Goal: Task Accomplishment & Management: Manage account settings

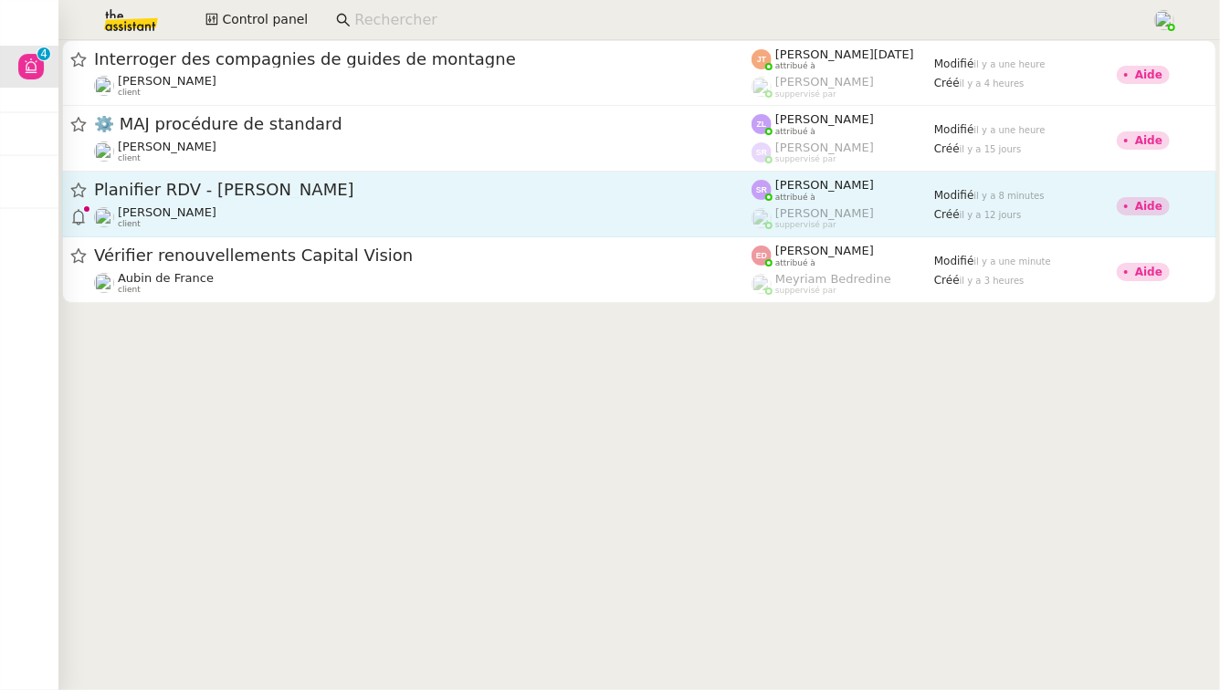
click at [329, 204] on div "Planifier RDV - [PERSON_NAME] [PERSON_NAME] client" at bounding box center [422, 204] width 657 height 50
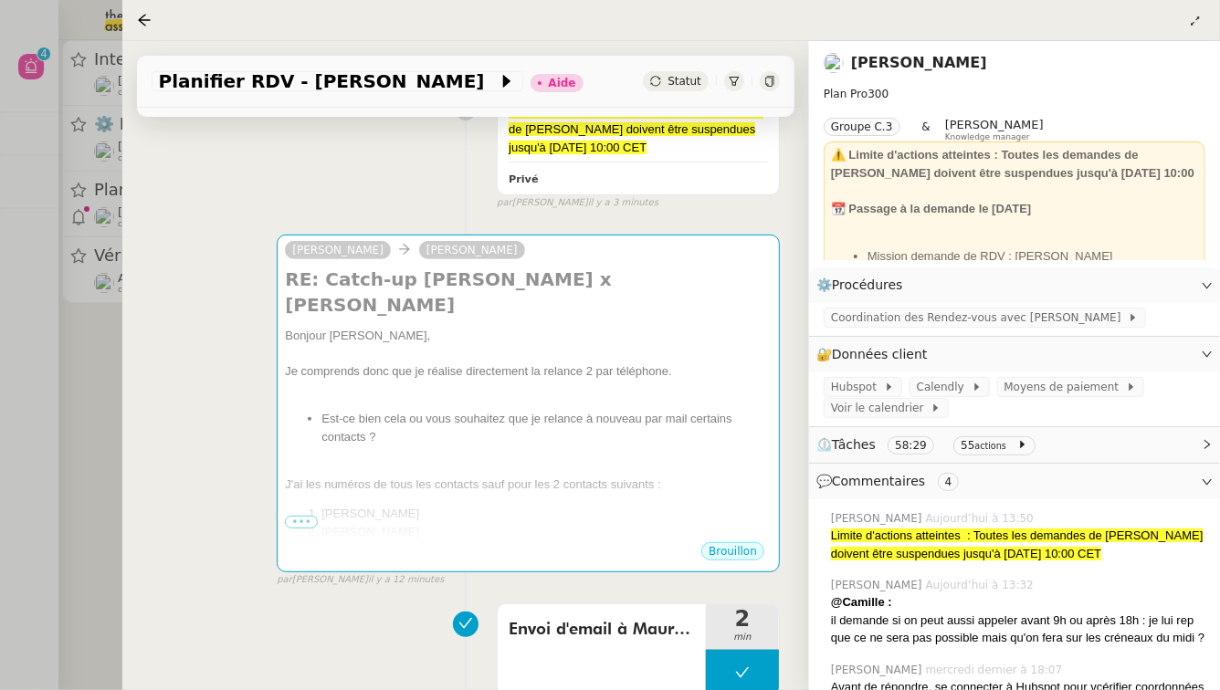
scroll to position [280, 0]
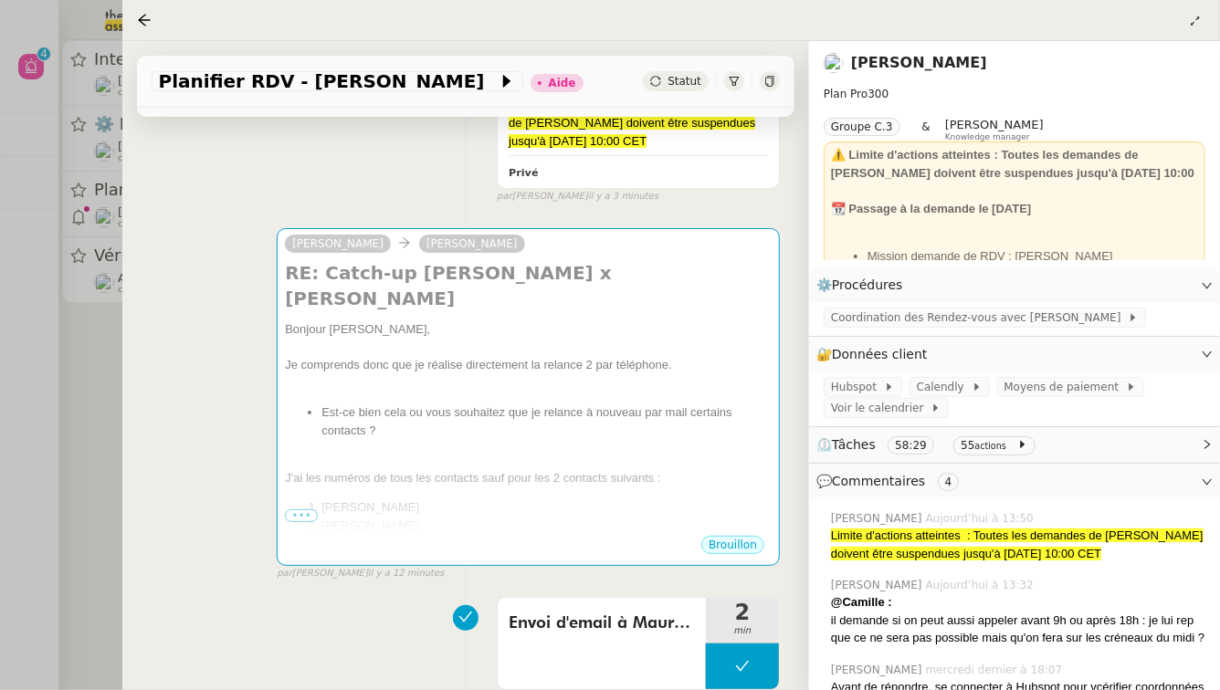
click at [899, 56] on link "[PERSON_NAME]" at bounding box center [919, 62] width 136 height 17
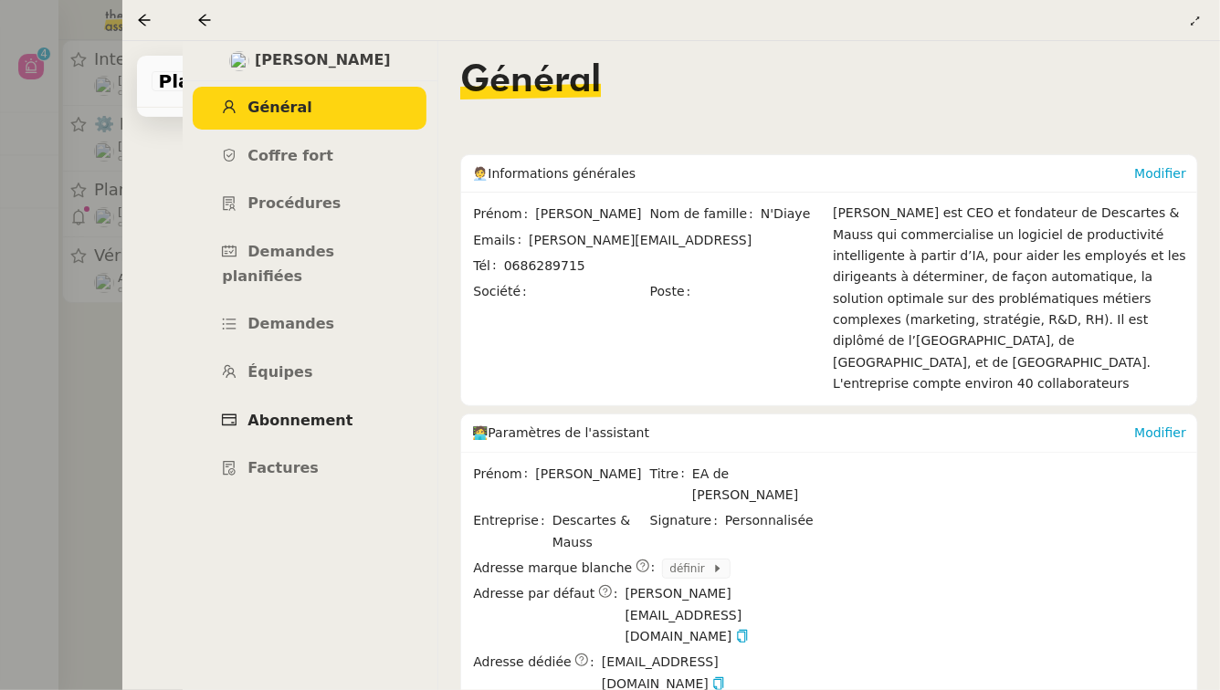
click at [329, 412] on span "Abonnement" at bounding box center [299, 420] width 105 height 17
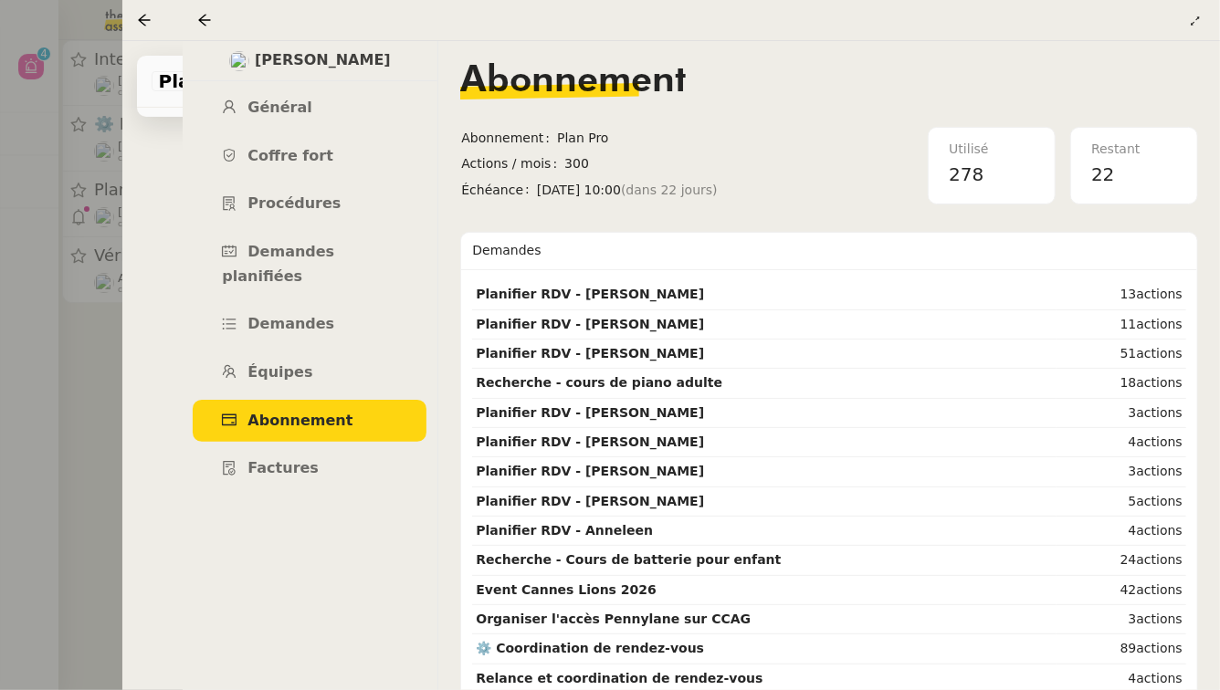
click at [85, 459] on div at bounding box center [610, 345] width 1220 height 690
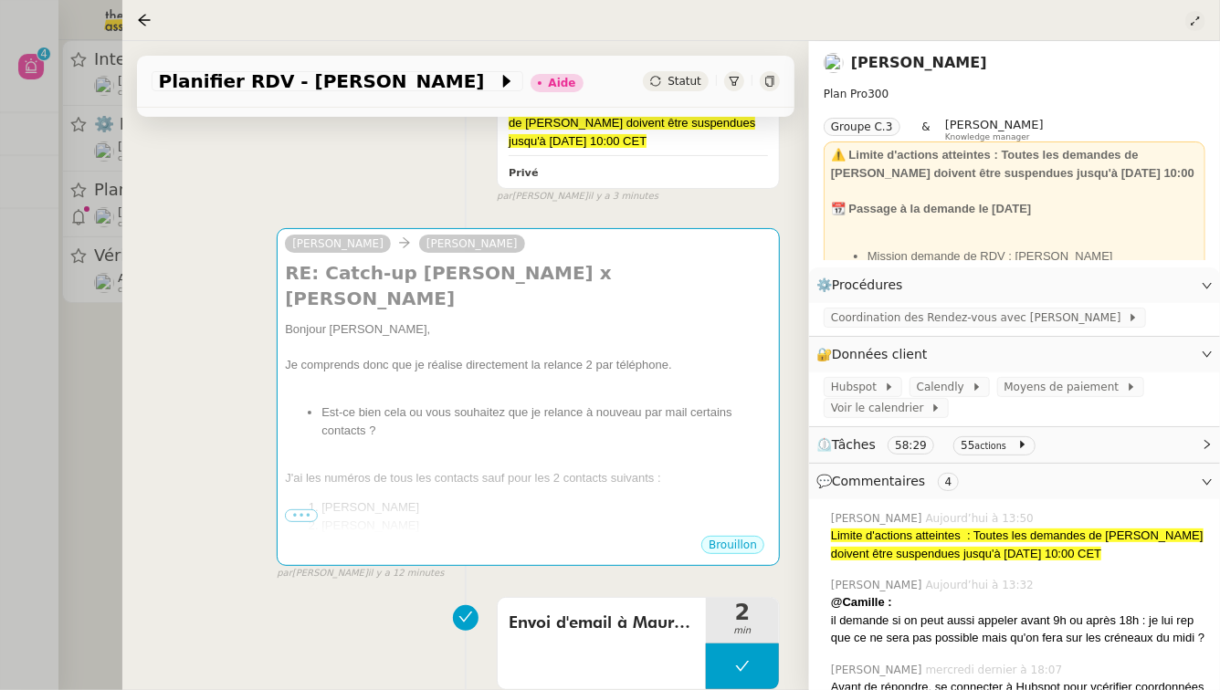
click at [1201, 16] on icon at bounding box center [1195, 21] width 18 height 11
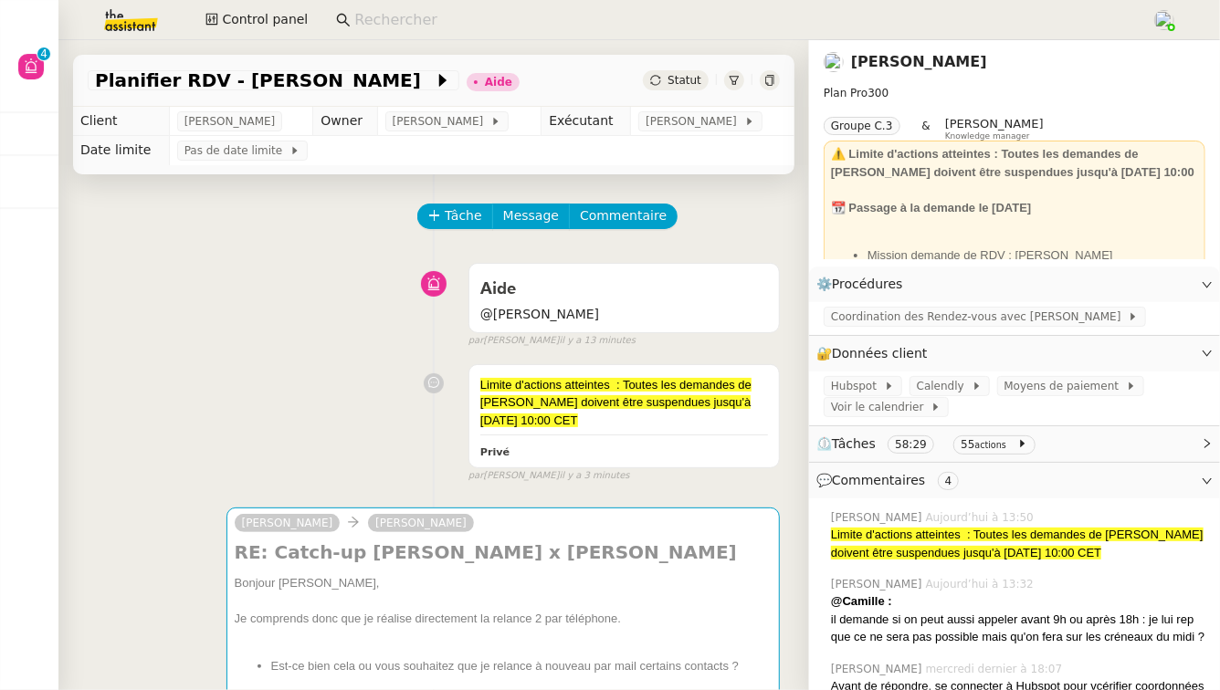
click at [1045, 432] on div "⏲️ Tâches 58:29 55 actions" at bounding box center [1014, 444] width 411 height 36
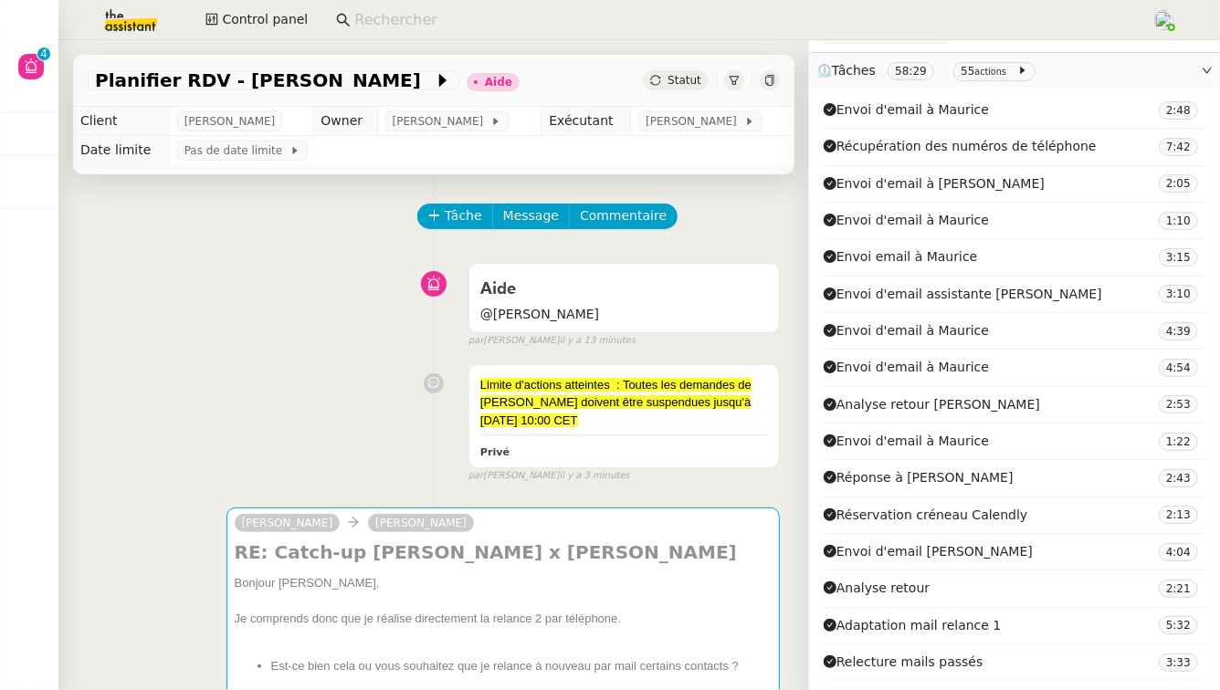
scroll to position [369, 0]
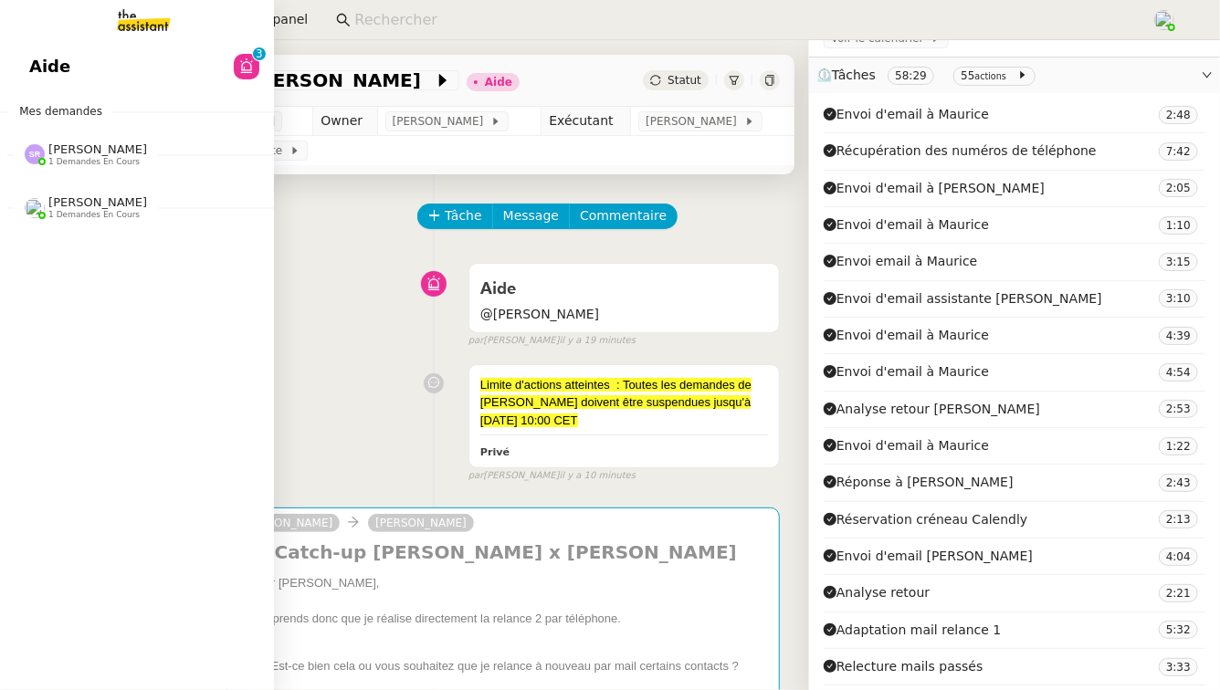
click at [37, 59] on span "Aide" at bounding box center [49, 66] width 41 height 27
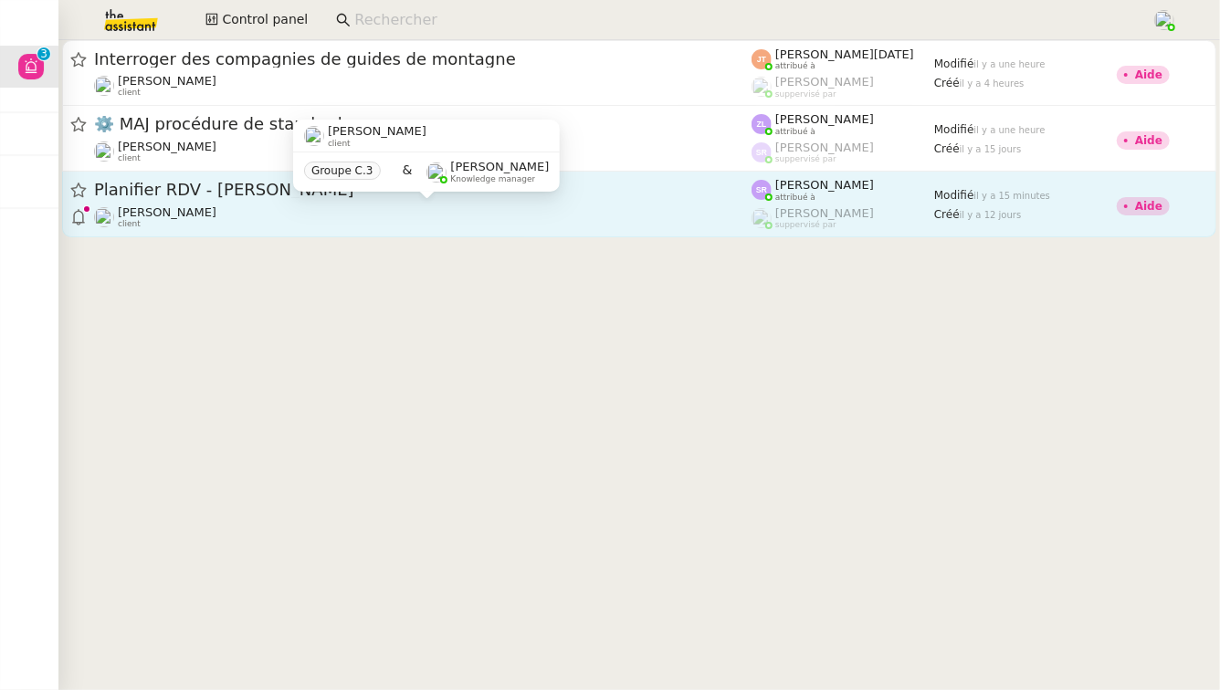
click at [324, 209] on div "[PERSON_NAME]Diaye client" at bounding box center [422, 217] width 657 height 24
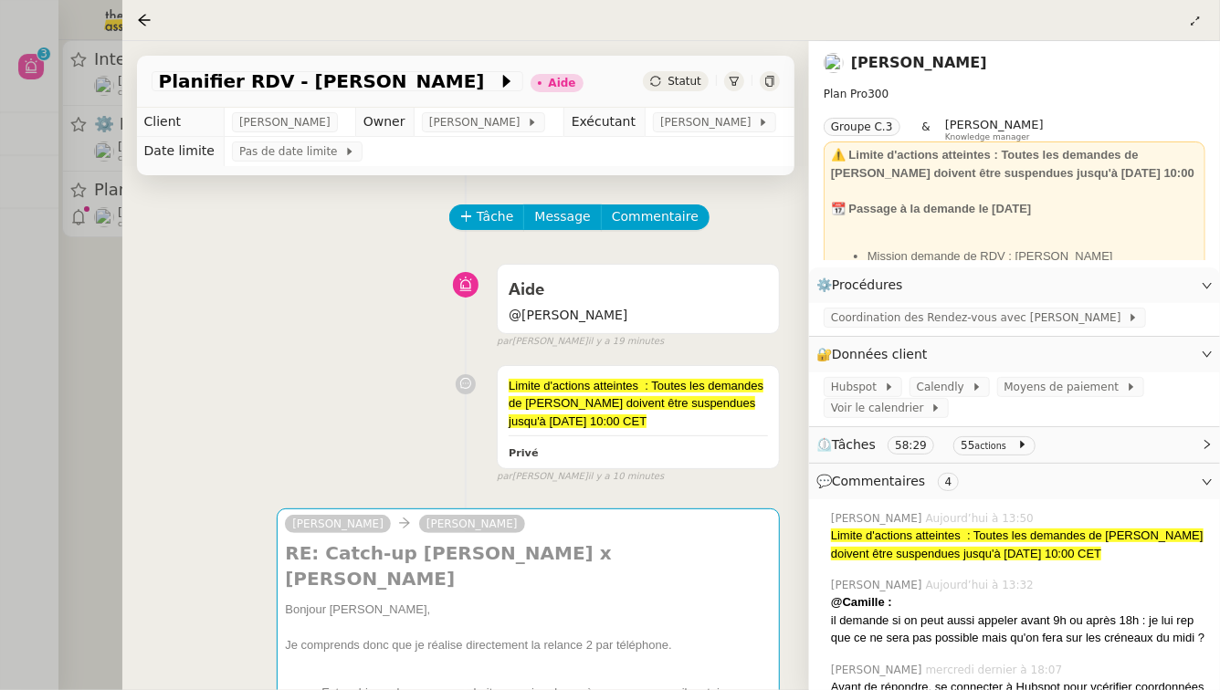
click at [2, 324] on div at bounding box center [610, 345] width 1220 height 690
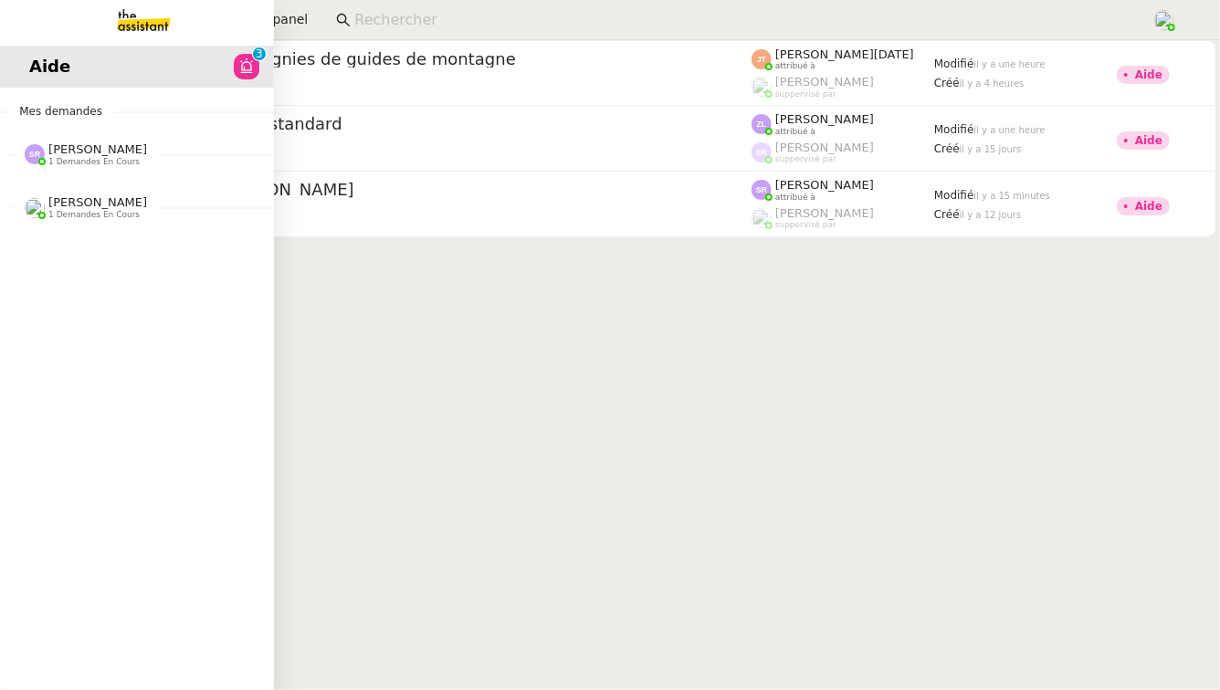
click at [79, 196] on span "[PERSON_NAME]" at bounding box center [97, 202] width 99 height 14
click at [132, 141] on span "[PERSON_NAME] 1 demandes en cours" at bounding box center [144, 147] width 274 height 38
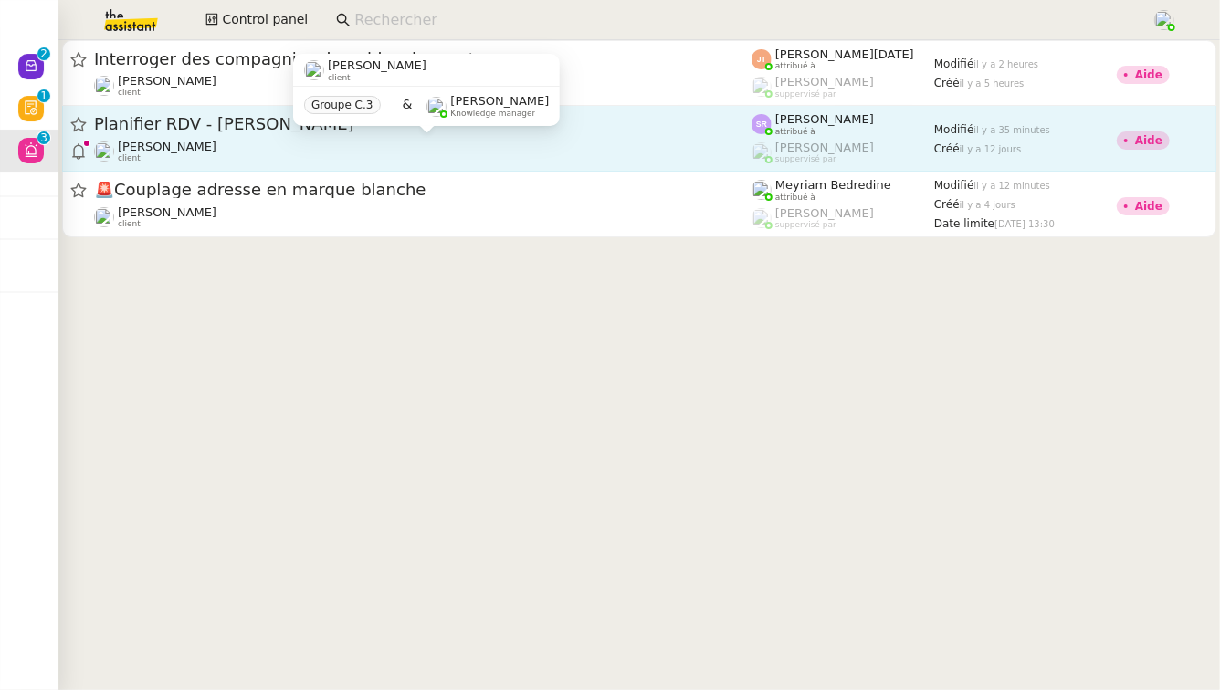
click at [500, 163] on div "[PERSON_NAME]Diaye client" at bounding box center [422, 152] width 657 height 24
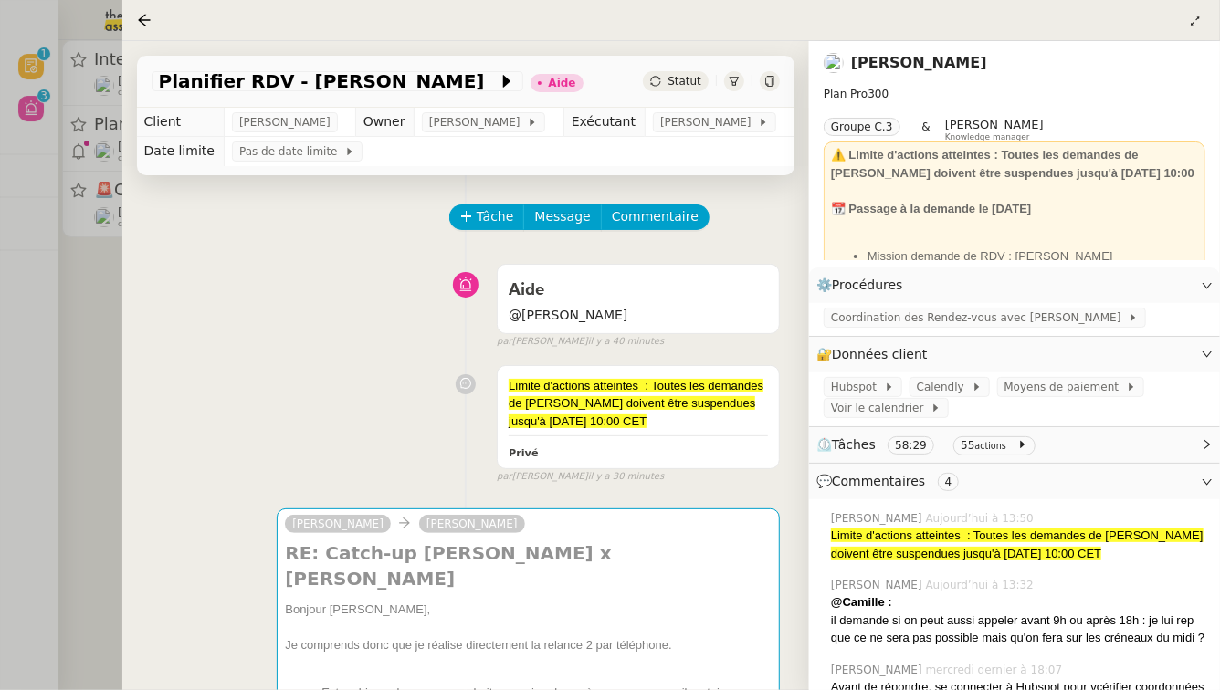
click at [83, 255] on div at bounding box center [610, 345] width 1220 height 690
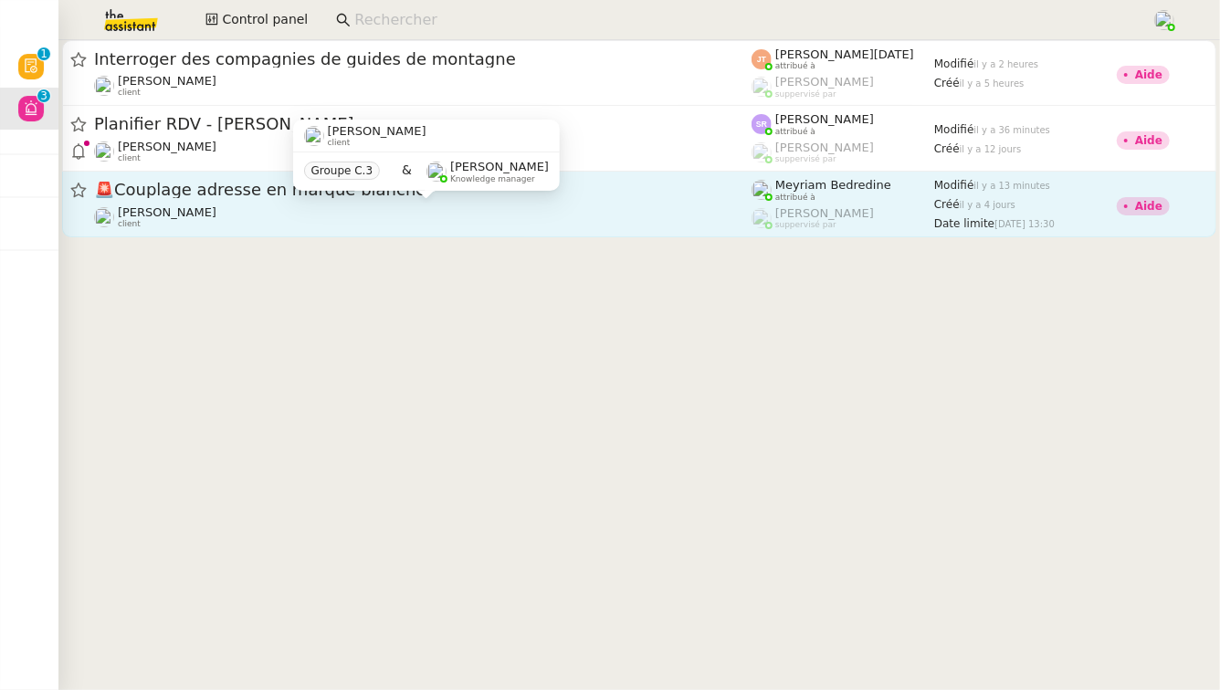
click at [251, 222] on div "[PERSON_NAME]Diaye client" at bounding box center [422, 217] width 657 height 24
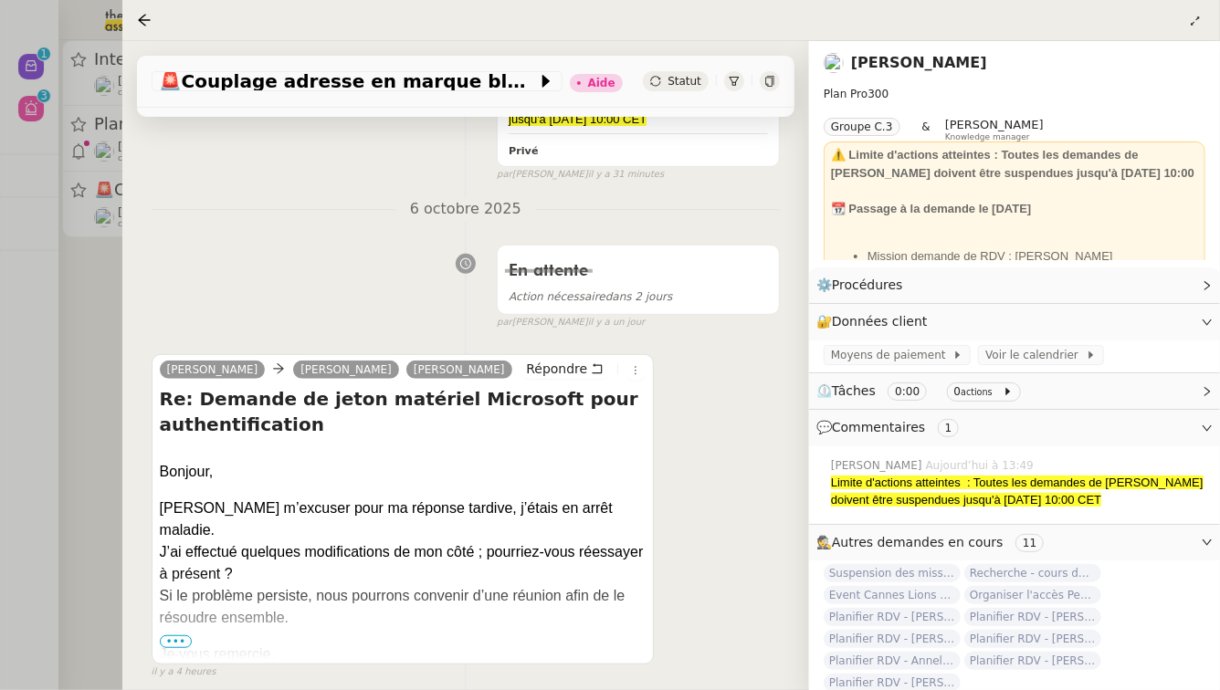
scroll to position [304, 0]
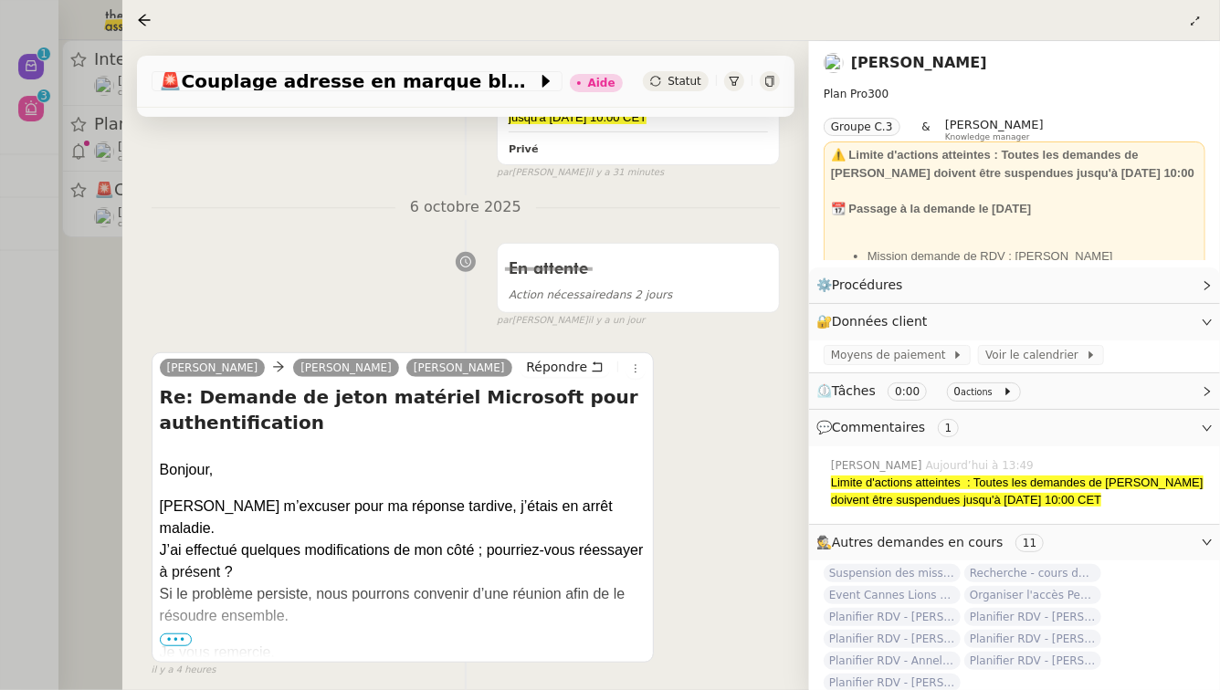
click at [85, 458] on div at bounding box center [610, 345] width 1220 height 690
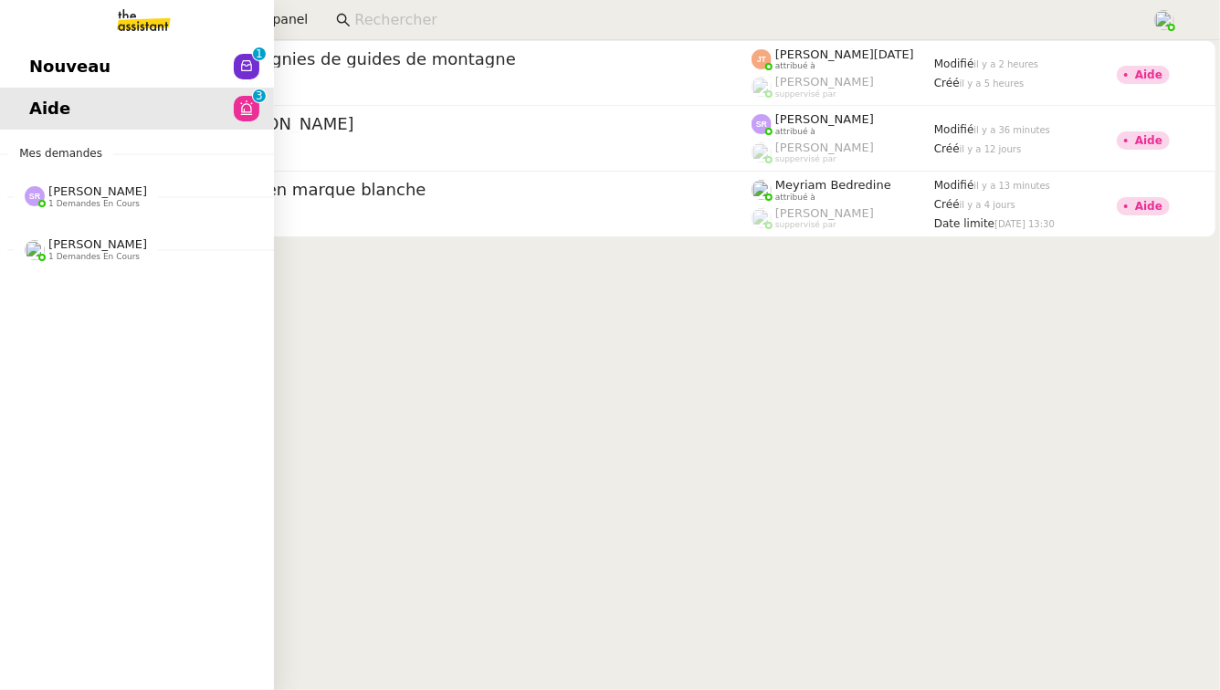
click at [111, 257] on span "1 demandes en cours" at bounding box center [93, 257] width 91 height 10
click at [145, 207] on div "[PERSON_NAME] 1 demandes en cours" at bounding box center [97, 196] width 99 height 24
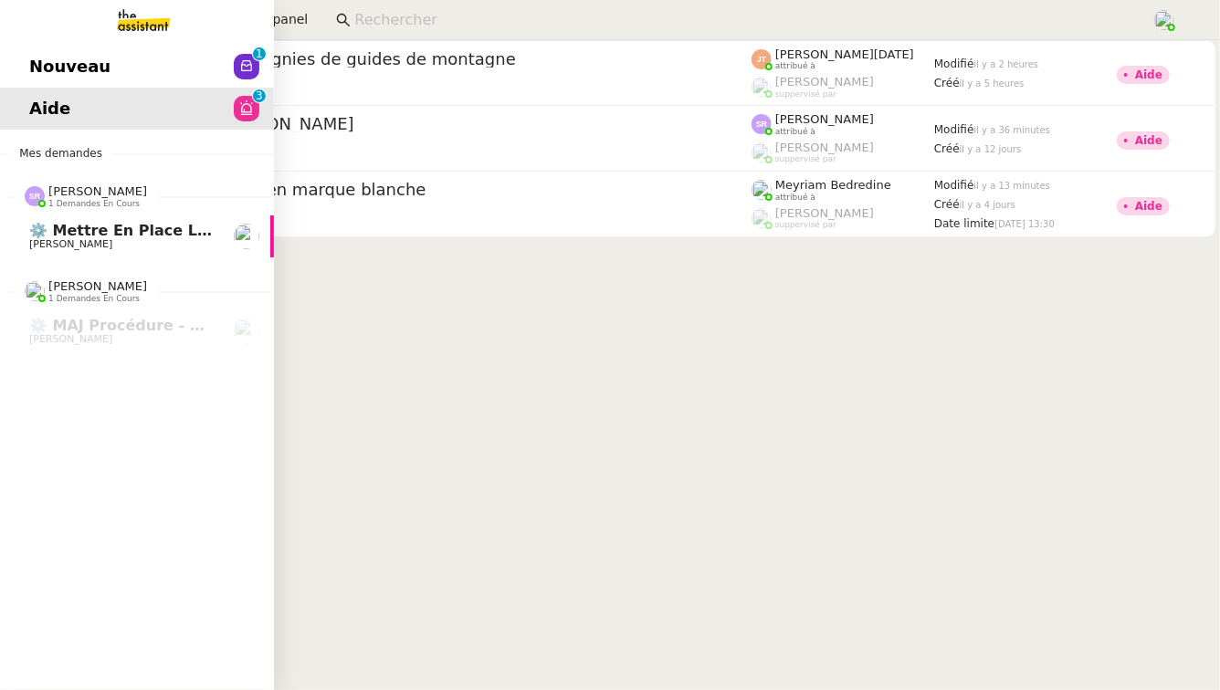
click at [145, 247] on span "[PERSON_NAME]" at bounding box center [121, 244] width 184 height 11
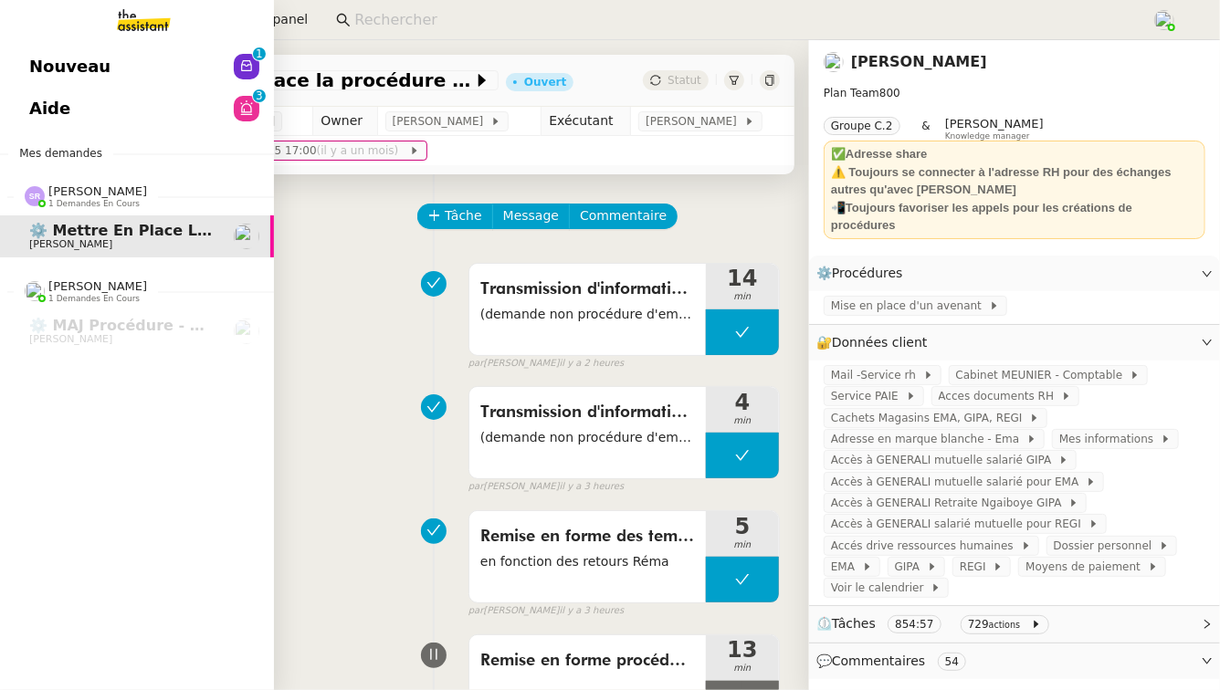
click at [188, 67] on link "Nouveau 0 1 2 3 4 5 6 7 8 9" at bounding box center [137, 67] width 274 height 42
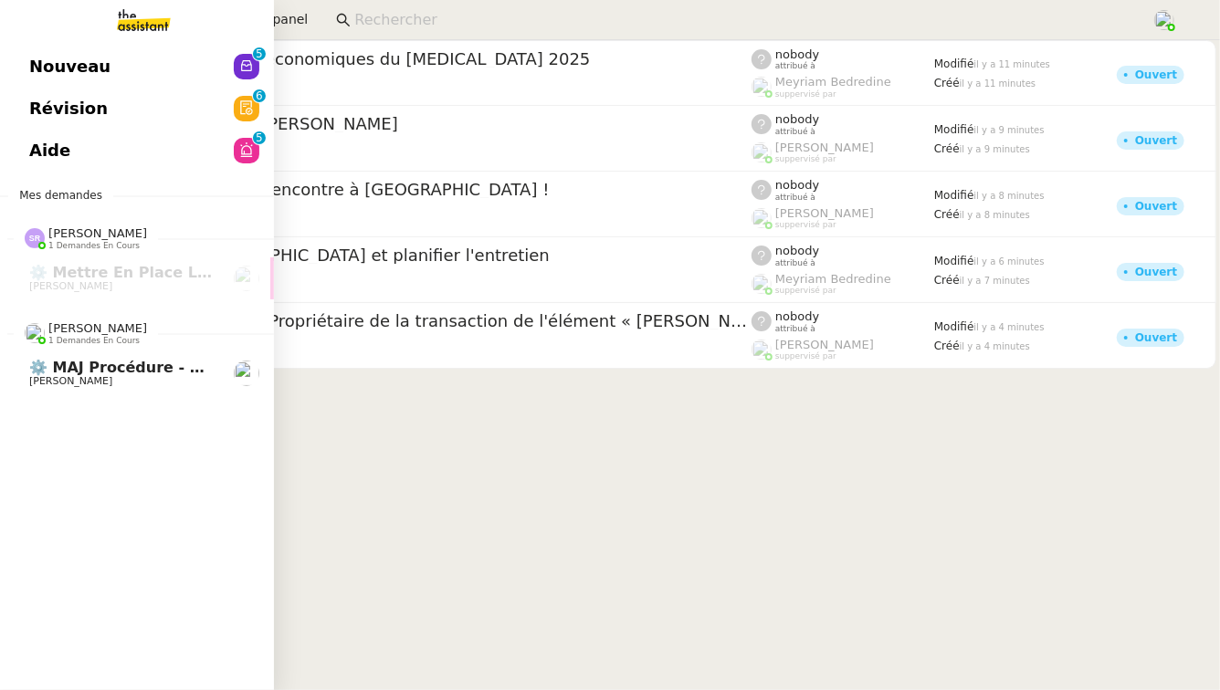
click at [69, 370] on span "⚙️ MAJ procédure - Régularisation des charges locatives" at bounding box center [265, 367] width 472 height 17
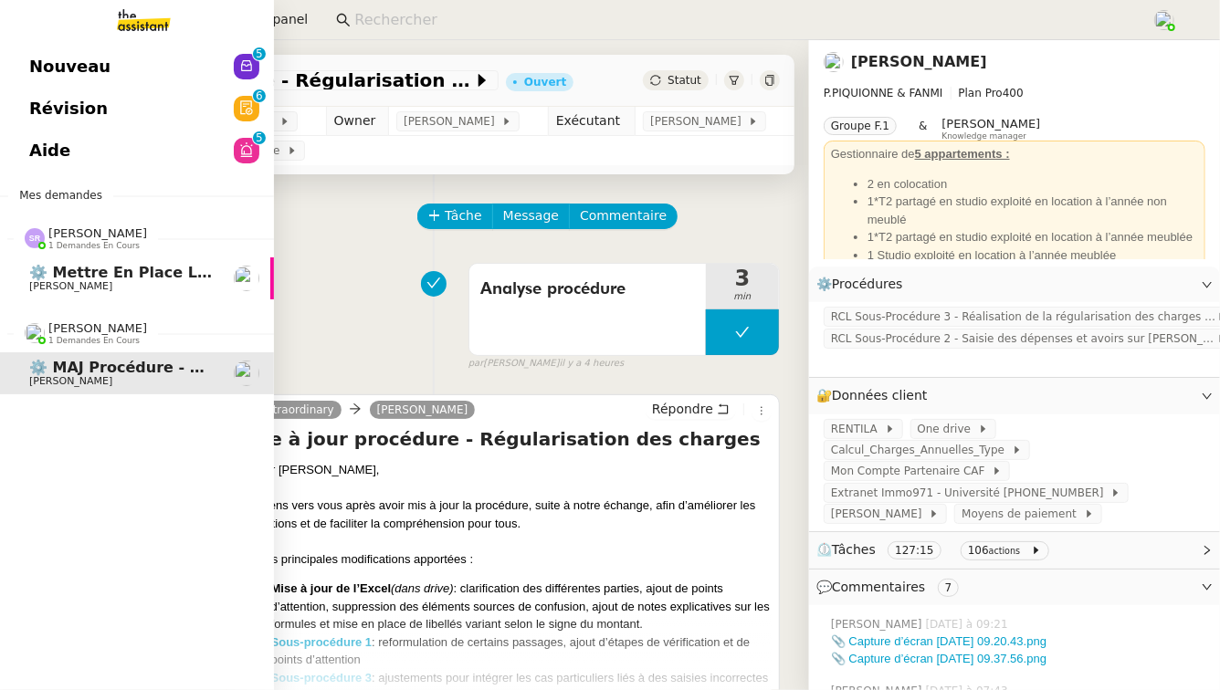
click at [153, 281] on span "[PERSON_NAME]" at bounding box center [121, 286] width 184 height 11
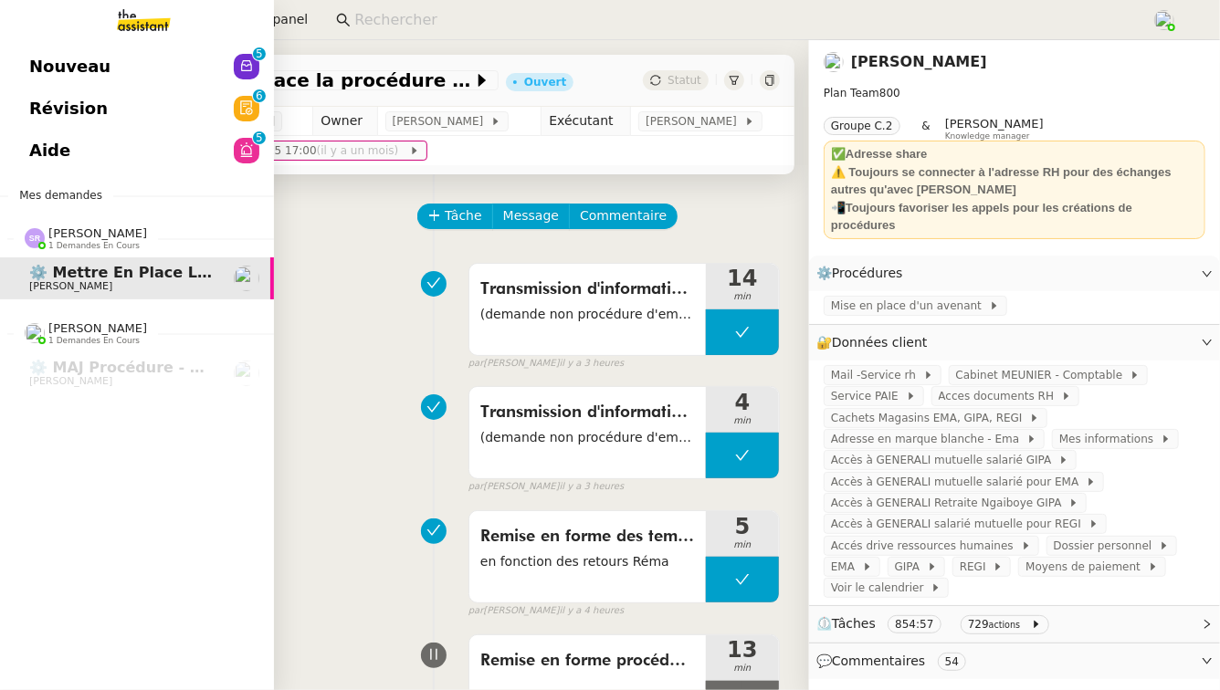
click at [84, 159] on link "Aide 0 1 2 3 4 5 6 7 8 9" at bounding box center [137, 151] width 274 height 42
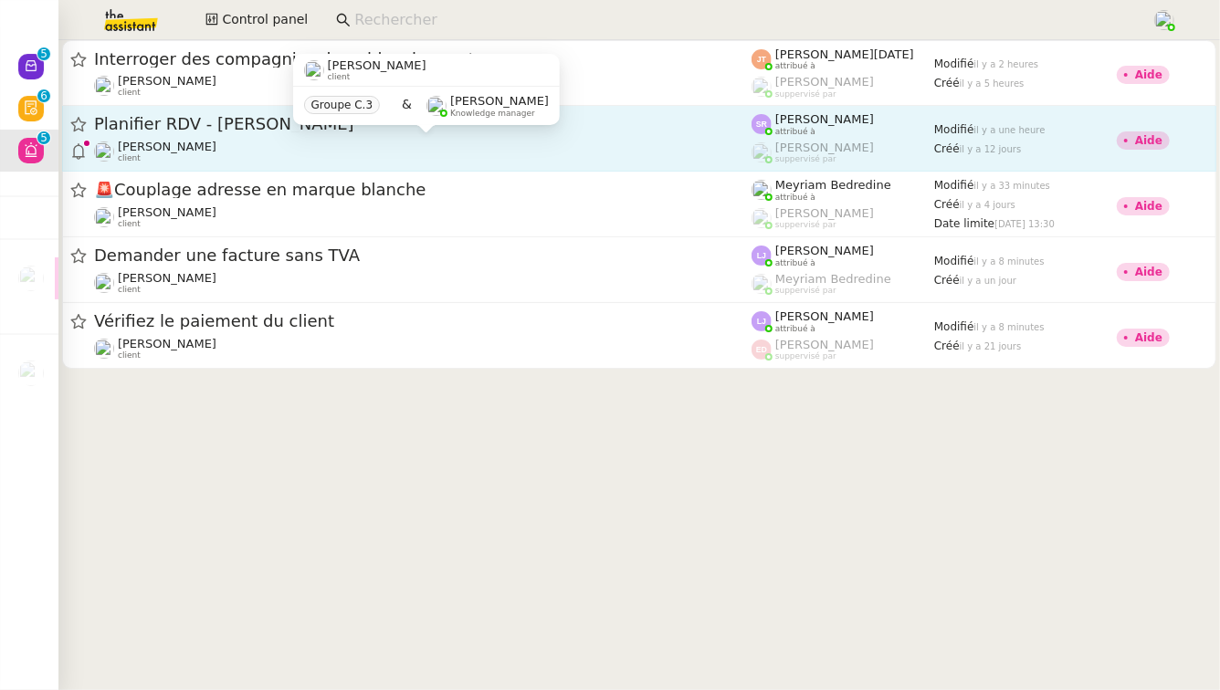
click at [347, 153] on div "[PERSON_NAME]Diaye client" at bounding box center [422, 152] width 657 height 24
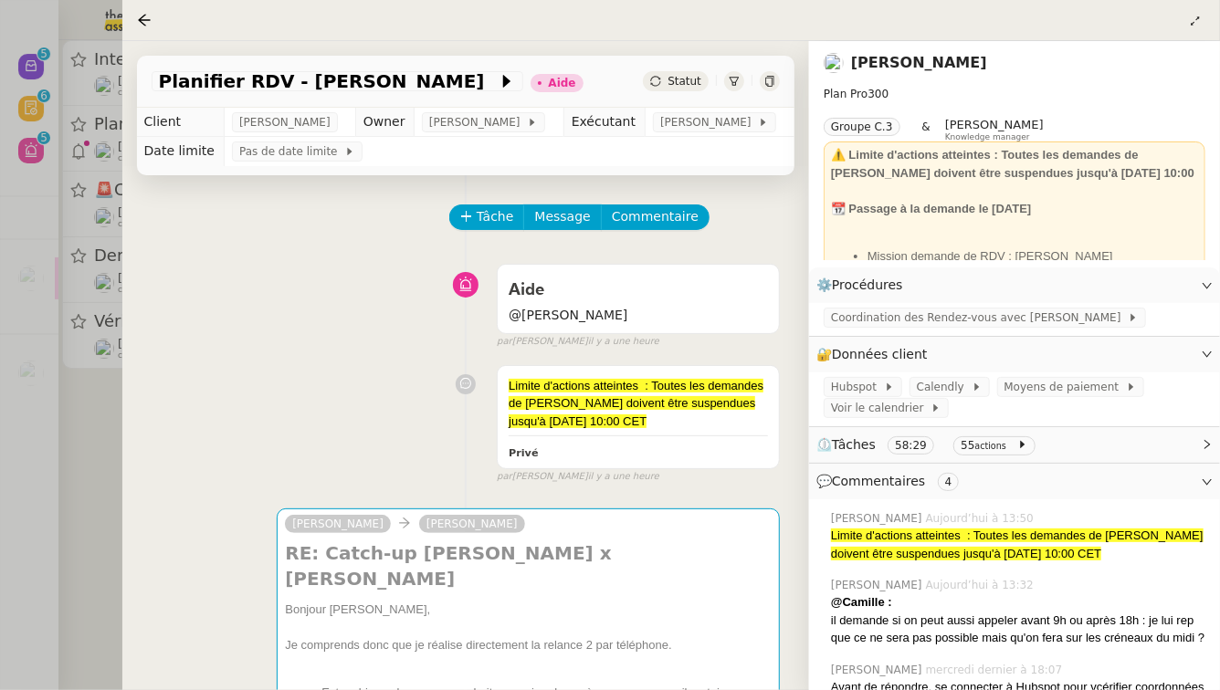
click at [60, 507] on div at bounding box center [610, 345] width 1220 height 690
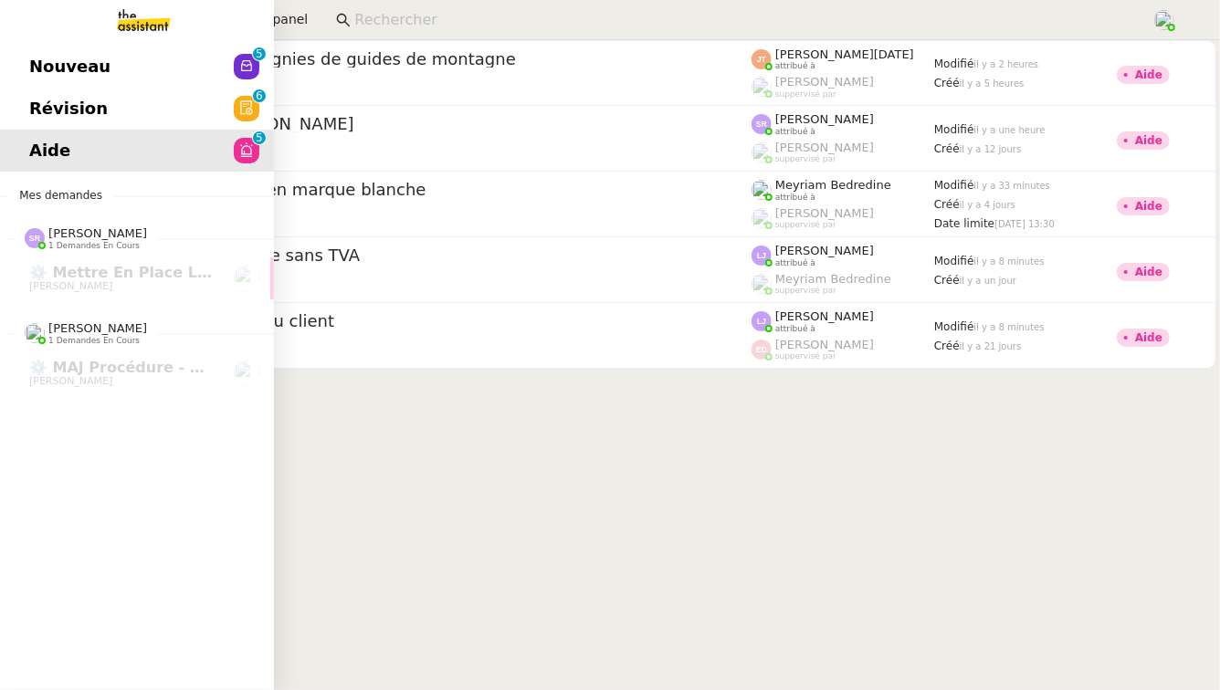
click at [19, 98] on link "Révision 0 1 2 3 4 5 6 7 8 9" at bounding box center [137, 109] width 274 height 42
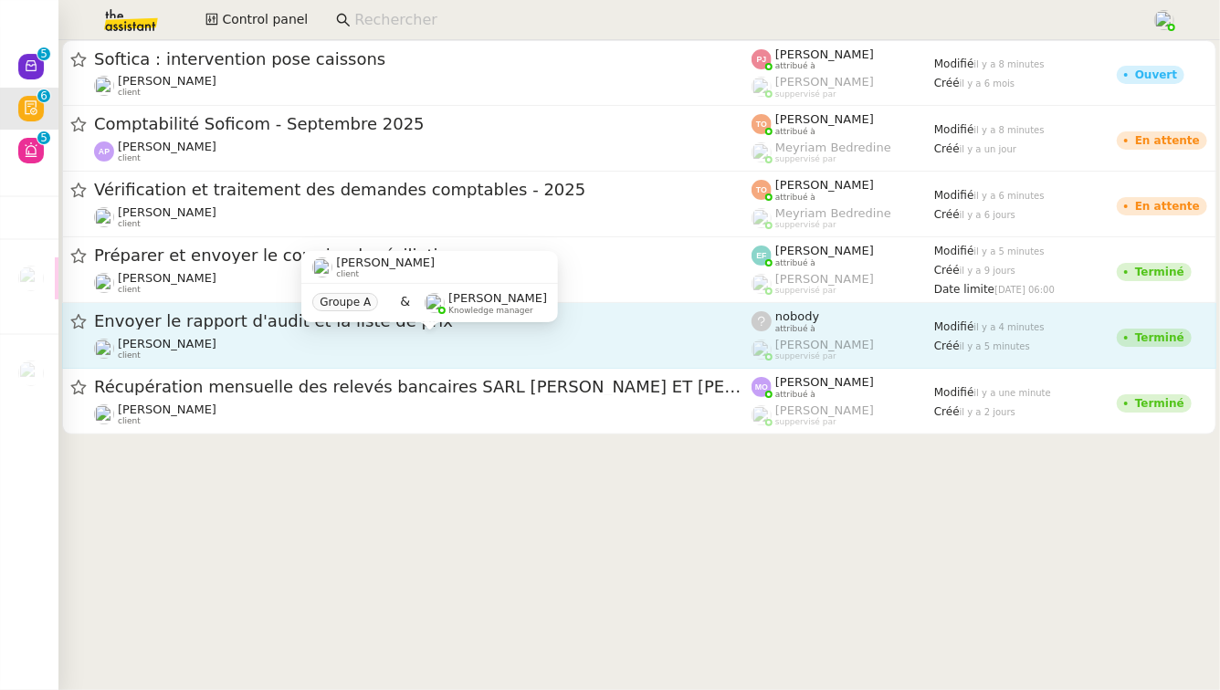
click at [422, 351] on div "[PERSON_NAME] client" at bounding box center [422, 349] width 657 height 24
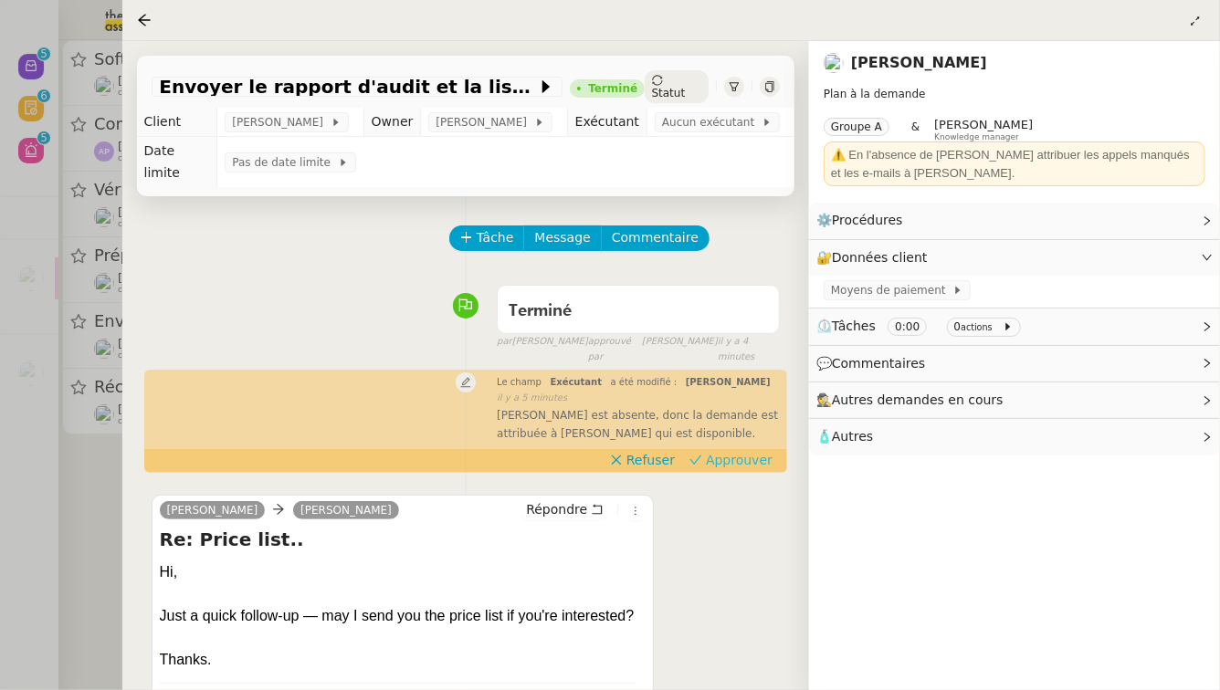
click at [747, 451] on span "Approuver" at bounding box center [739, 460] width 67 height 18
click at [0, 401] on div at bounding box center [610, 345] width 1220 height 690
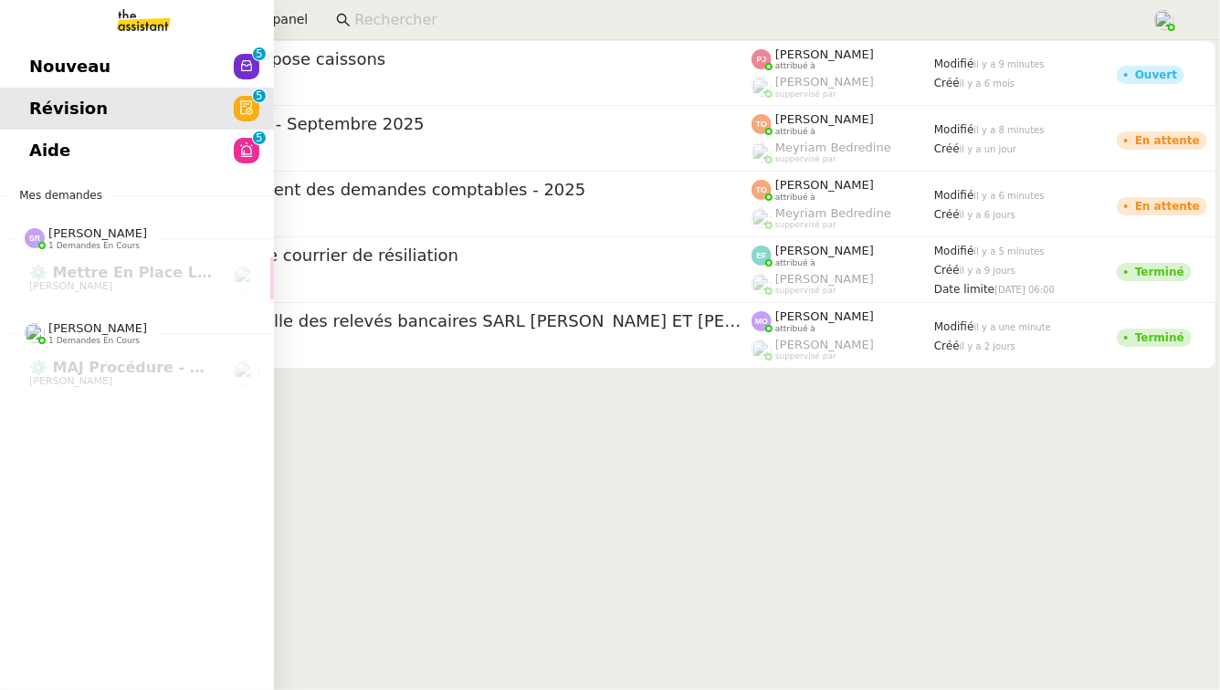
click at [2, 76] on link "Nouveau 0 1 2 3 4 5 6 7 8 9" at bounding box center [137, 67] width 274 height 42
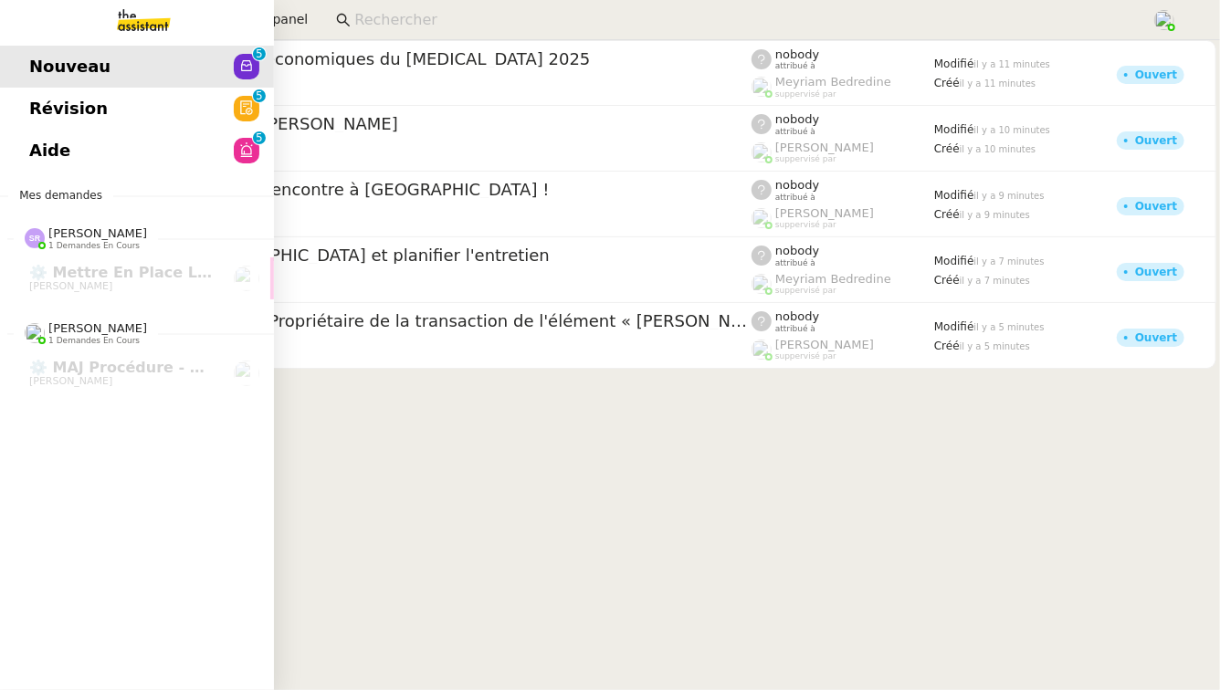
click at [85, 159] on link "Aide 0 1 2 3 4 5 6 7 8 9" at bounding box center [137, 151] width 274 height 42
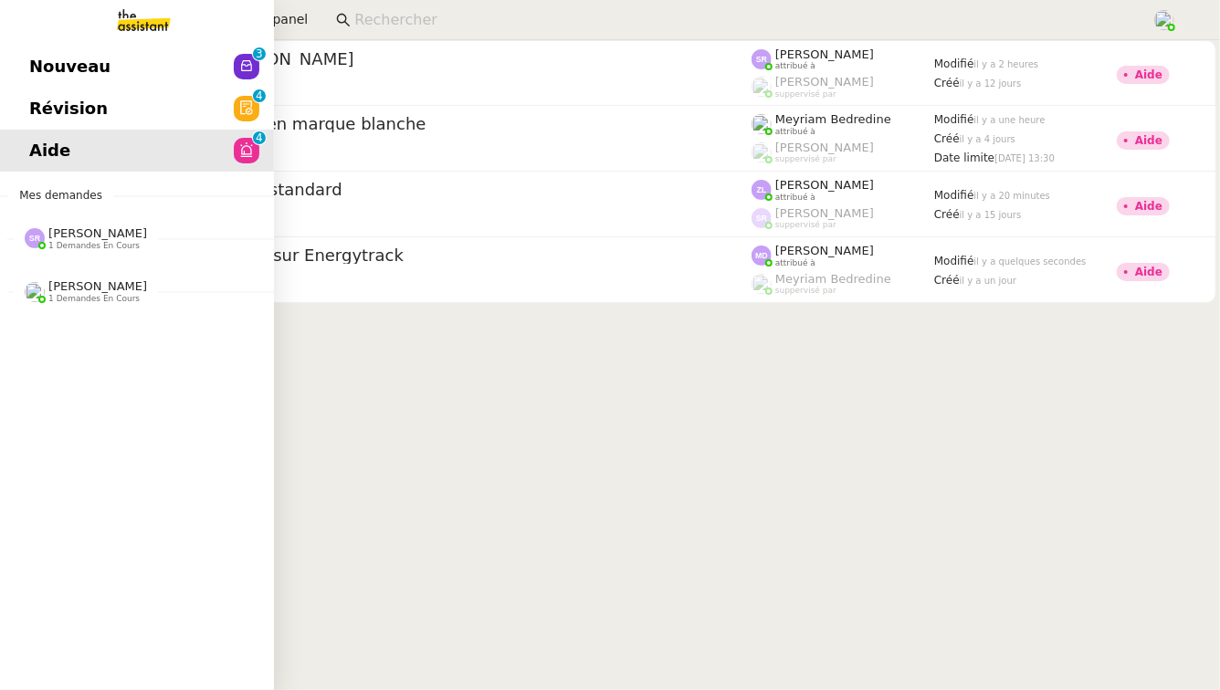
click at [87, 238] on span "[PERSON_NAME]" at bounding box center [97, 233] width 99 height 14
click at [159, 259] on link "⚙️ Mettre en place la procédure d'embauche [PERSON_NAME]" at bounding box center [137, 278] width 274 height 42
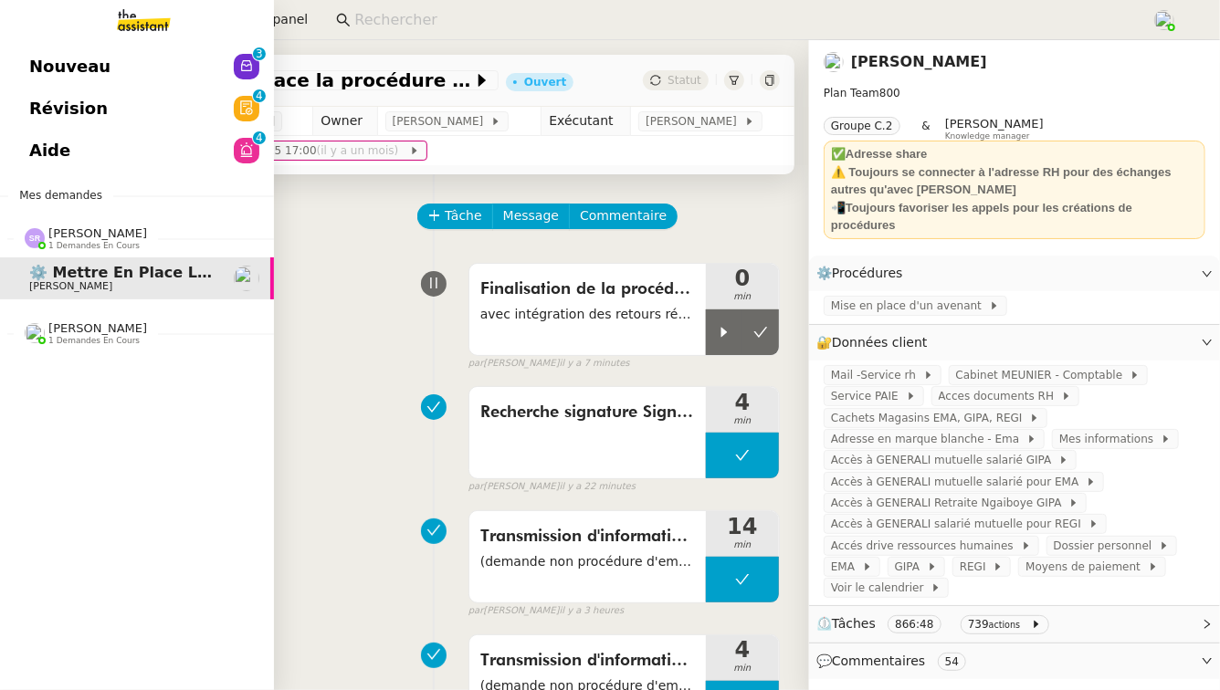
click at [197, 328] on nz-divider "[PERSON_NAME] 1 demandes en cours" at bounding box center [144, 333] width 274 height 24
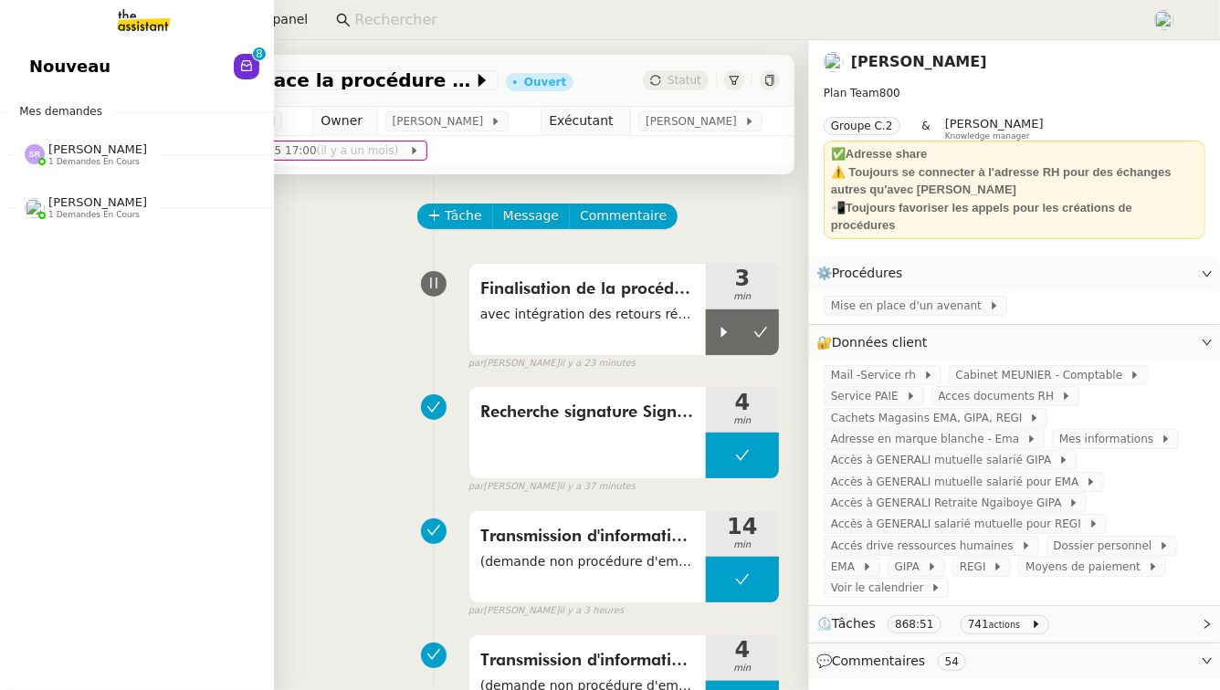
click at [22, 60] on link "Nouveau 0 1 2 3 4 5 6 7 8 9" at bounding box center [137, 67] width 274 height 42
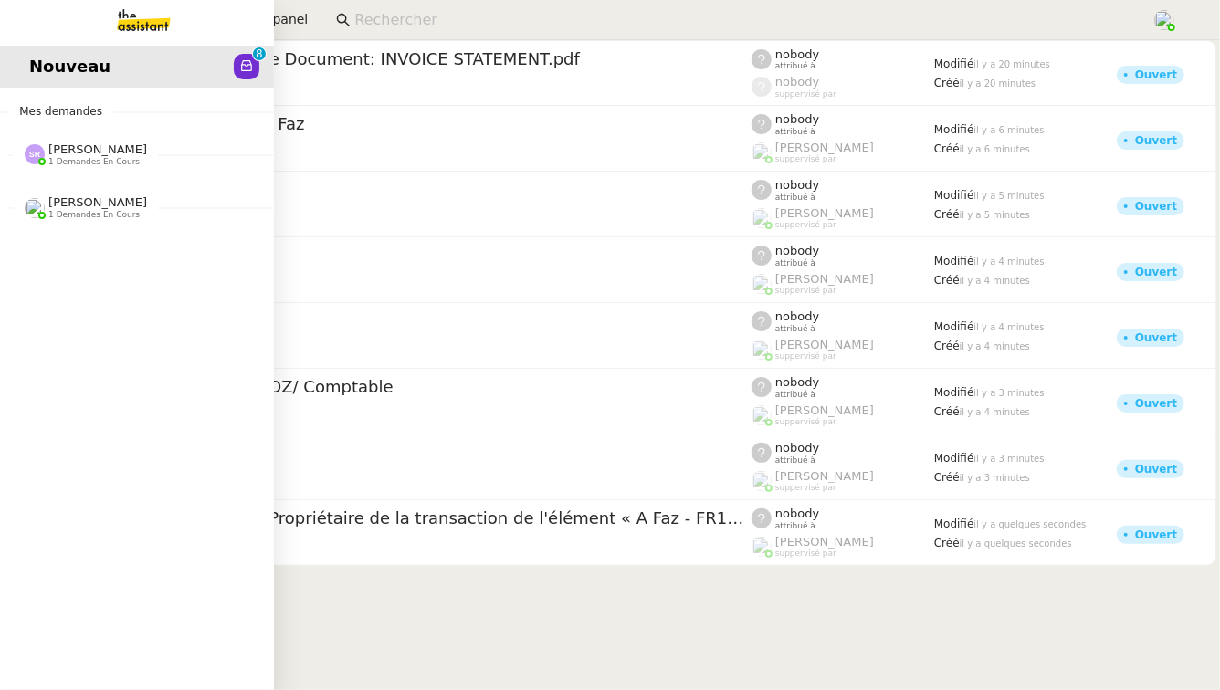
click at [82, 153] on span "[PERSON_NAME]" at bounding box center [97, 149] width 99 height 14
click at [81, 250] on span "[PERSON_NAME]" at bounding box center [97, 244] width 99 height 14
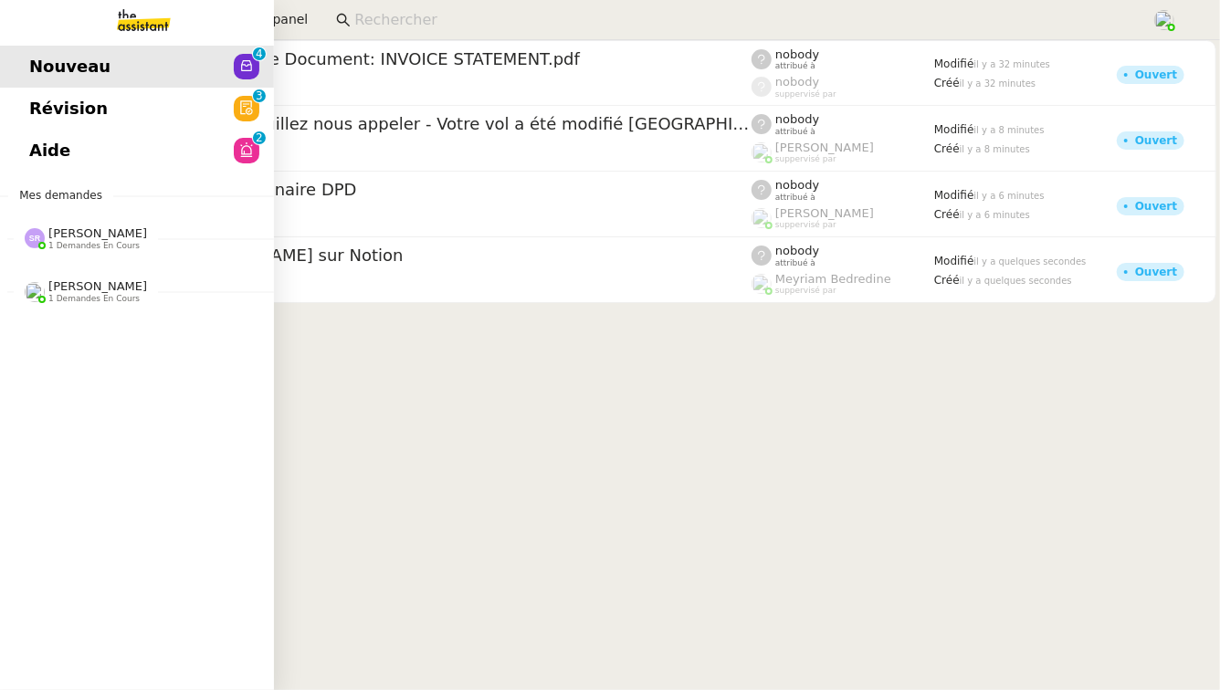
click at [11, 95] on link "Révision 0 1 2 3 4 5 6 7 8 9" at bounding box center [137, 109] width 274 height 42
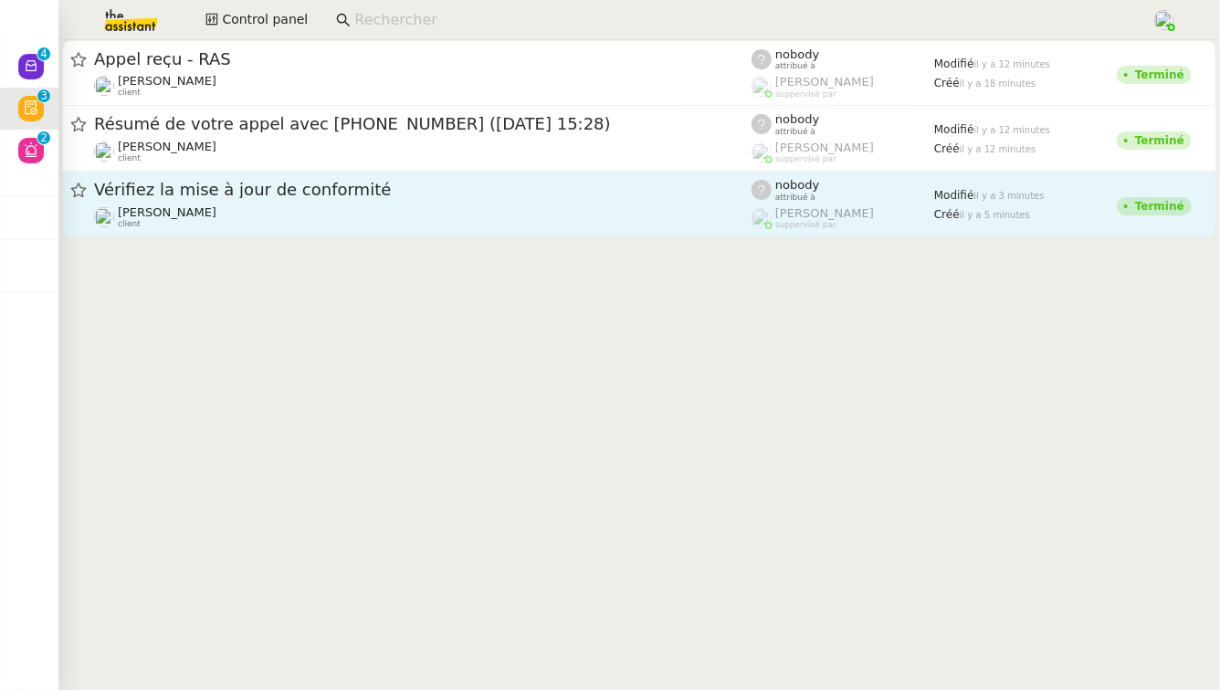
click at [370, 184] on span "Vérifiez la mise à jour de conformité" at bounding box center [422, 190] width 657 height 16
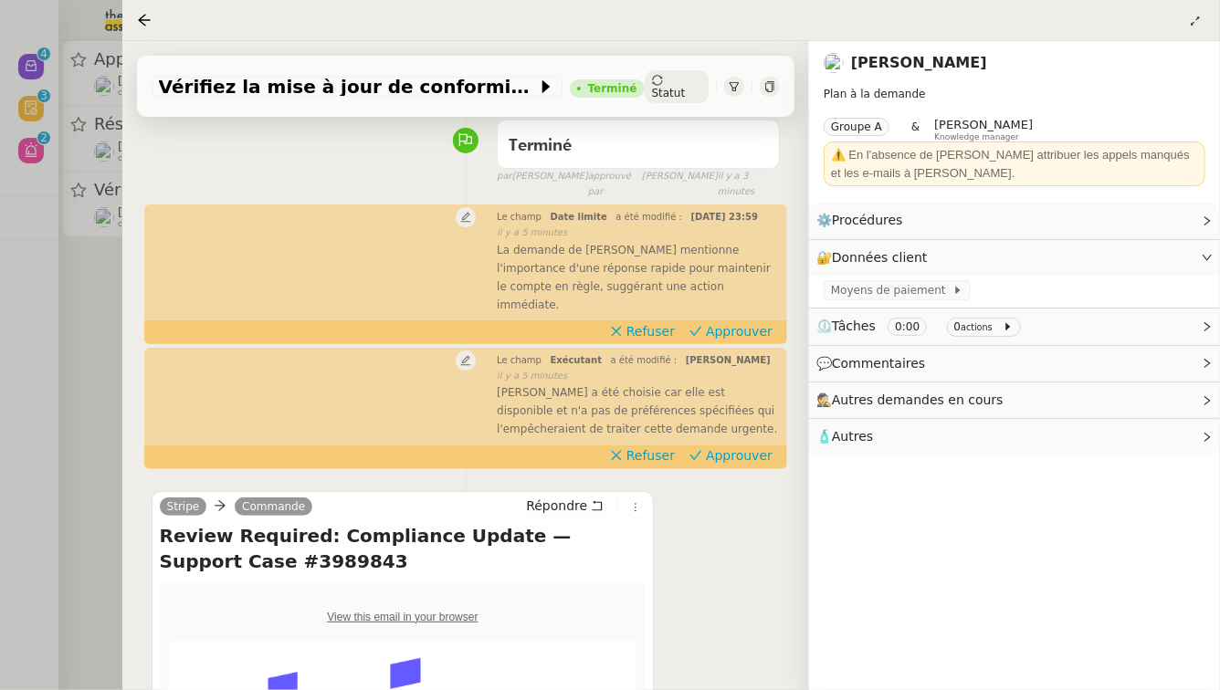
scroll to position [167, 0]
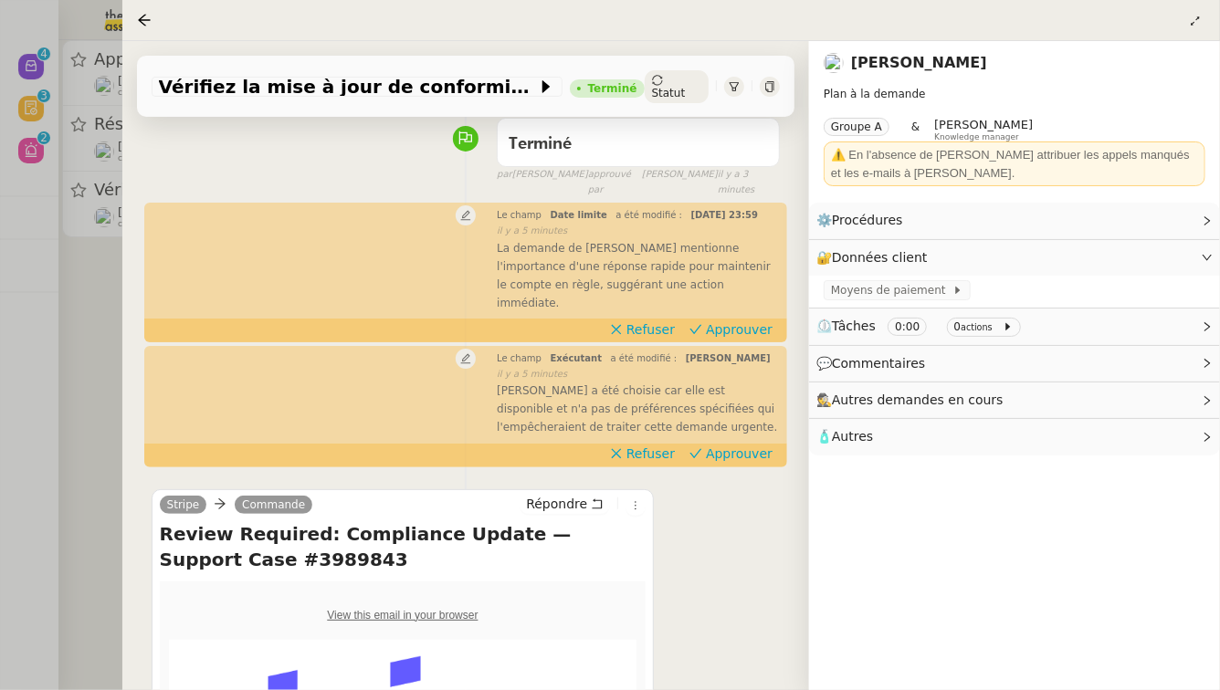
click at [513, 194] on div "false" at bounding box center [511, 204] width 45 height 20
click at [765, 320] on span "Approuver" at bounding box center [739, 329] width 67 height 18
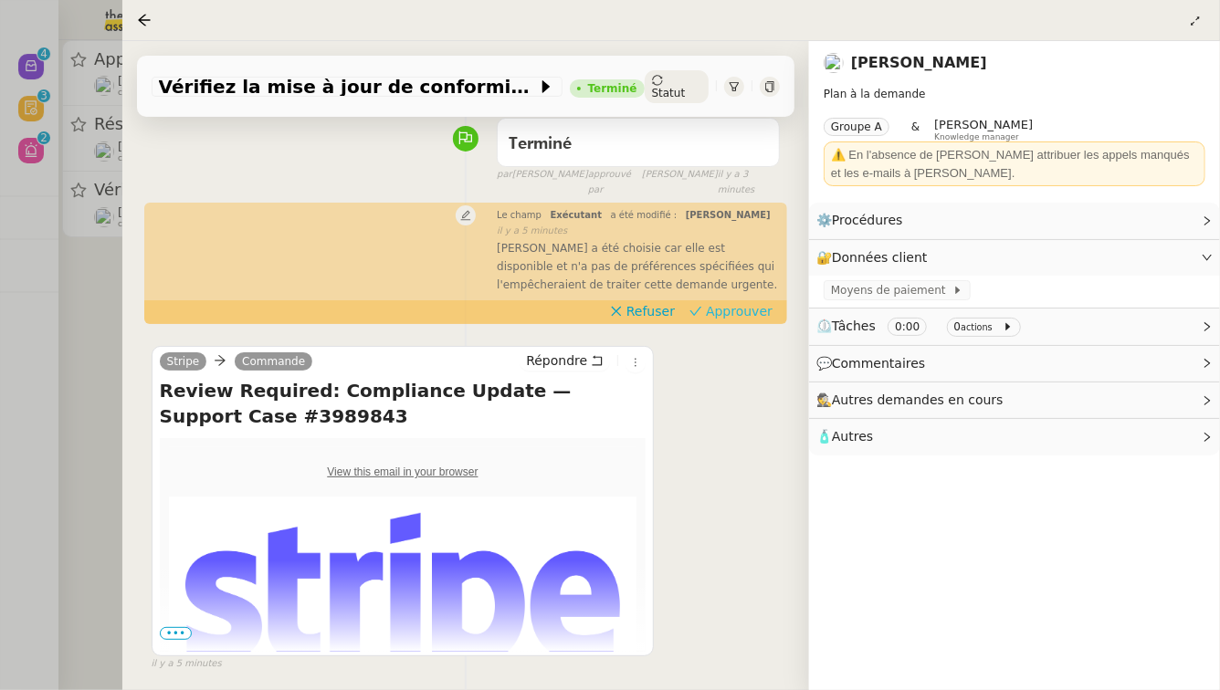
click at [749, 302] on span "Approuver" at bounding box center [739, 311] width 67 height 18
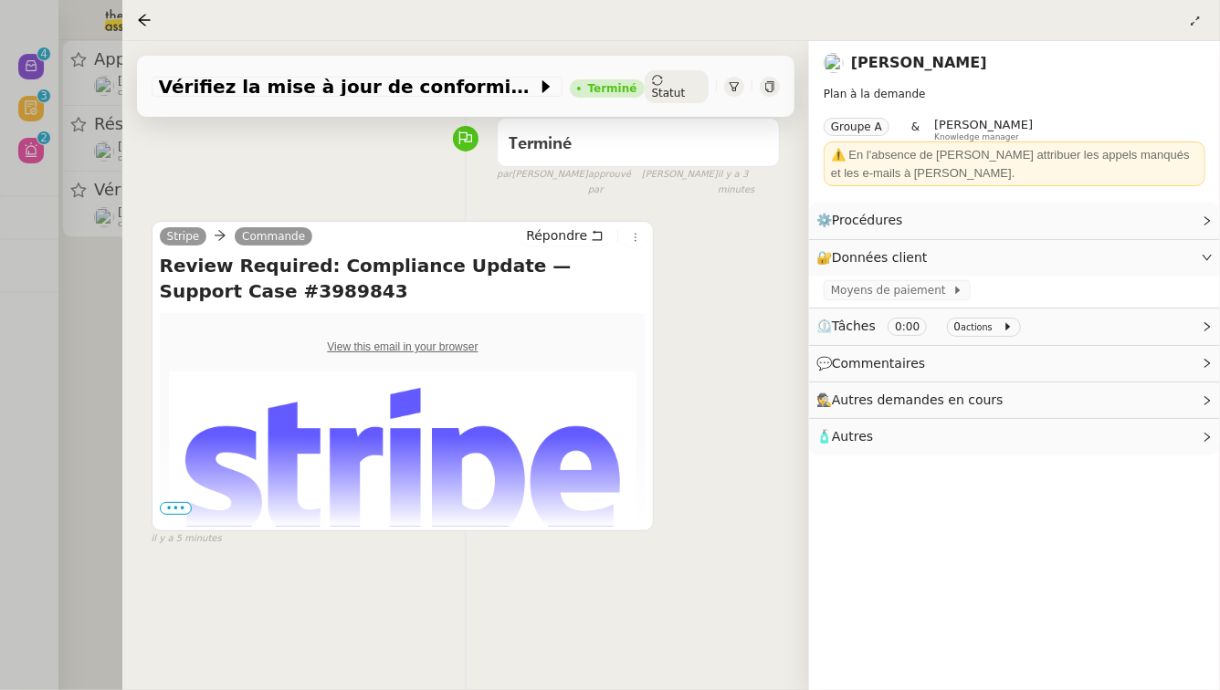
click at [0, 452] on div at bounding box center [610, 345] width 1220 height 690
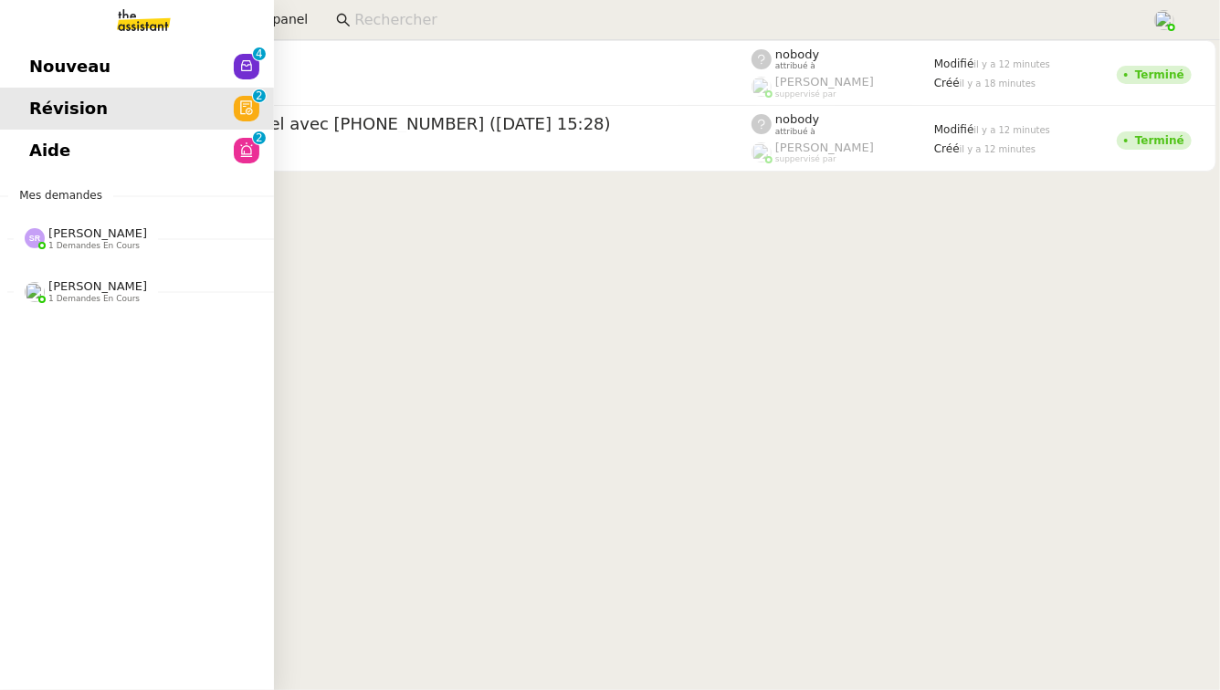
click at [151, 152] on link "Aide 0 1 2 3 4 5 6 7 8 9" at bounding box center [137, 151] width 274 height 42
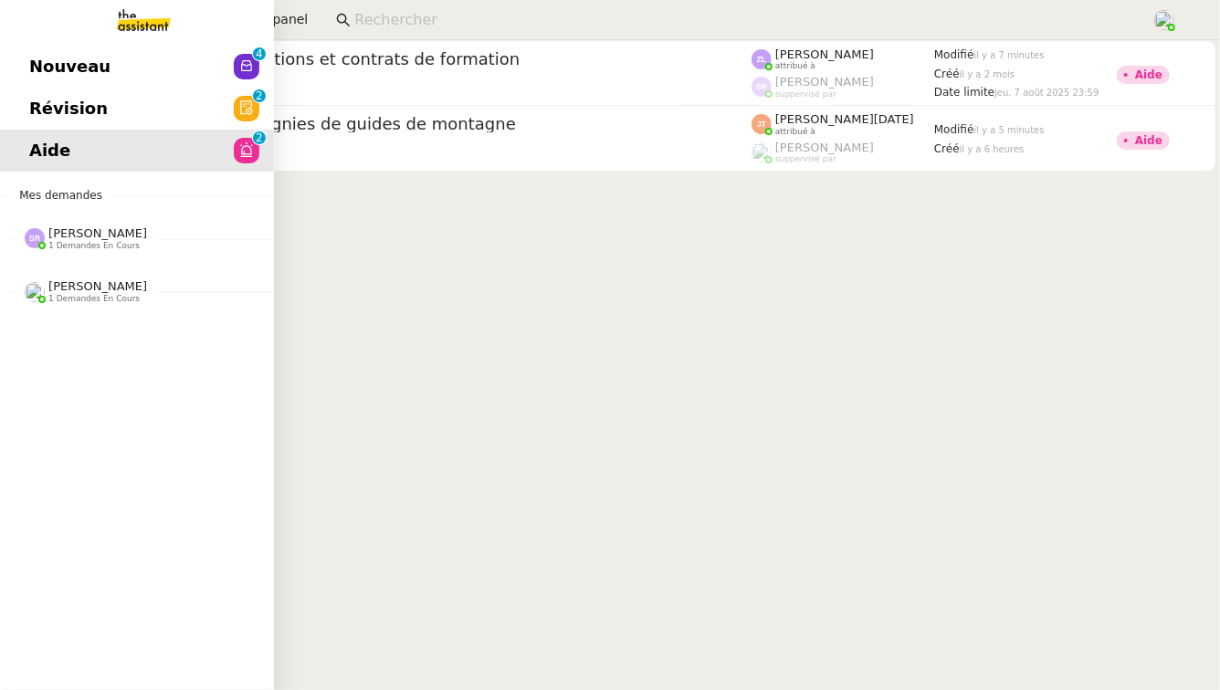
click at [147, 235] on span "[PERSON_NAME]" at bounding box center [97, 233] width 99 height 14
click at [149, 272] on span "⚙️ Mettre en place la procédure d'embauche" at bounding box center [216, 272] width 374 height 17
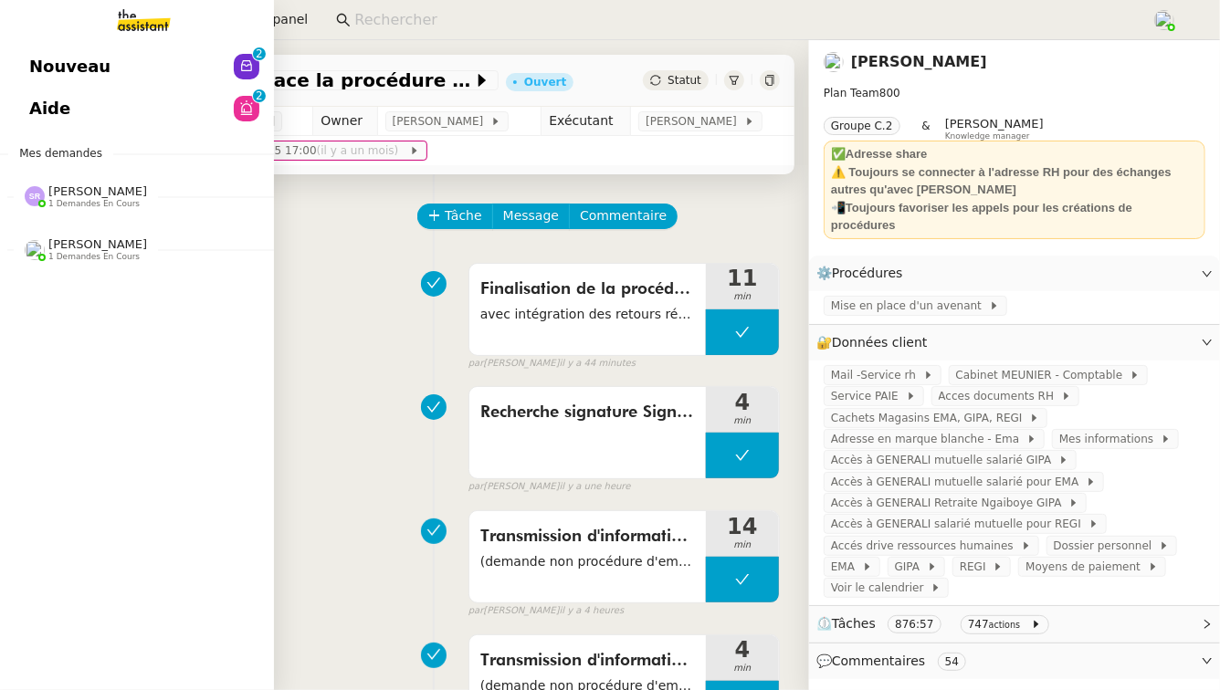
click at [47, 66] on span "Nouveau" at bounding box center [69, 66] width 81 height 27
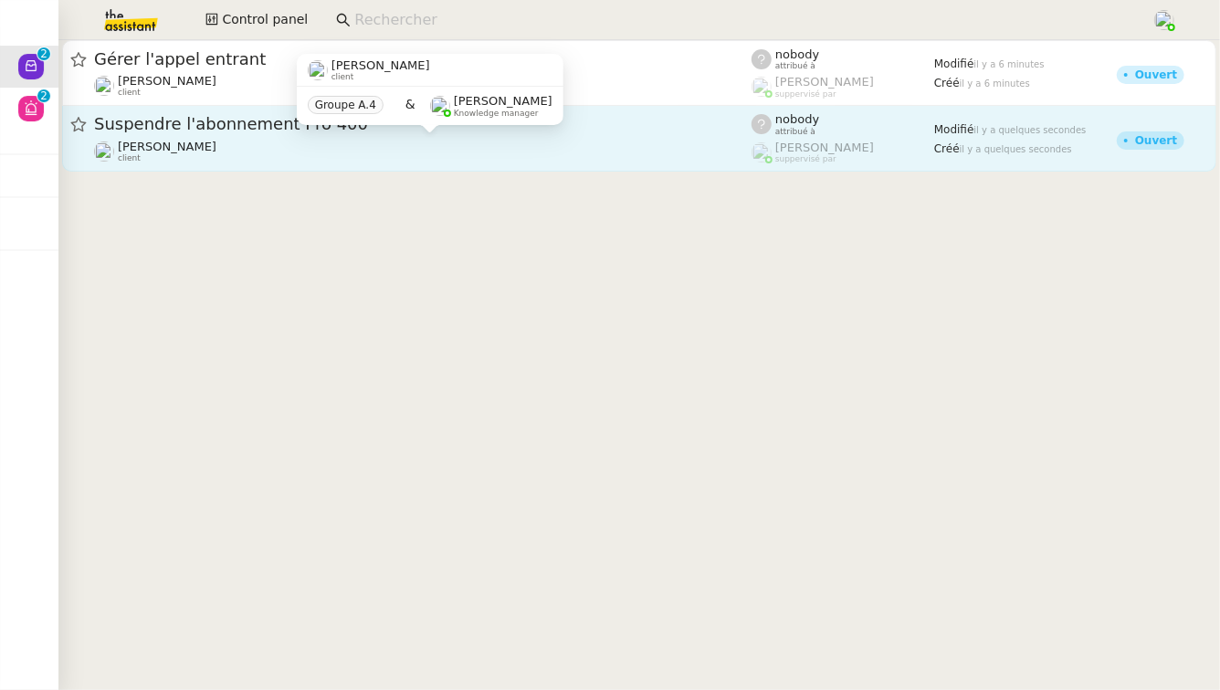
click at [301, 162] on div "[PERSON_NAME] client" at bounding box center [422, 152] width 657 height 24
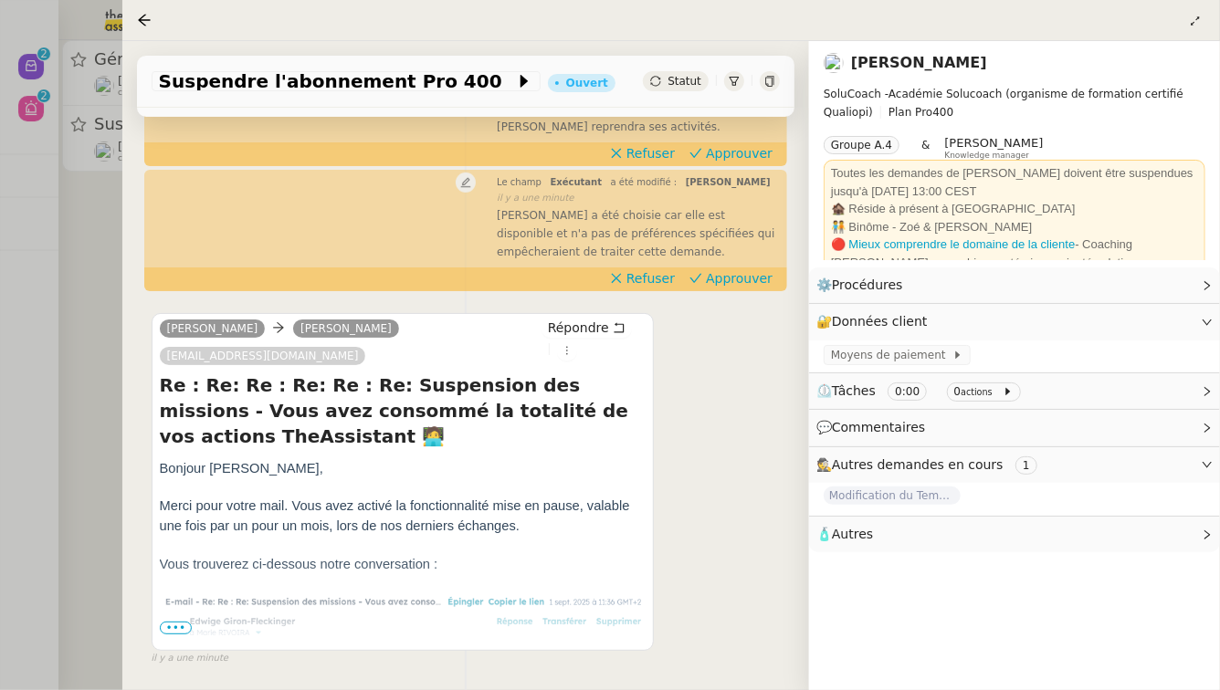
scroll to position [310, 0]
click at [185, 634] on span "•••" at bounding box center [176, 627] width 33 height 13
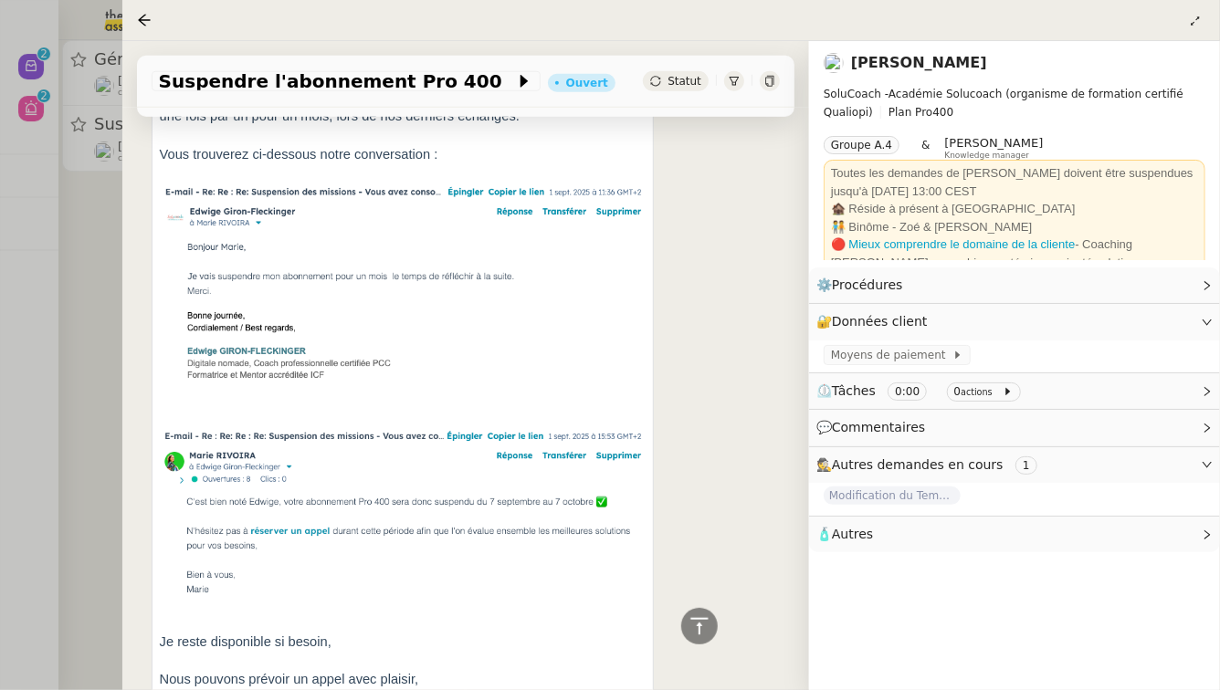
scroll to position [726, 0]
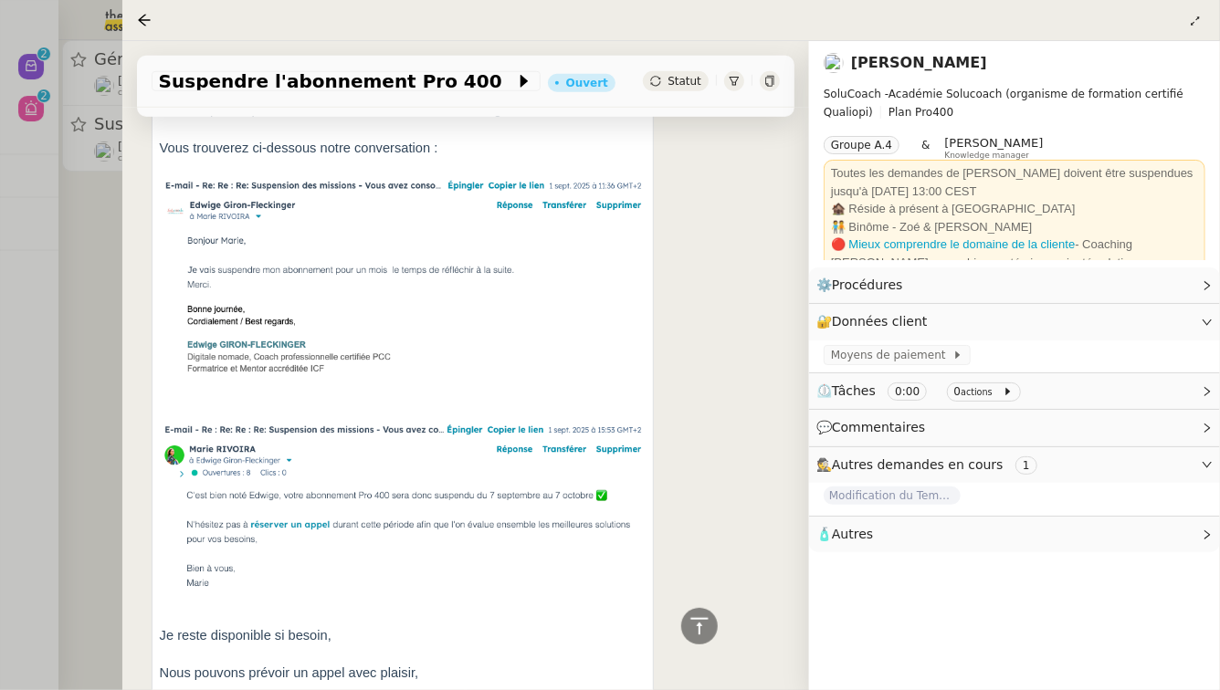
click at [1, 131] on div at bounding box center [610, 345] width 1220 height 690
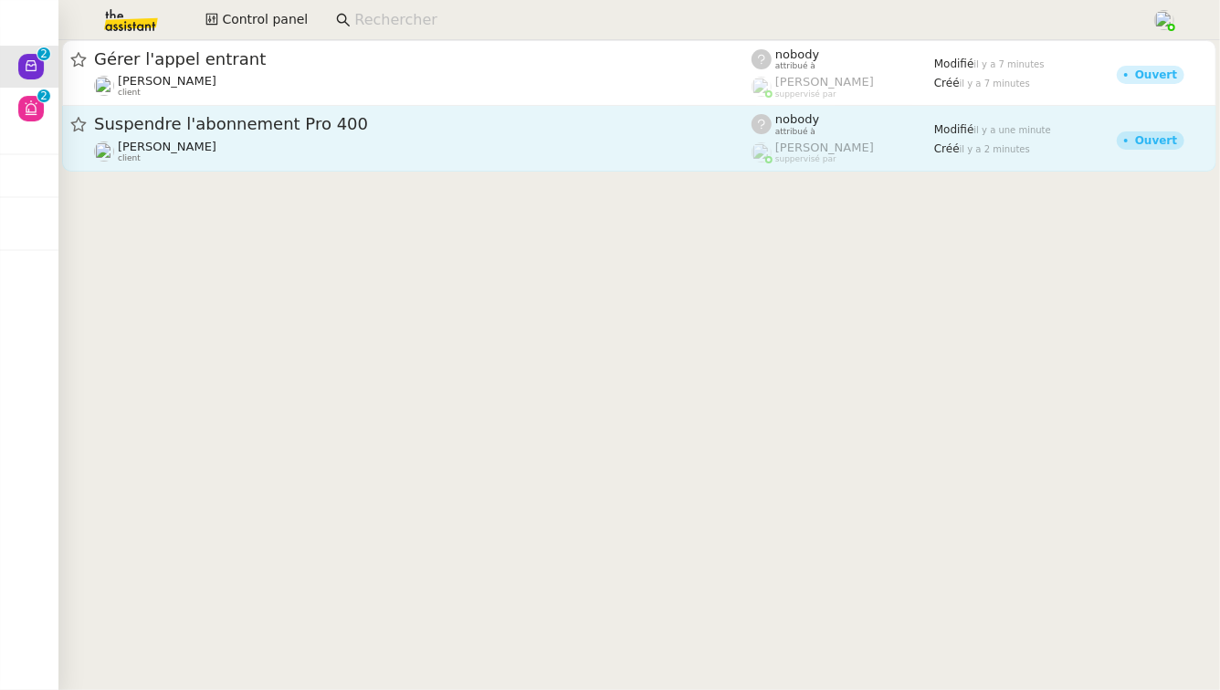
click at [422, 134] on div "Suspendre l'abonnement Pro 400" at bounding box center [422, 124] width 657 height 23
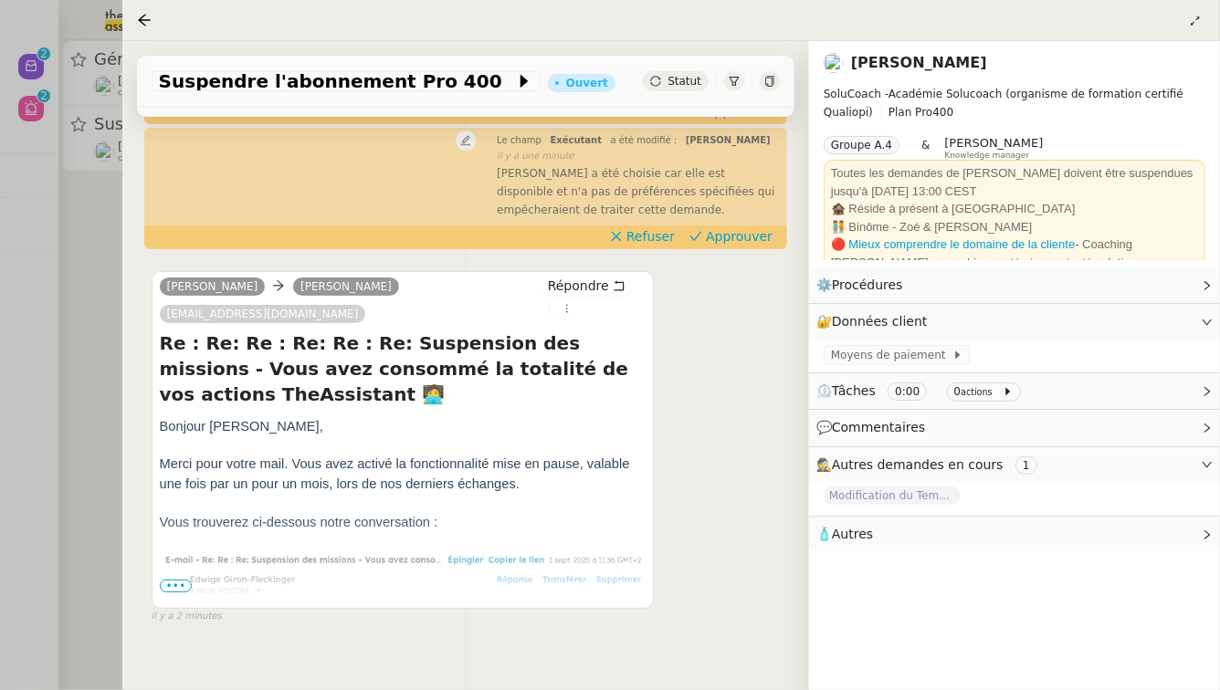
scroll to position [355, 0]
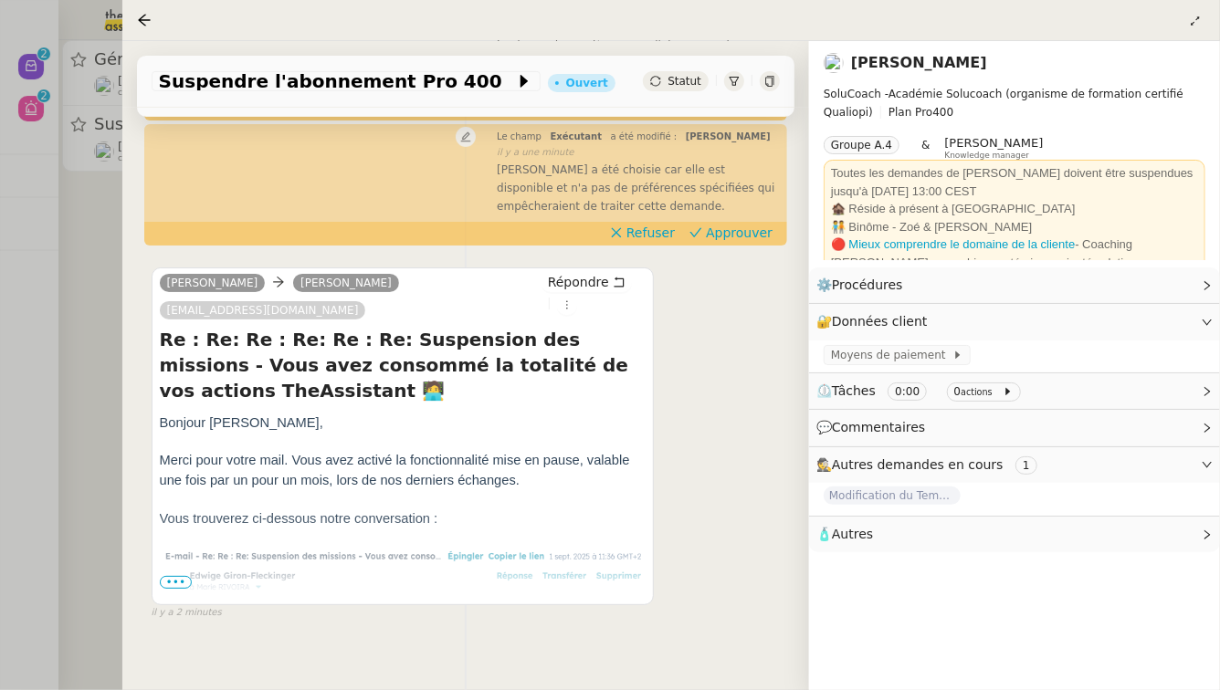
click at [181, 589] on span "•••" at bounding box center [176, 582] width 33 height 13
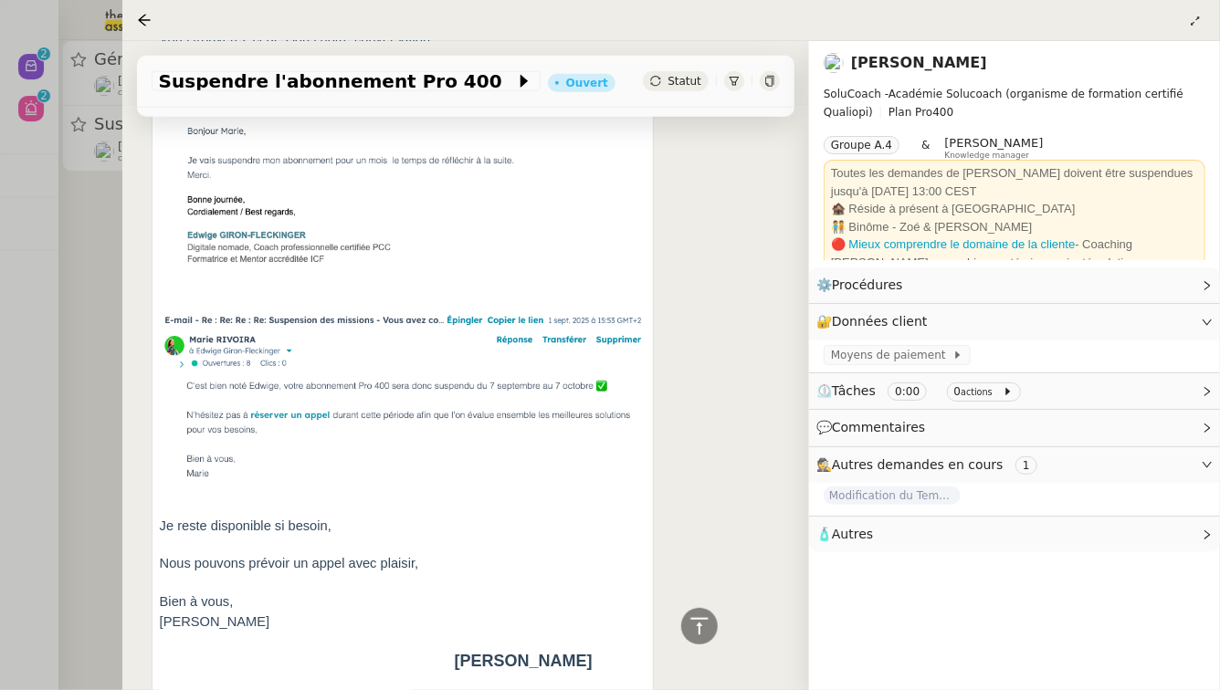
scroll to position [840, 0]
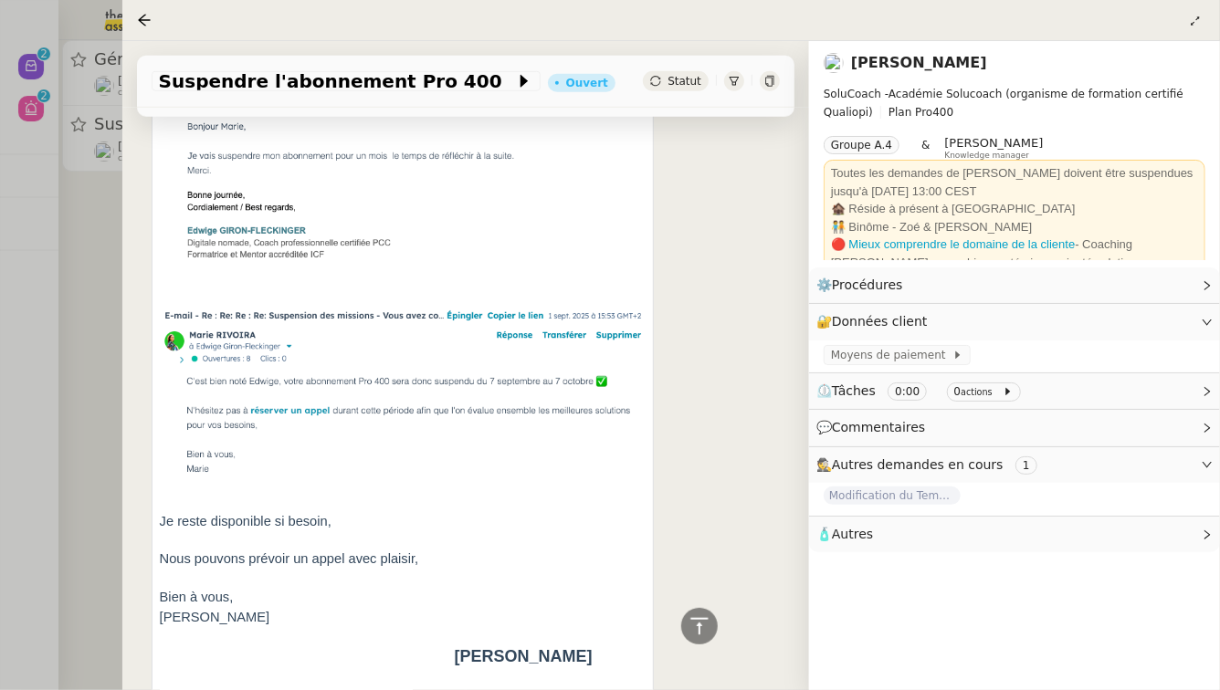
click at [105, 477] on div at bounding box center [610, 345] width 1220 height 690
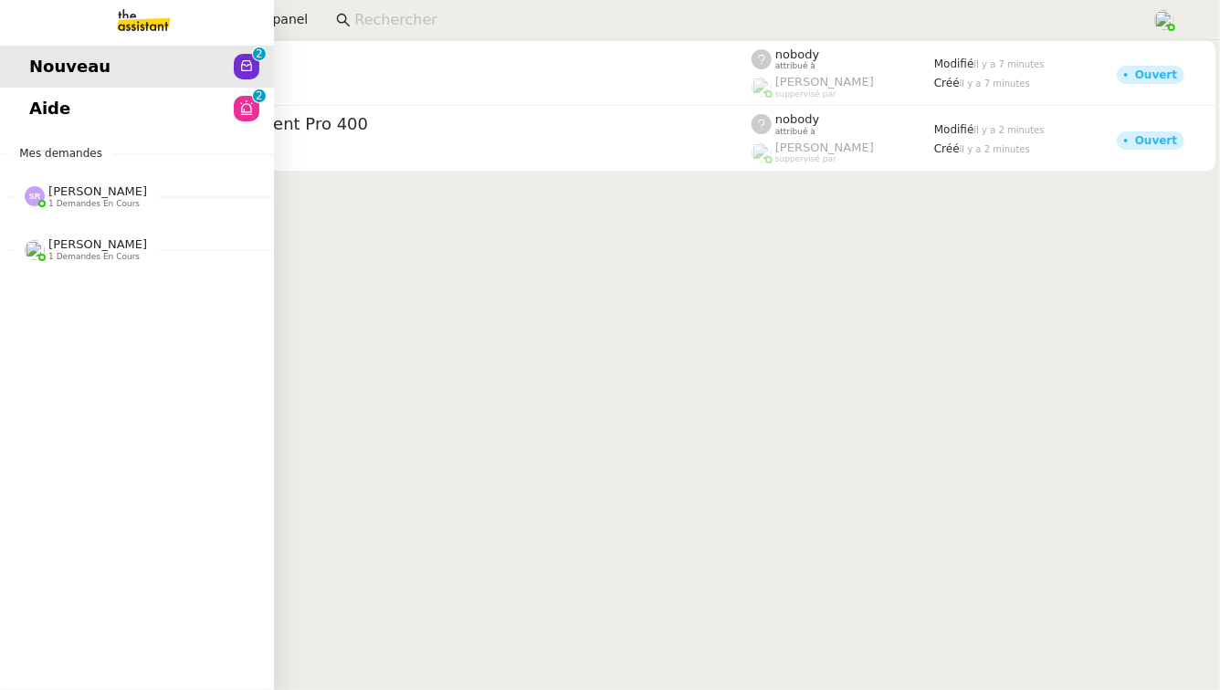
click at [82, 111] on link "Aide 0 1 2 3 4 5 6 7 8 9" at bounding box center [137, 109] width 274 height 42
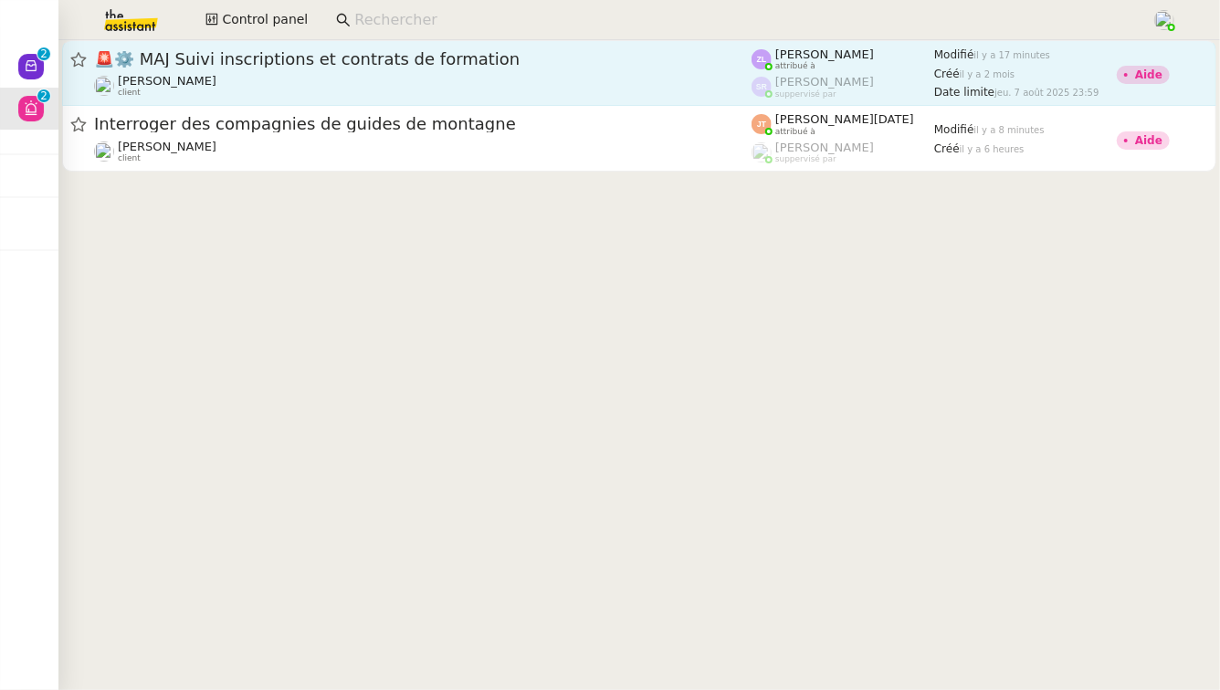
click at [507, 68] on div "🚨 ⚙️ MAJ Suivi inscriptions et contrats de formation" at bounding box center [422, 59] width 657 height 22
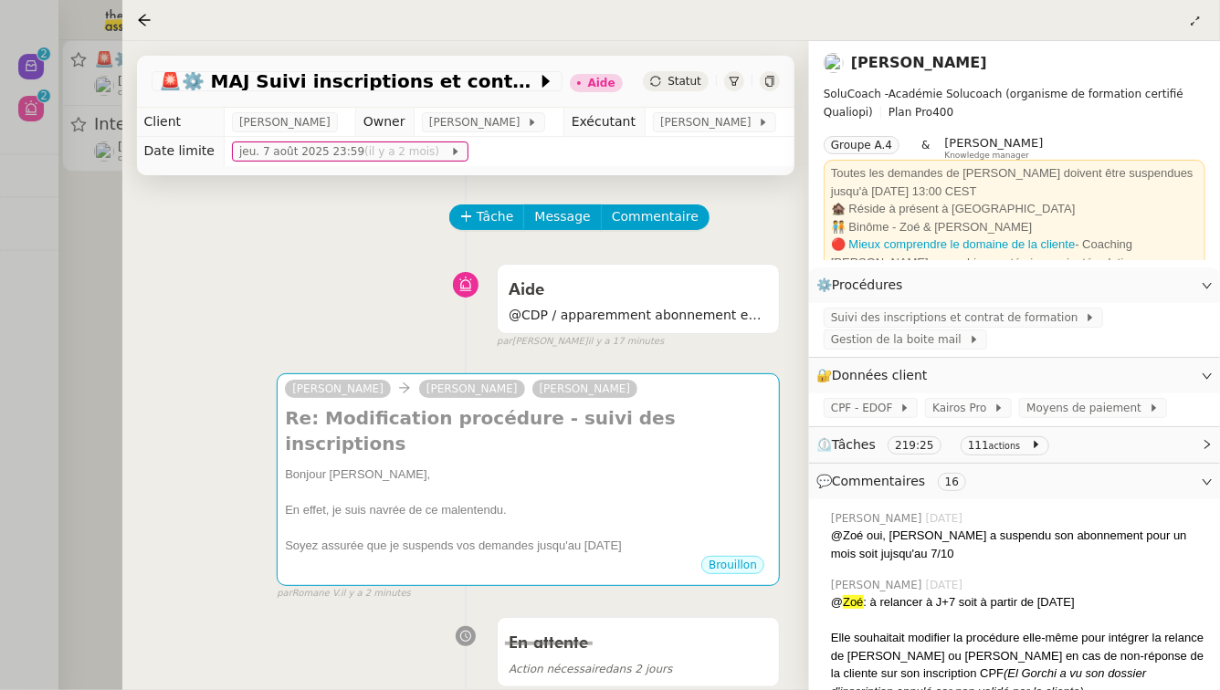
click at [16, 336] on div at bounding box center [610, 345] width 1220 height 690
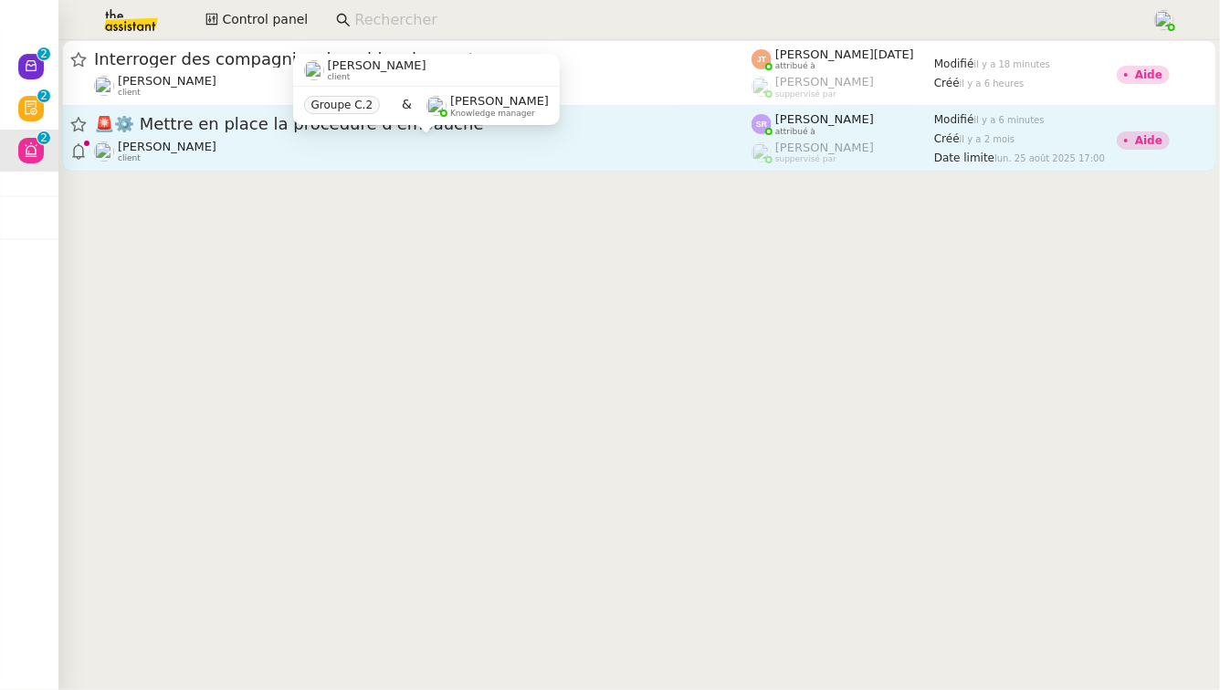
click at [450, 147] on div "[PERSON_NAME] client" at bounding box center [422, 152] width 657 height 24
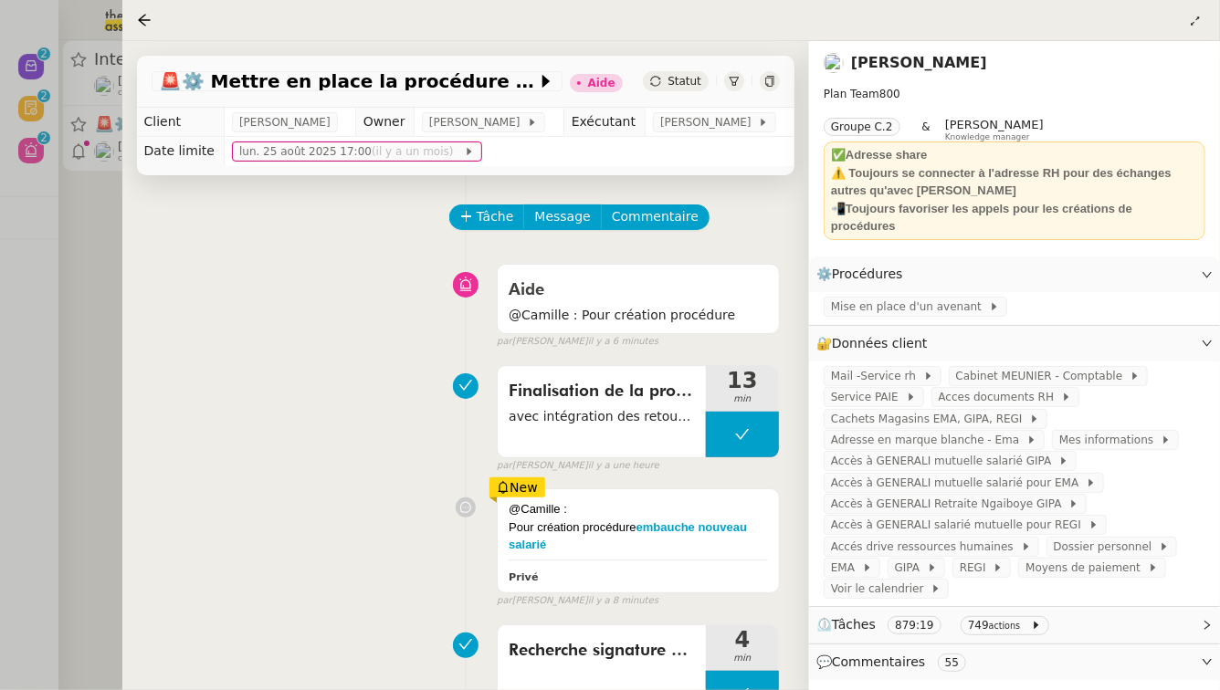
click at [57, 312] on div at bounding box center [610, 345] width 1220 height 690
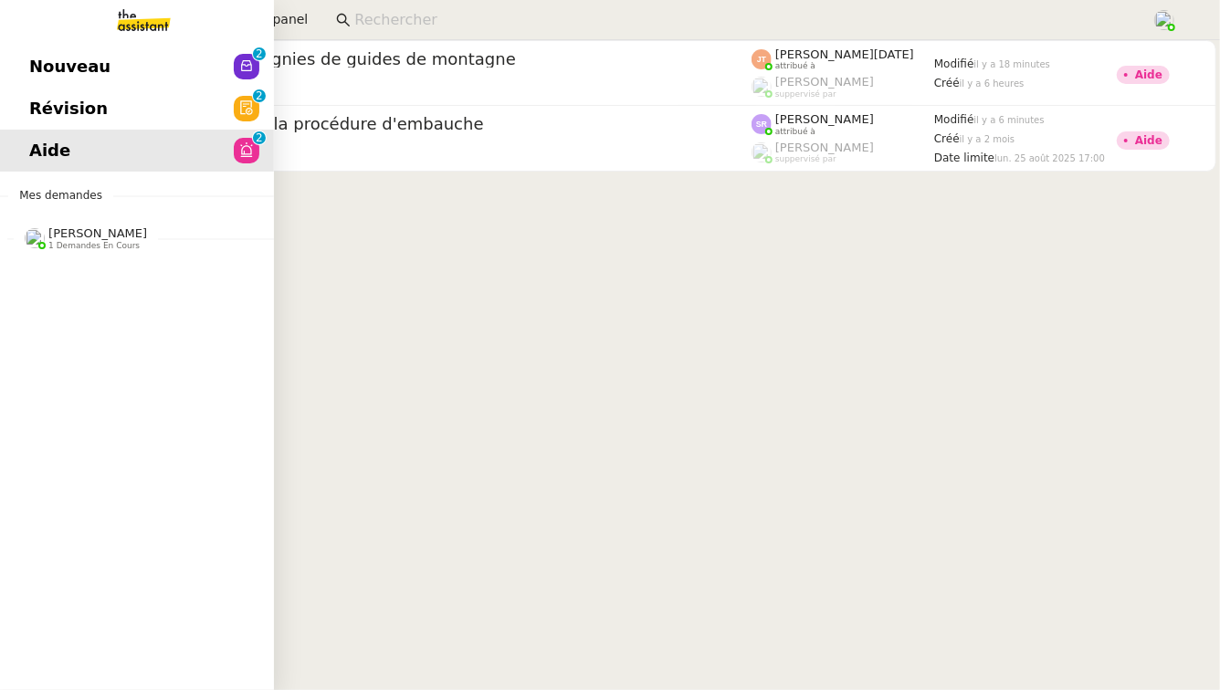
click at [77, 75] on span "Nouveau" at bounding box center [69, 66] width 81 height 27
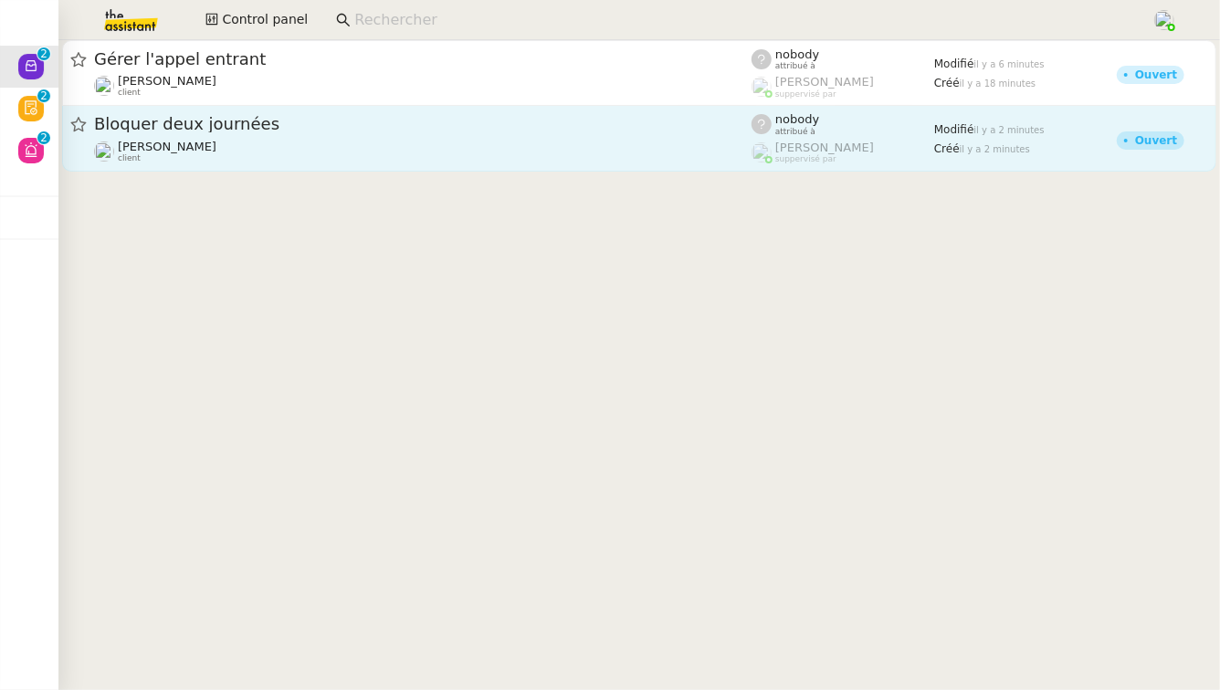
click at [627, 123] on span "Bloquer deux journées" at bounding box center [422, 124] width 657 height 16
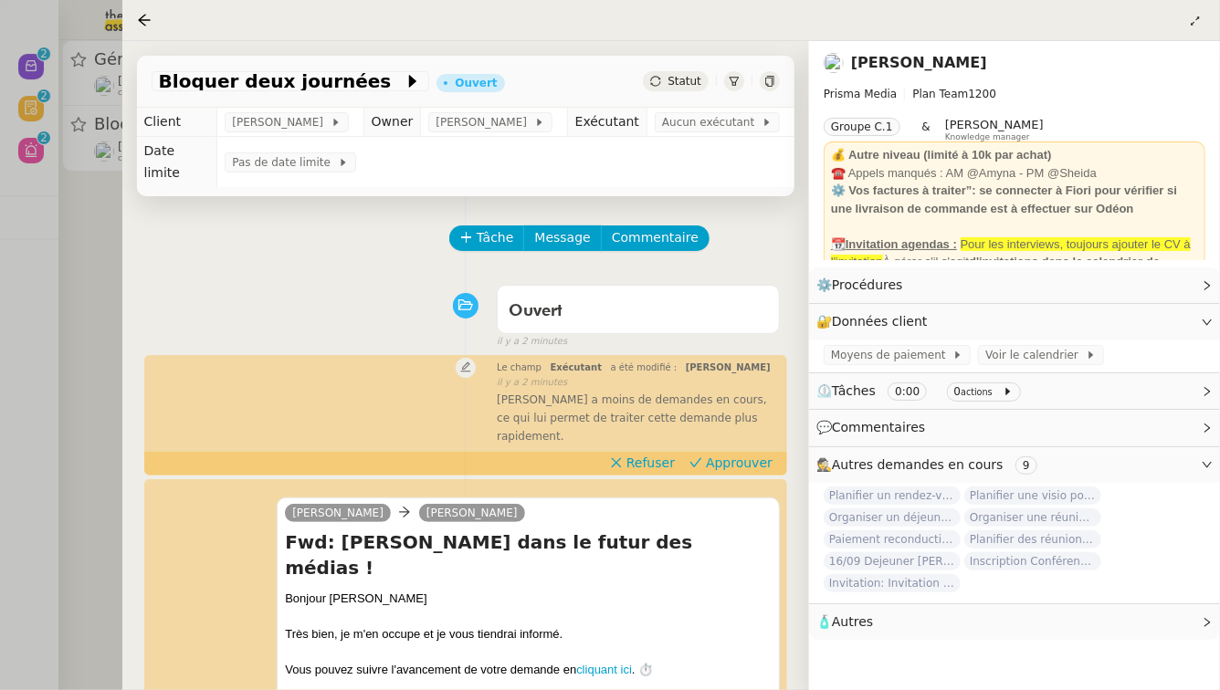
click at [68, 246] on div at bounding box center [610, 345] width 1220 height 690
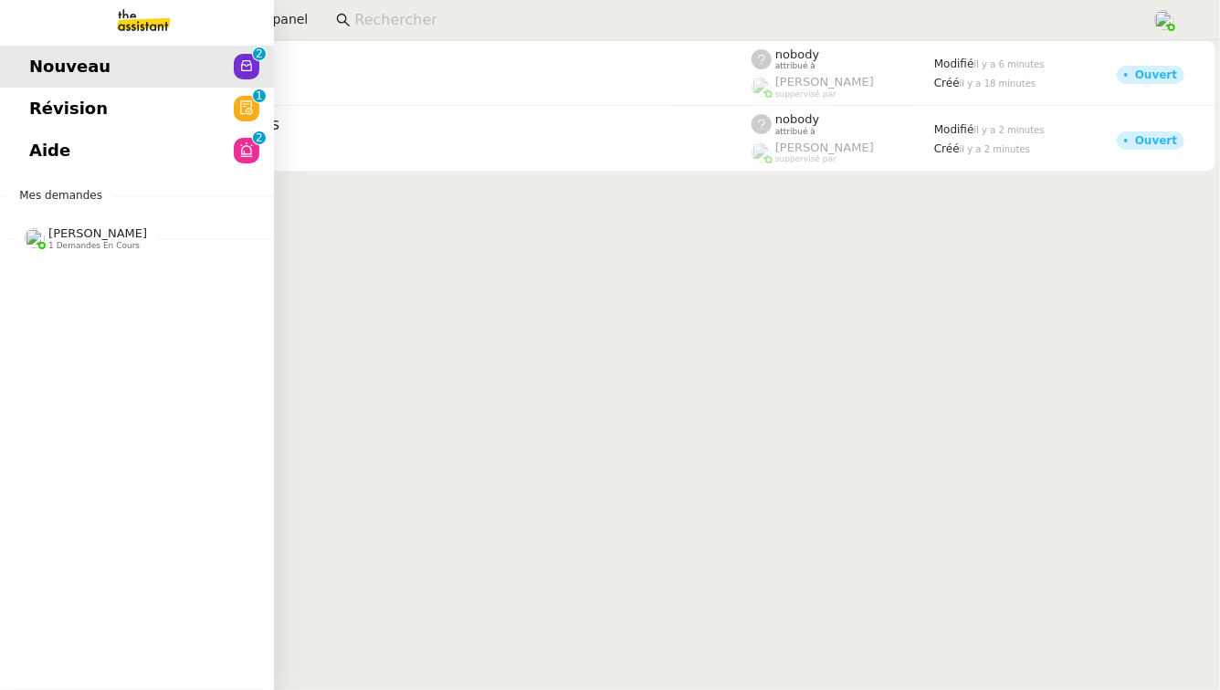
click at [39, 106] on span "Révision" at bounding box center [68, 108] width 79 height 27
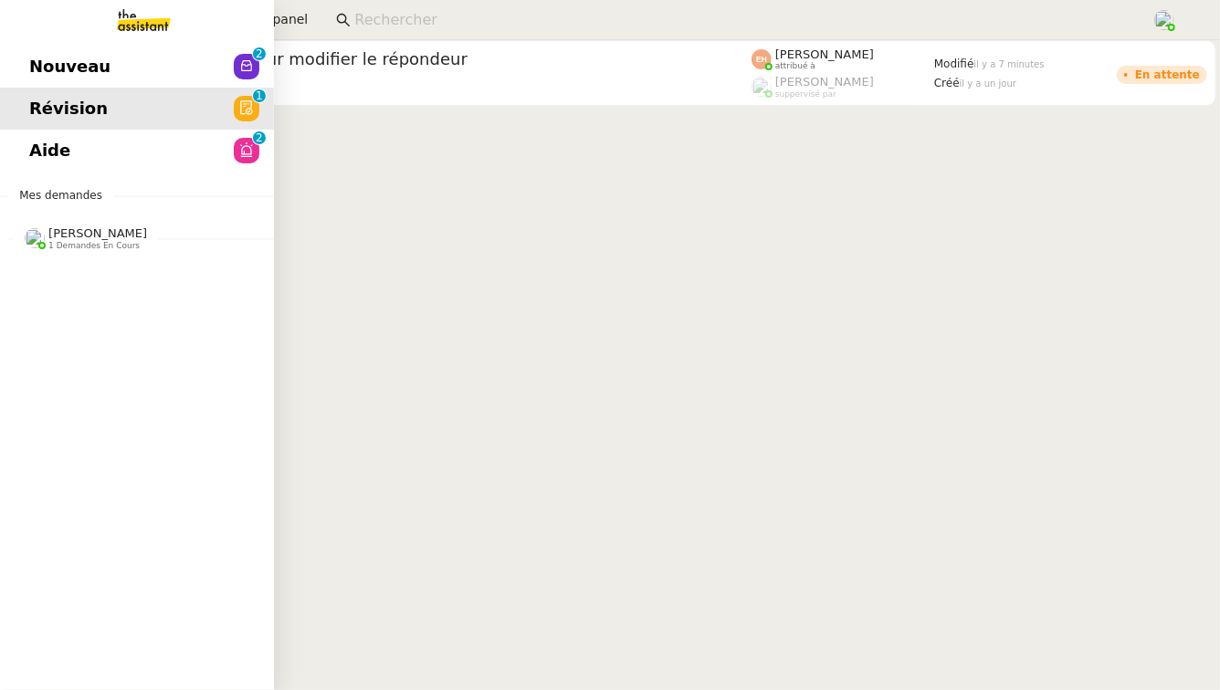
click at [81, 227] on span "[PERSON_NAME]" at bounding box center [97, 233] width 99 height 14
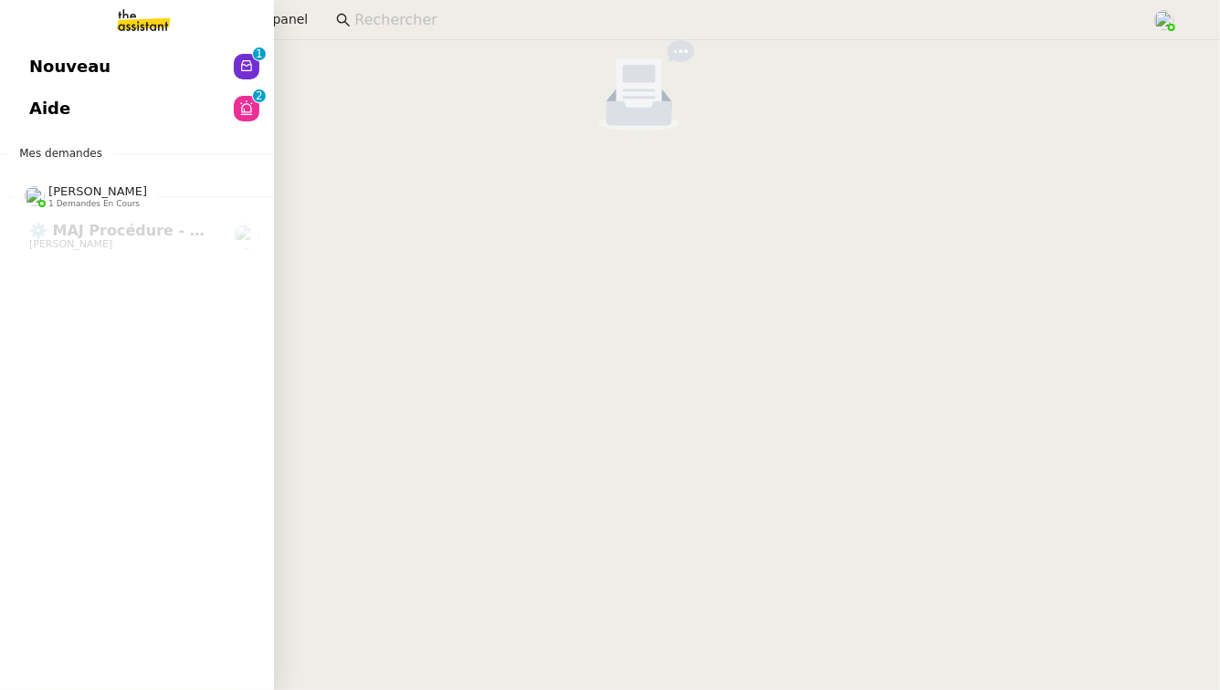
click at [73, 119] on link "Aide 0 1 2 3 4 5 6 7 8 9" at bounding box center [137, 109] width 274 height 42
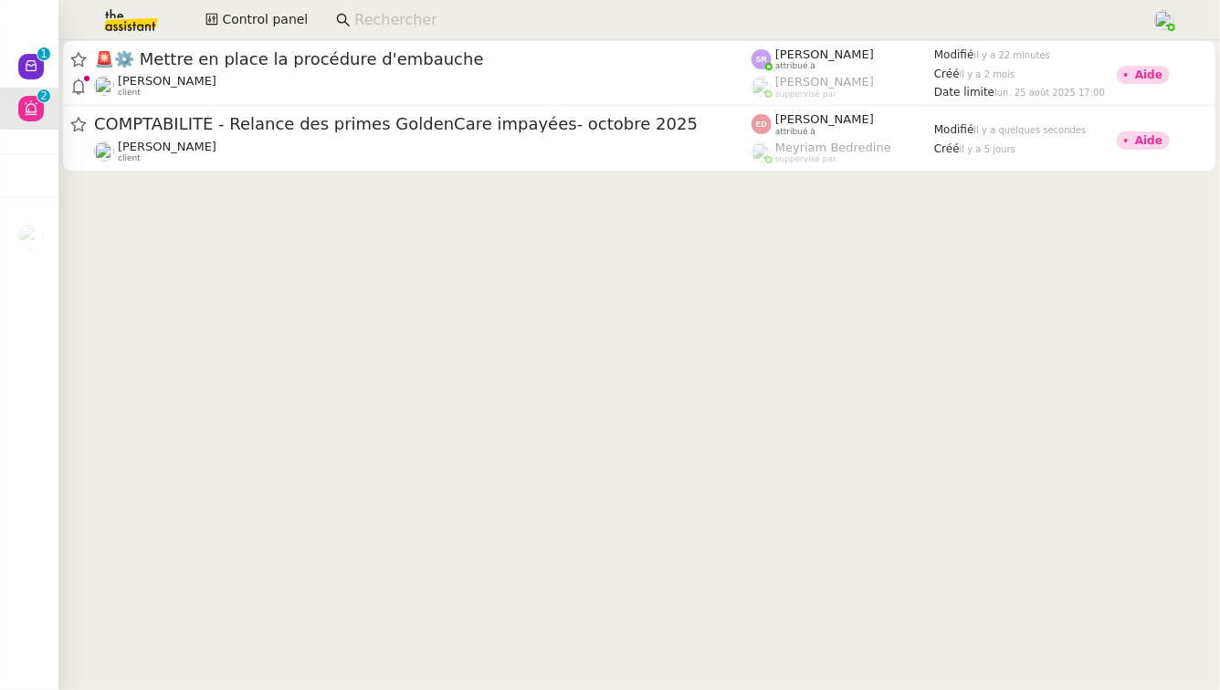
click at [333, 86] on div "[PERSON_NAME] client" at bounding box center [422, 86] width 657 height 24
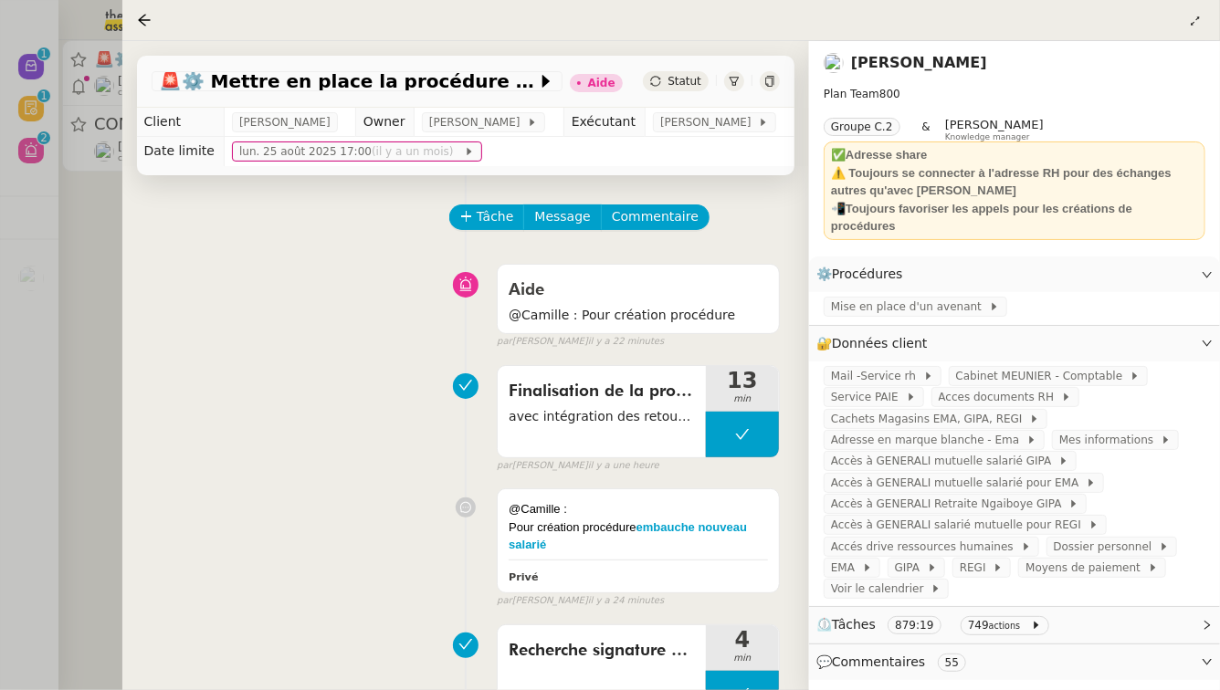
click at [112, 267] on div at bounding box center [610, 345] width 1220 height 690
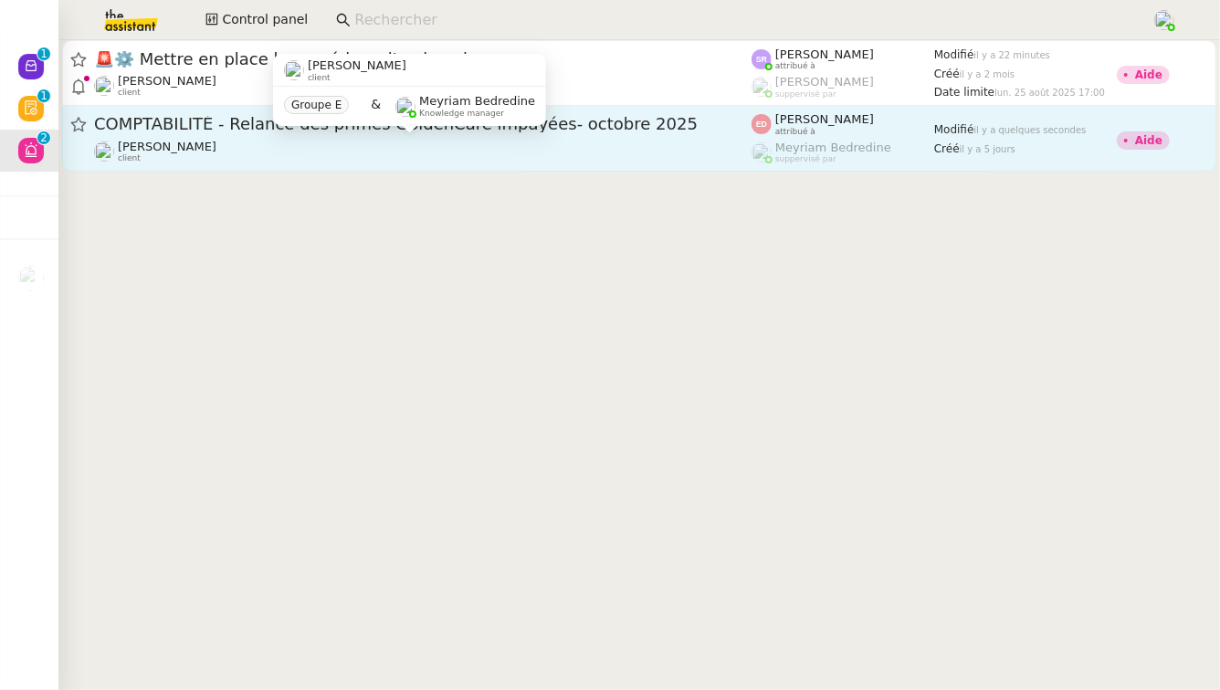
click at [312, 159] on div "Pierrick Morel client" at bounding box center [422, 152] width 657 height 24
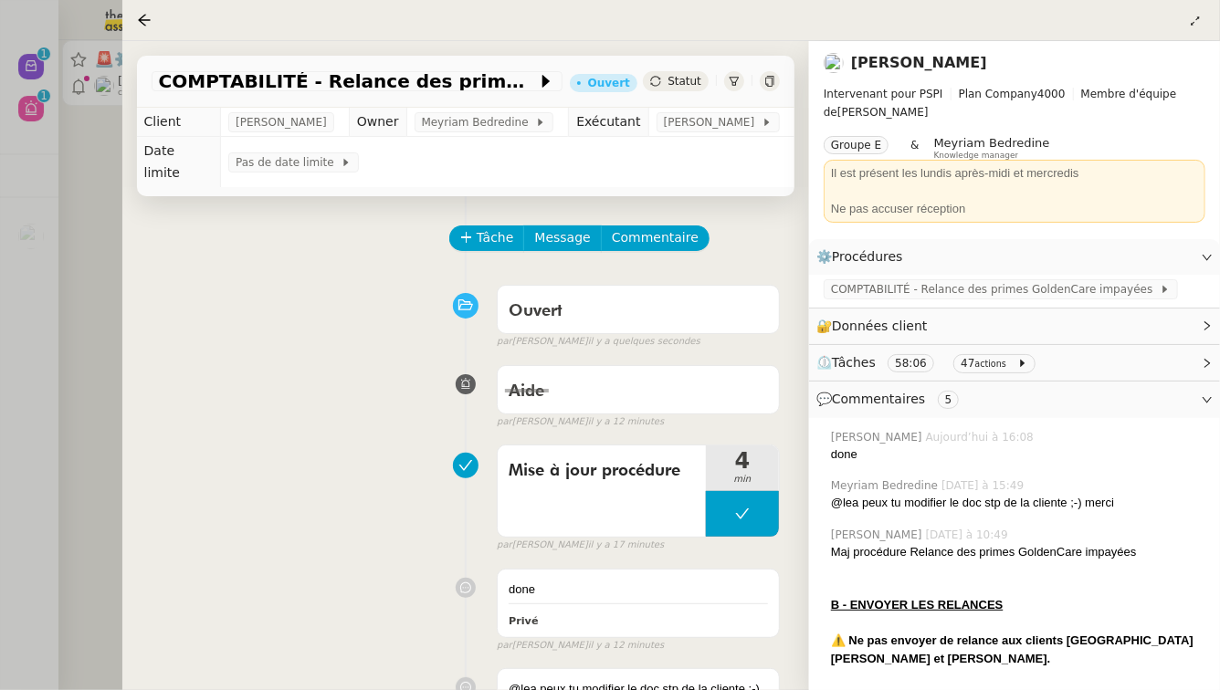
click at [89, 372] on div at bounding box center [610, 345] width 1220 height 690
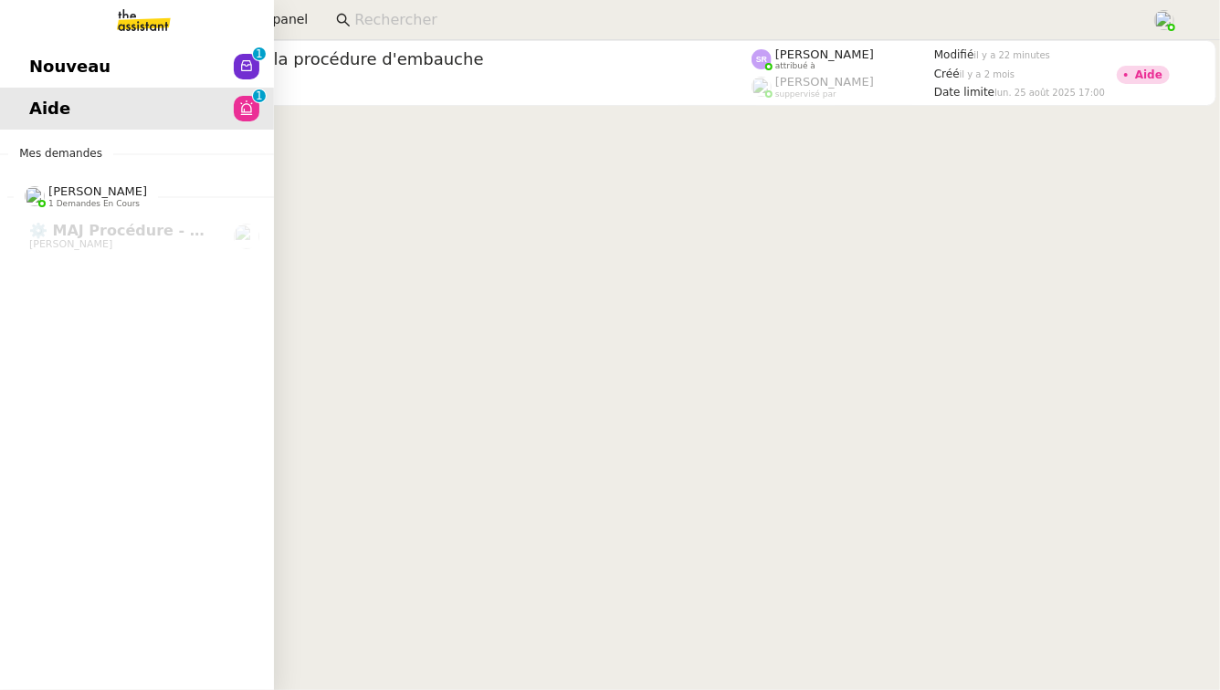
click at [50, 55] on span "Nouveau" at bounding box center [69, 66] width 81 height 27
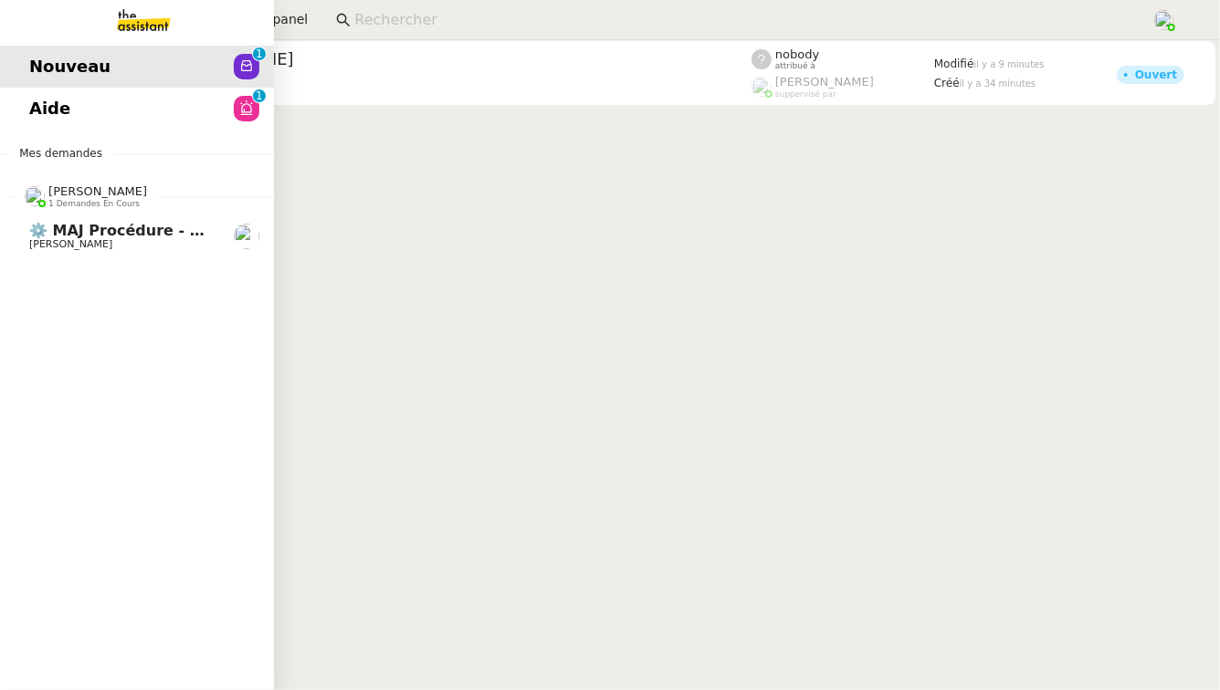
click at [125, 231] on span "⚙️ MAJ procédure - Régularisation des charges locatives" at bounding box center [265, 230] width 472 height 17
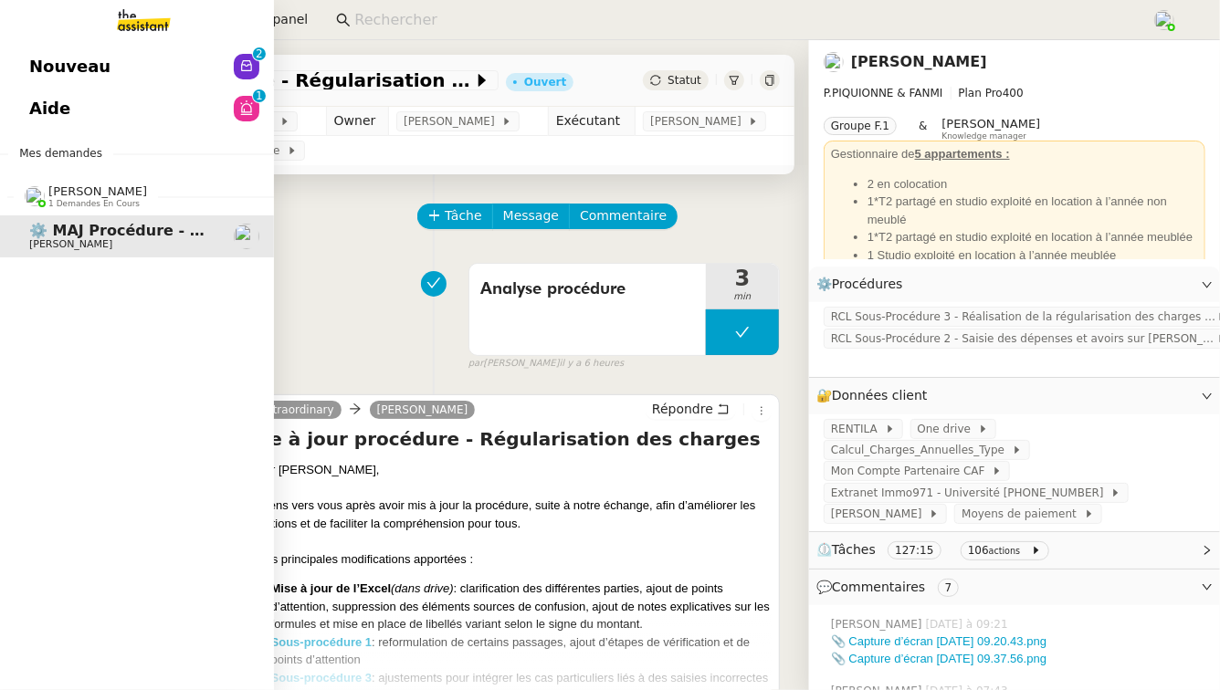
click at [102, 129] on link "Aide 0 1 2 3 4 5 6 7 8 9" at bounding box center [137, 109] width 274 height 42
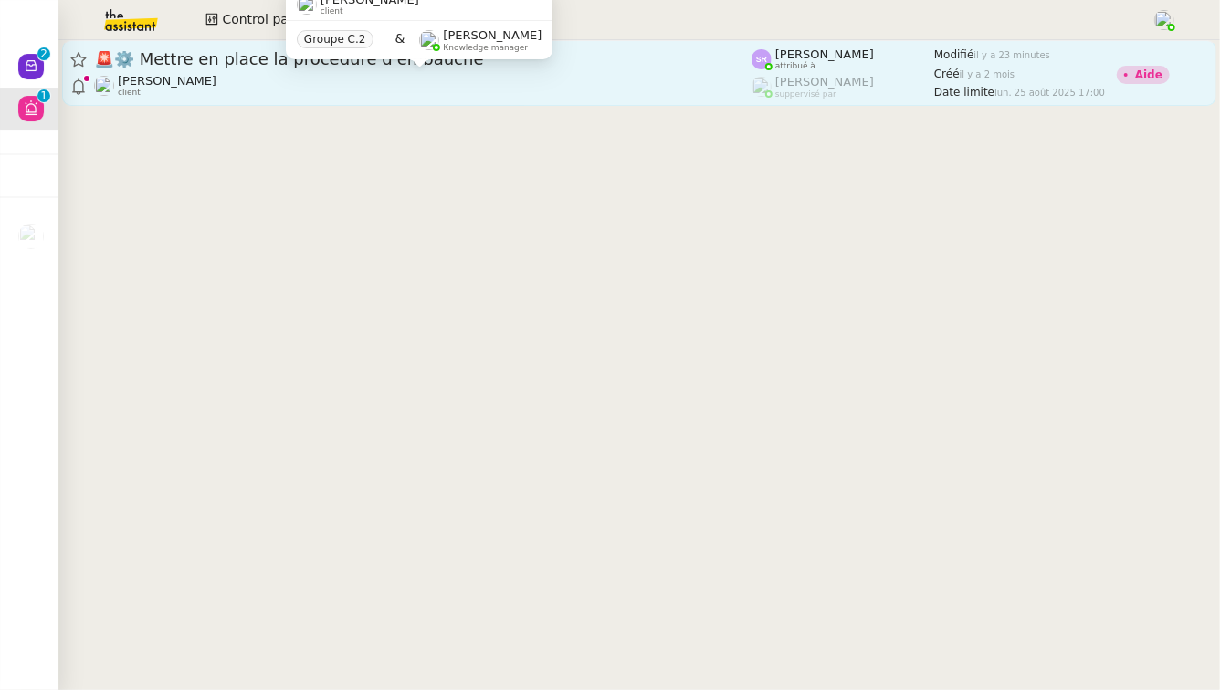
click at [459, 83] on div "[PERSON_NAME] client" at bounding box center [422, 86] width 657 height 24
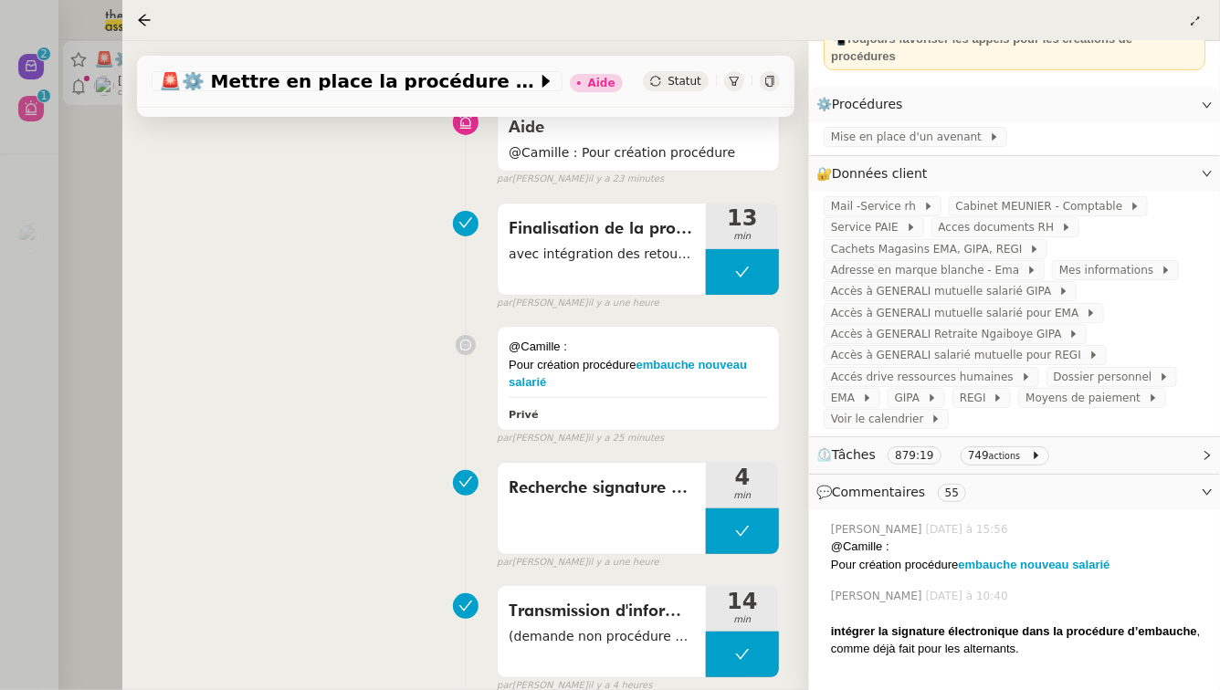
scroll to position [192, 0]
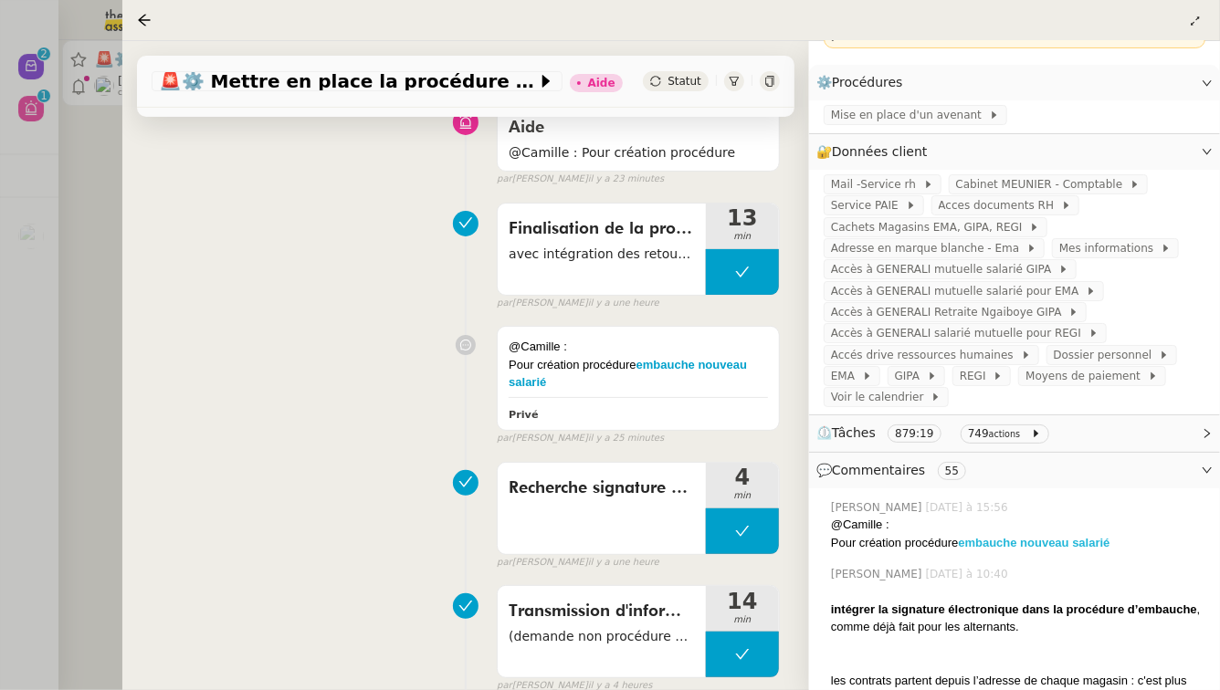
click at [1059, 536] on strong "embauche nouveau salarié" at bounding box center [1034, 543] width 152 height 14
click at [62, 202] on div at bounding box center [610, 345] width 1220 height 690
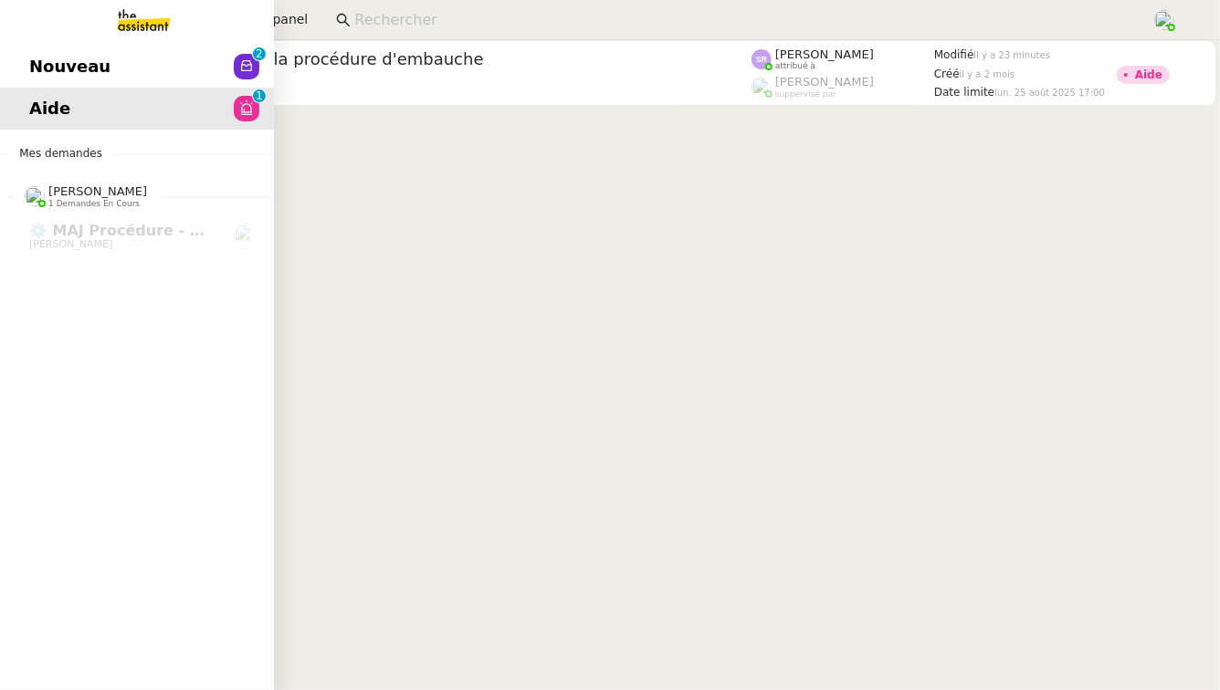
click at [79, 70] on span "Nouveau" at bounding box center [69, 66] width 81 height 27
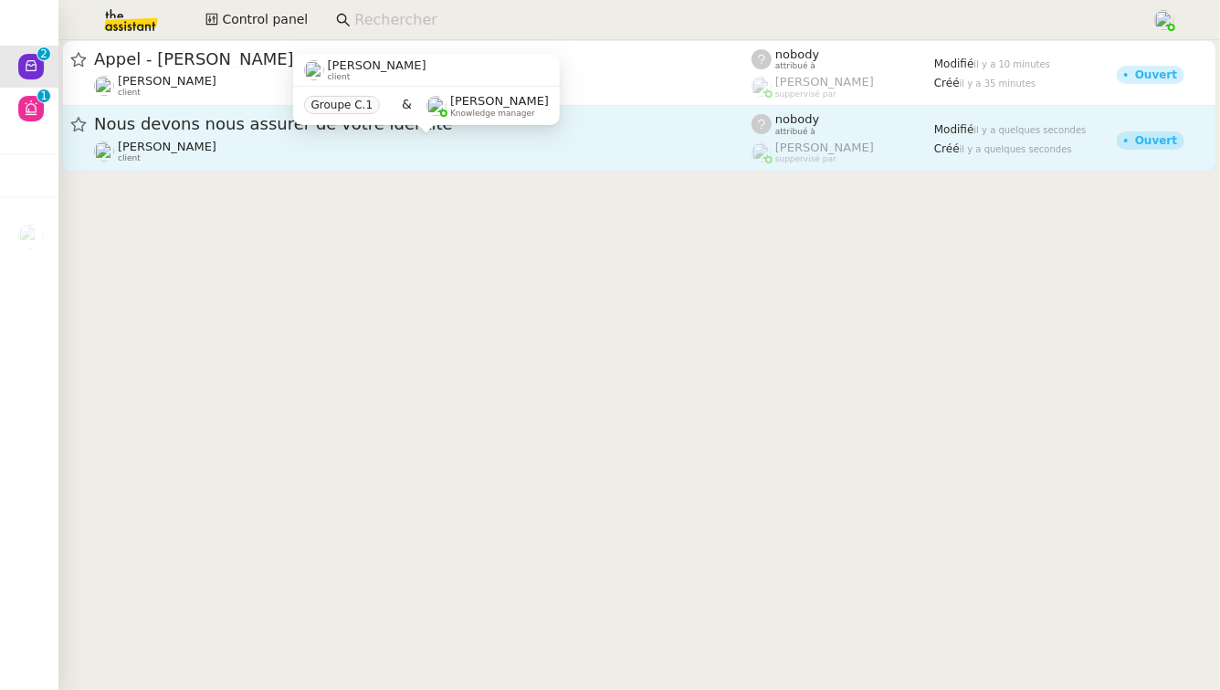
click at [471, 139] on div "Fabien Bornancin client Groupe C.1 & Frédérique Albert Knowledge manager" at bounding box center [426, 97] width 267 height 86
click at [229, 141] on div "Fabien Bornancin client" at bounding box center [422, 152] width 657 height 24
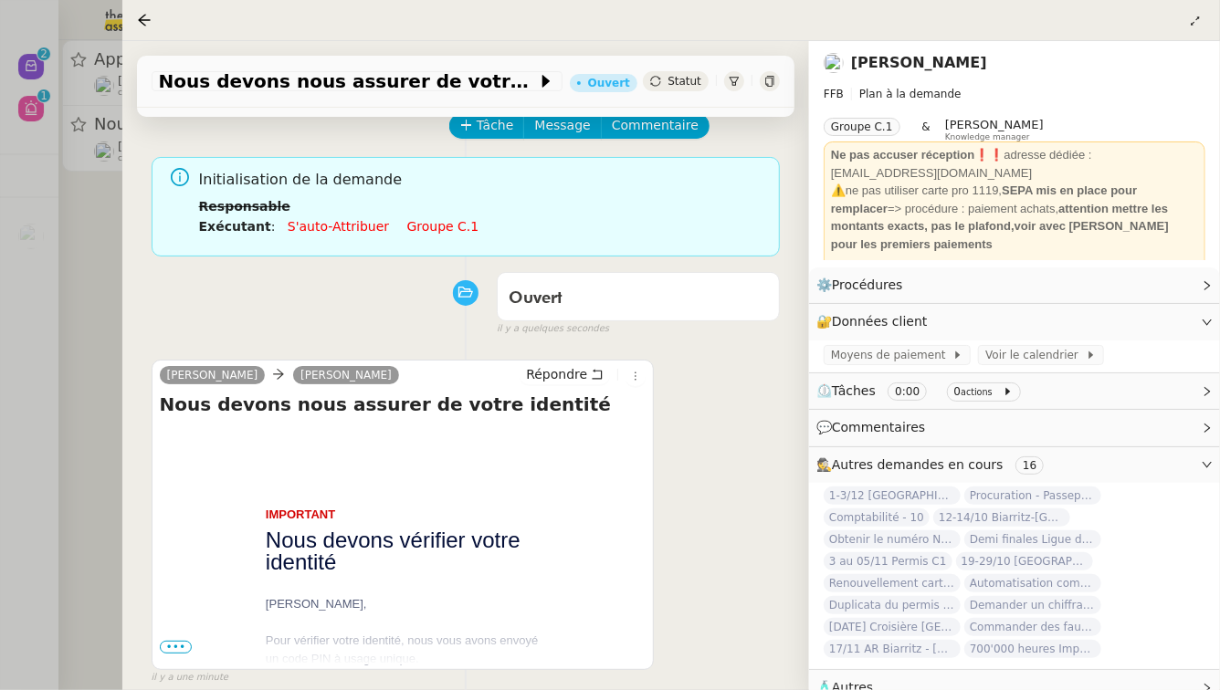
scroll to position [114, 0]
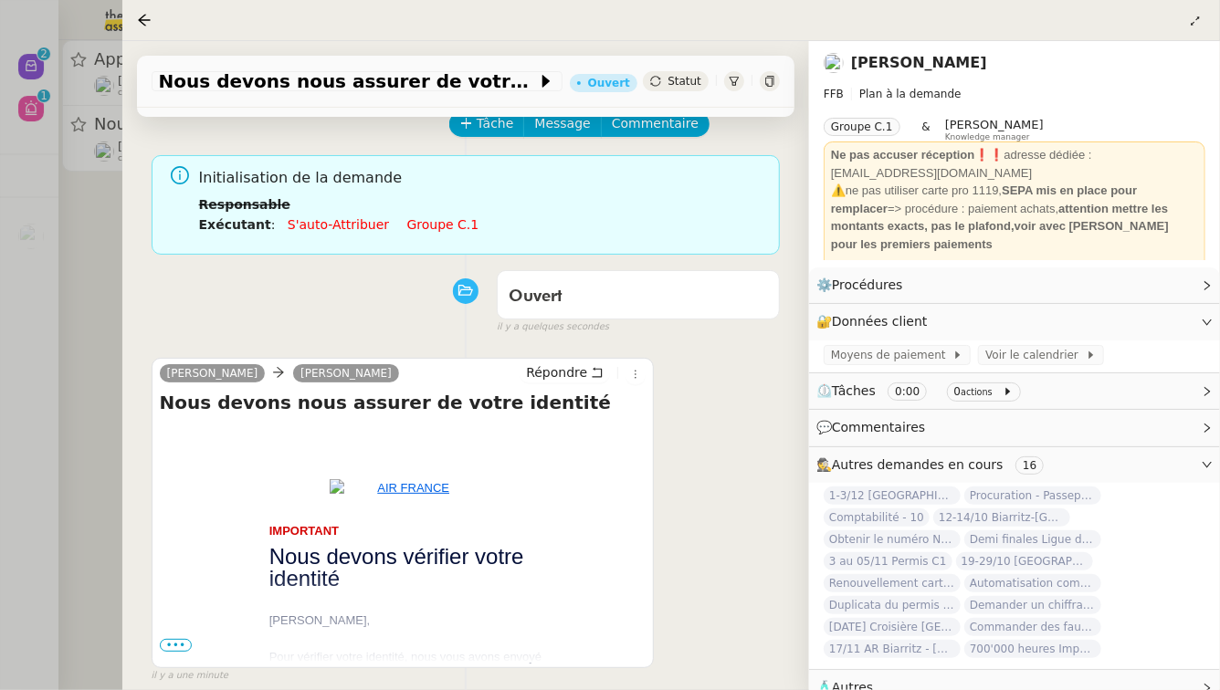
click at [55, 434] on div at bounding box center [610, 345] width 1220 height 690
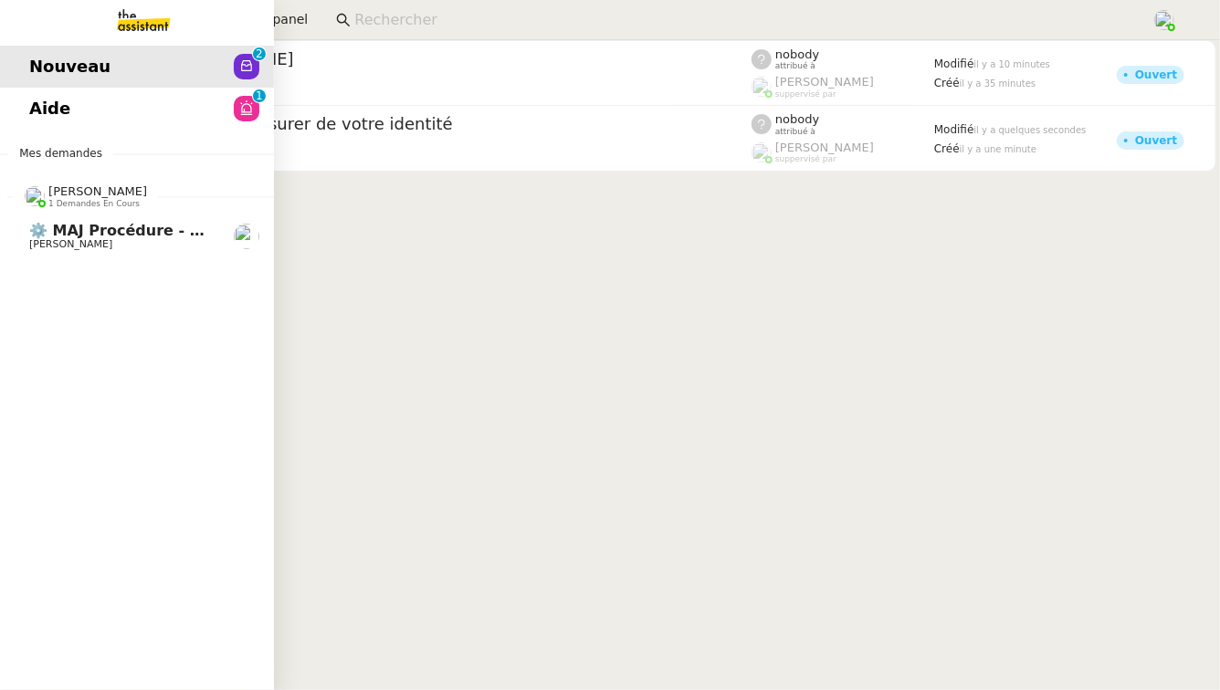
click at [120, 219] on link "⚙️ MAJ procédure - Régularisation des charges locatives [PERSON_NAME]" at bounding box center [137, 236] width 274 height 42
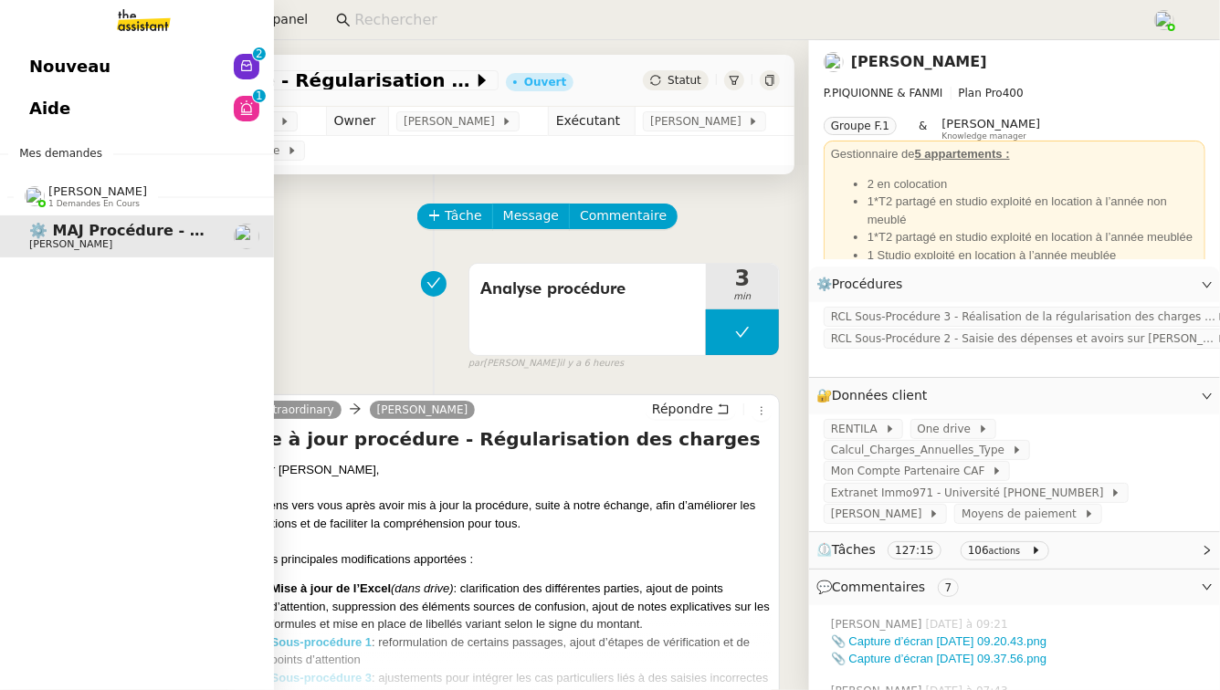
click at [47, 113] on span "Aide" at bounding box center [49, 108] width 41 height 27
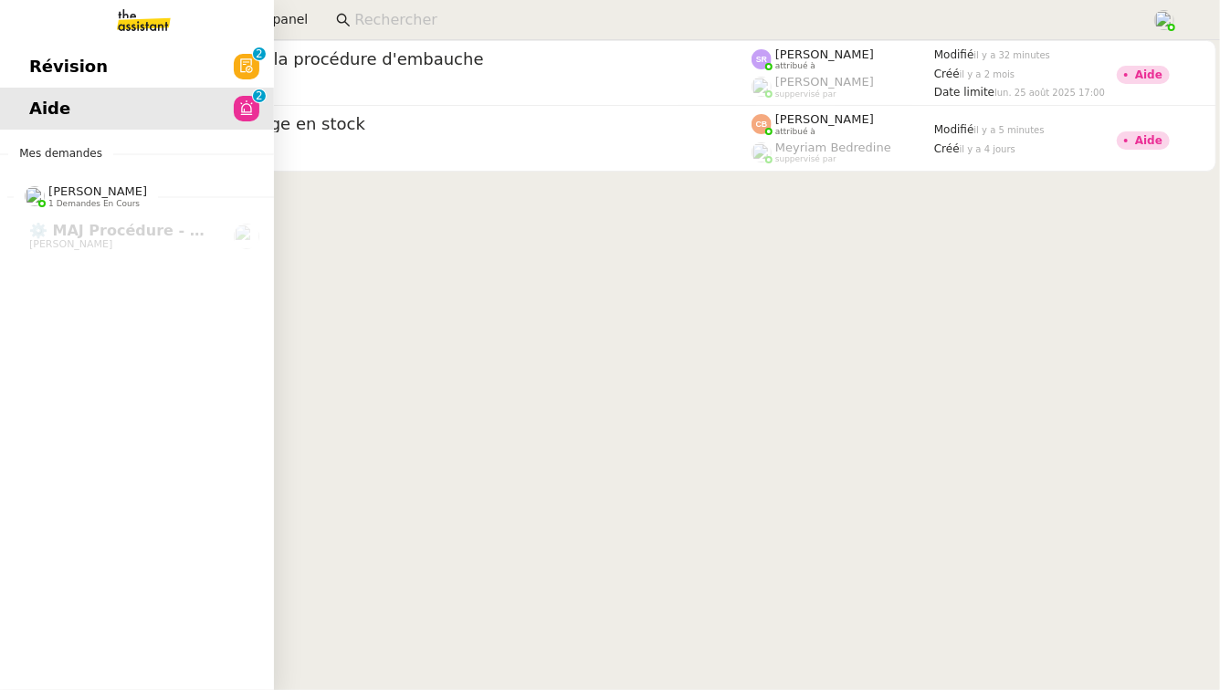
click at [130, 63] on link "Révision 0 1 2 3 4 5 6 7 8 9" at bounding box center [137, 67] width 274 height 42
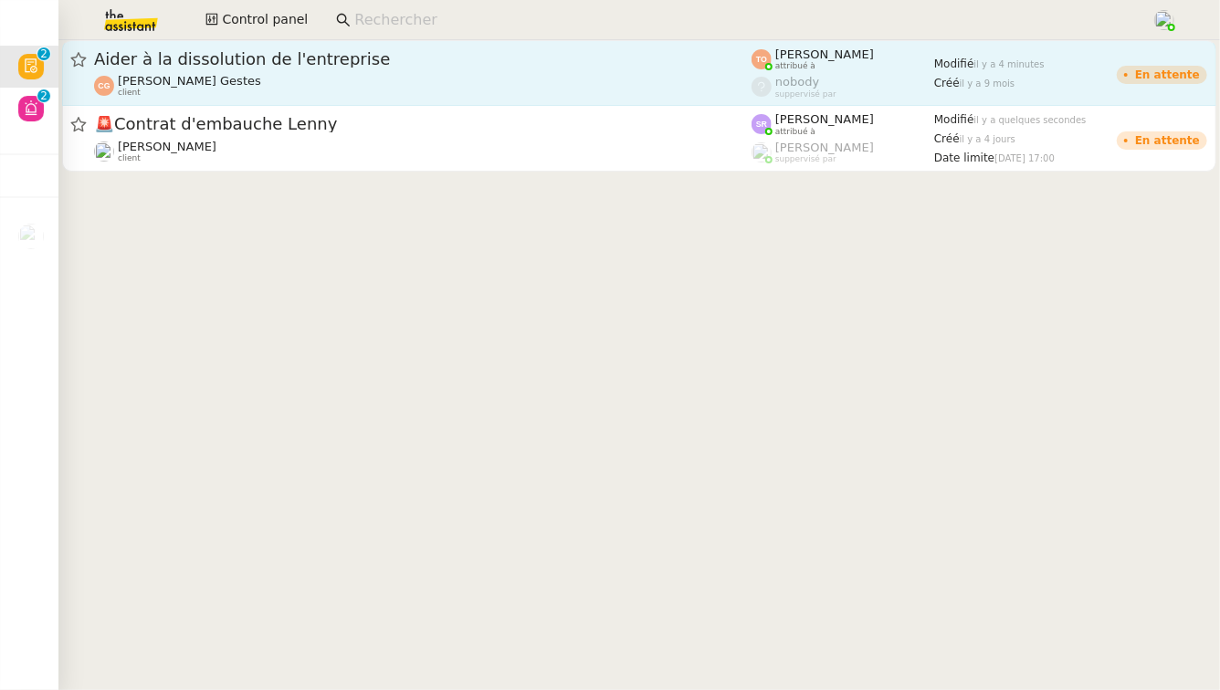
click at [538, 64] on span "Aider à la dissolution de l'entreprise" at bounding box center [422, 59] width 657 height 16
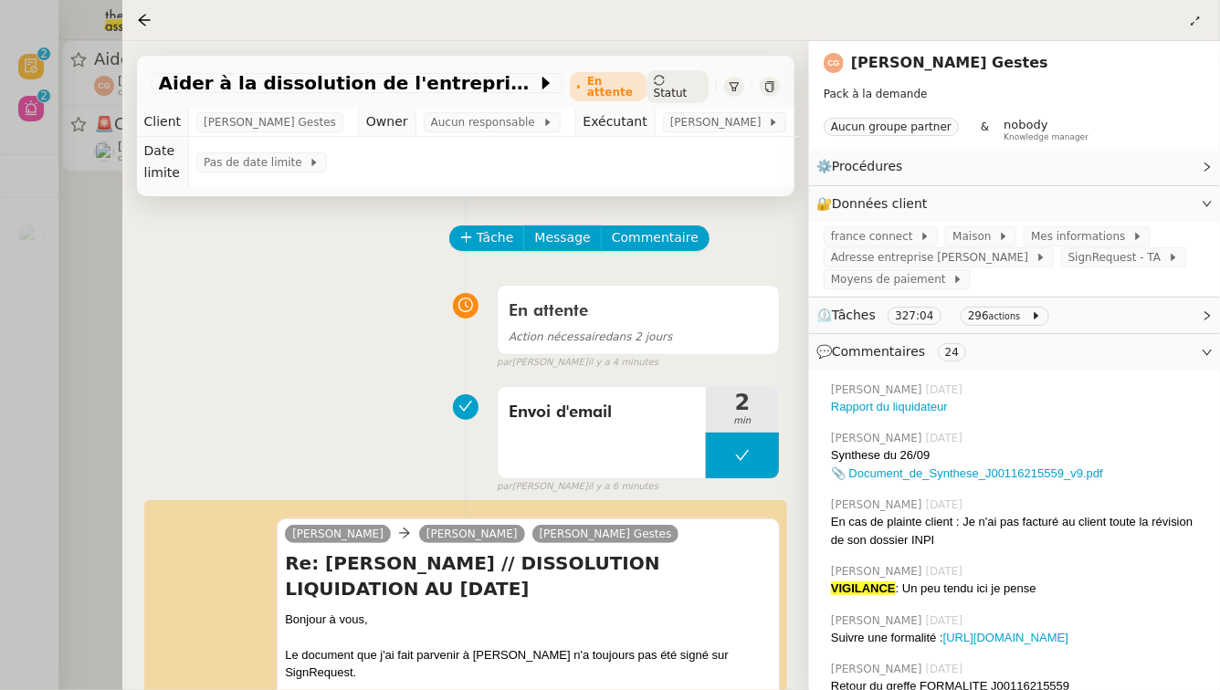
click at [68, 297] on div at bounding box center [610, 345] width 1220 height 690
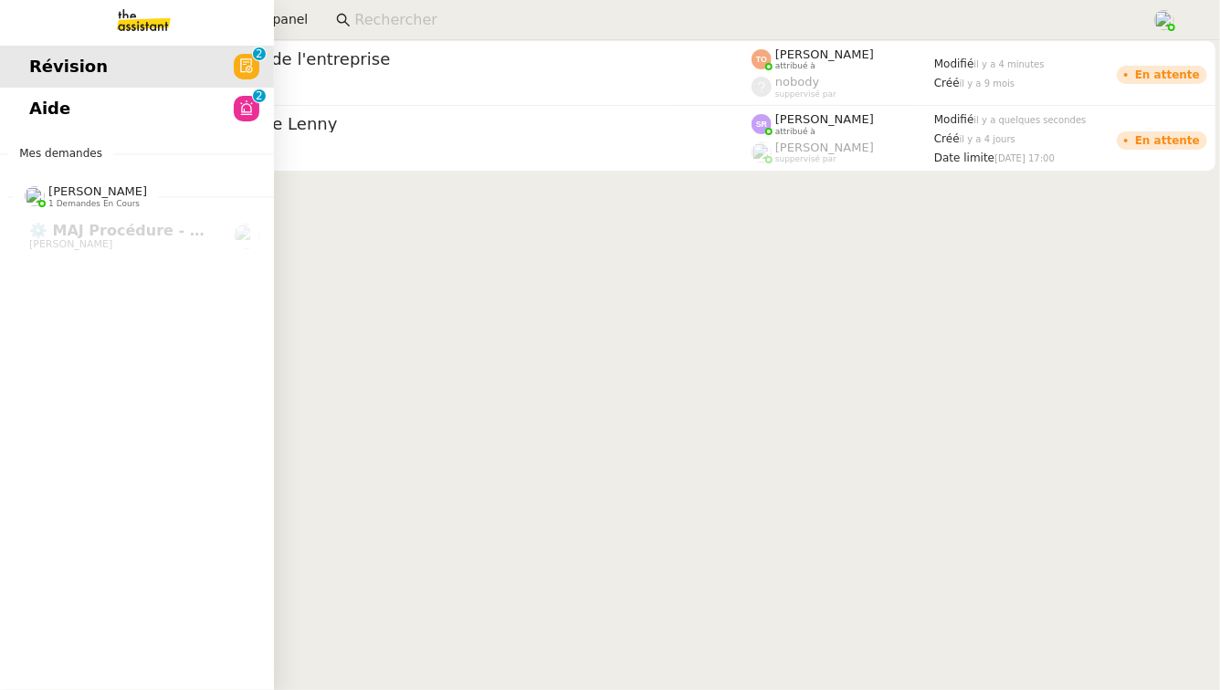
click at [48, 121] on span "Aide" at bounding box center [49, 108] width 41 height 27
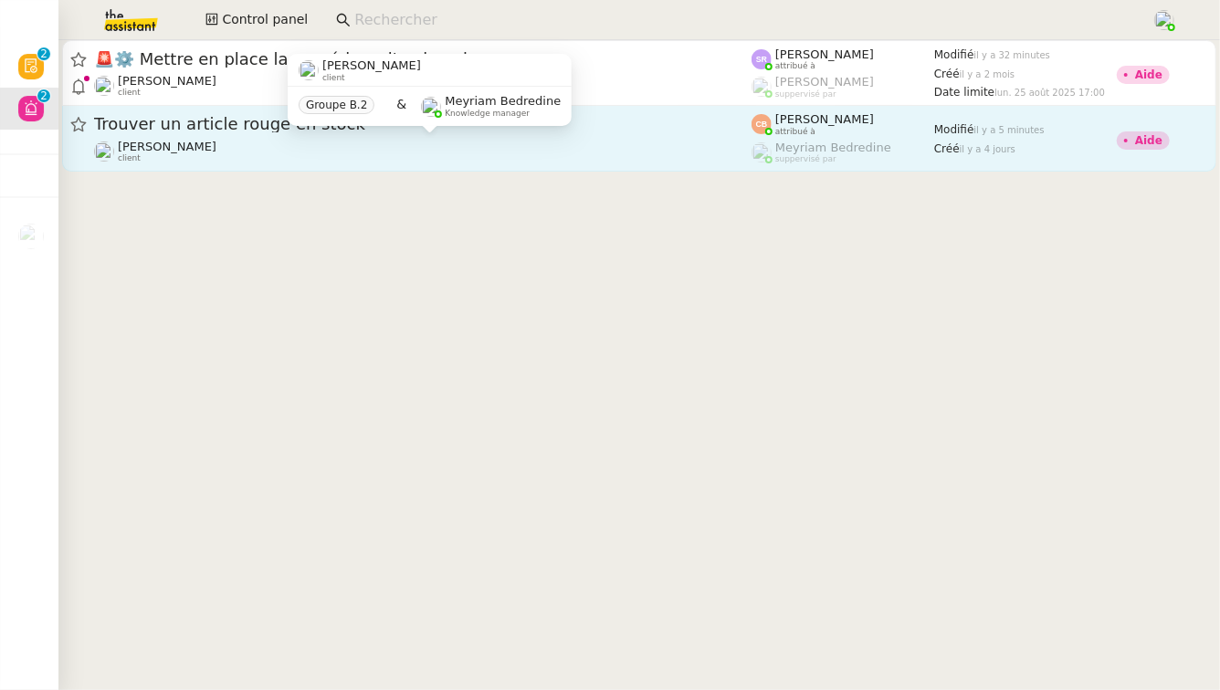
click at [425, 145] on div "Charles Medlicott client" at bounding box center [422, 152] width 657 height 24
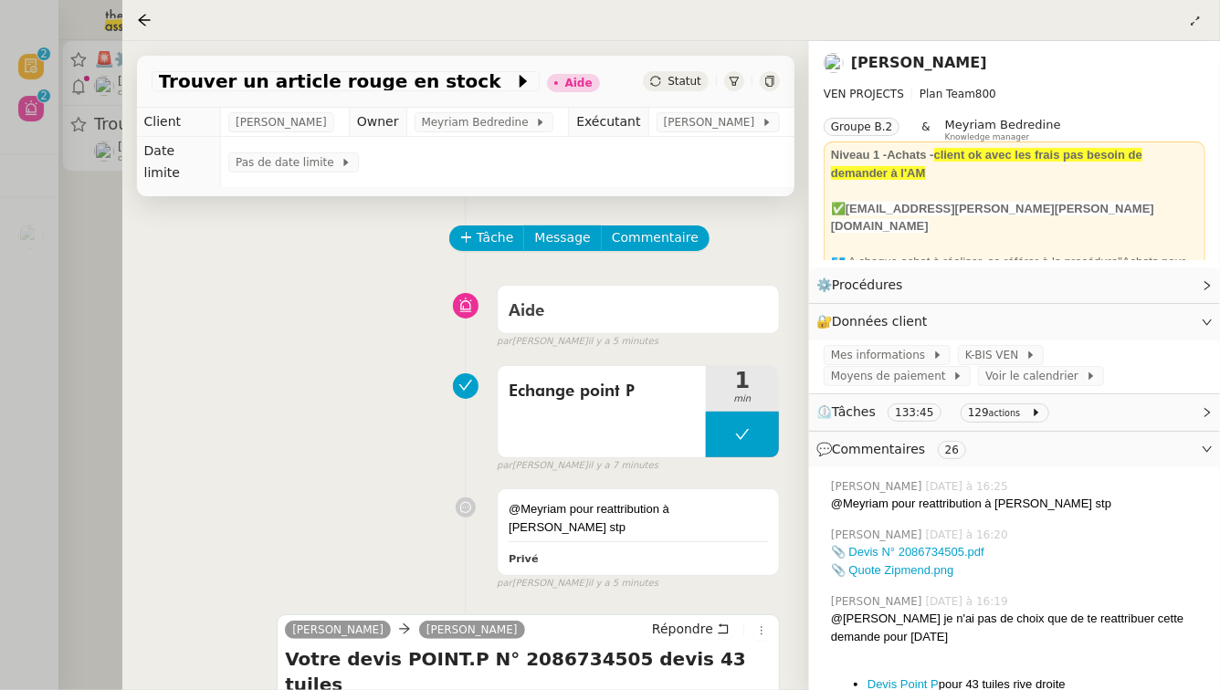
click at [73, 341] on div at bounding box center [610, 345] width 1220 height 690
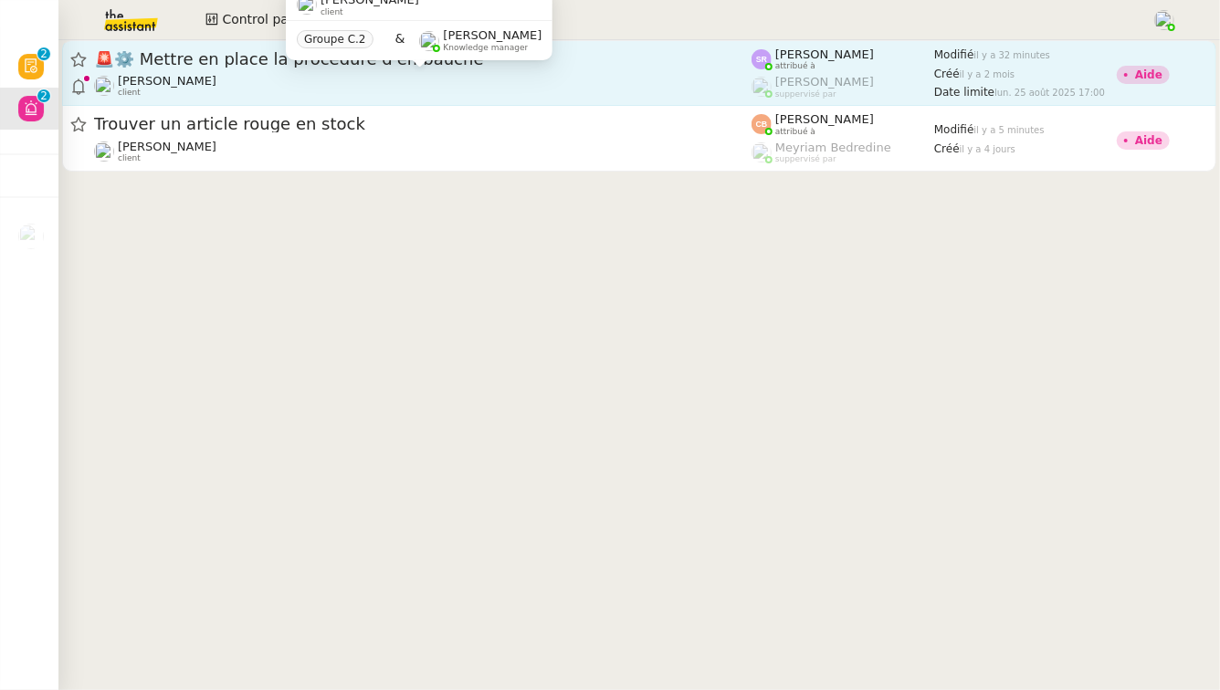
click at [390, 78] on div "[PERSON_NAME] client" at bounding box center [422, 86] width 657 height 24
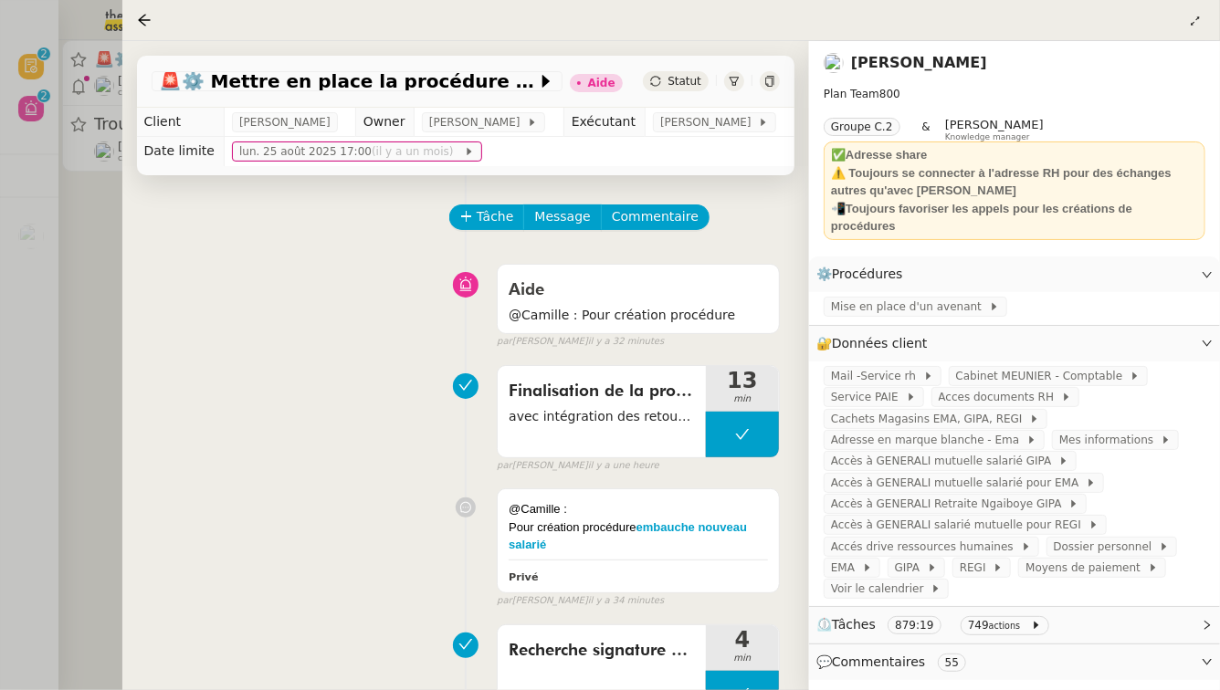
click at [0, 453] on div at bounding box center [610, 345] width 1220 height 690
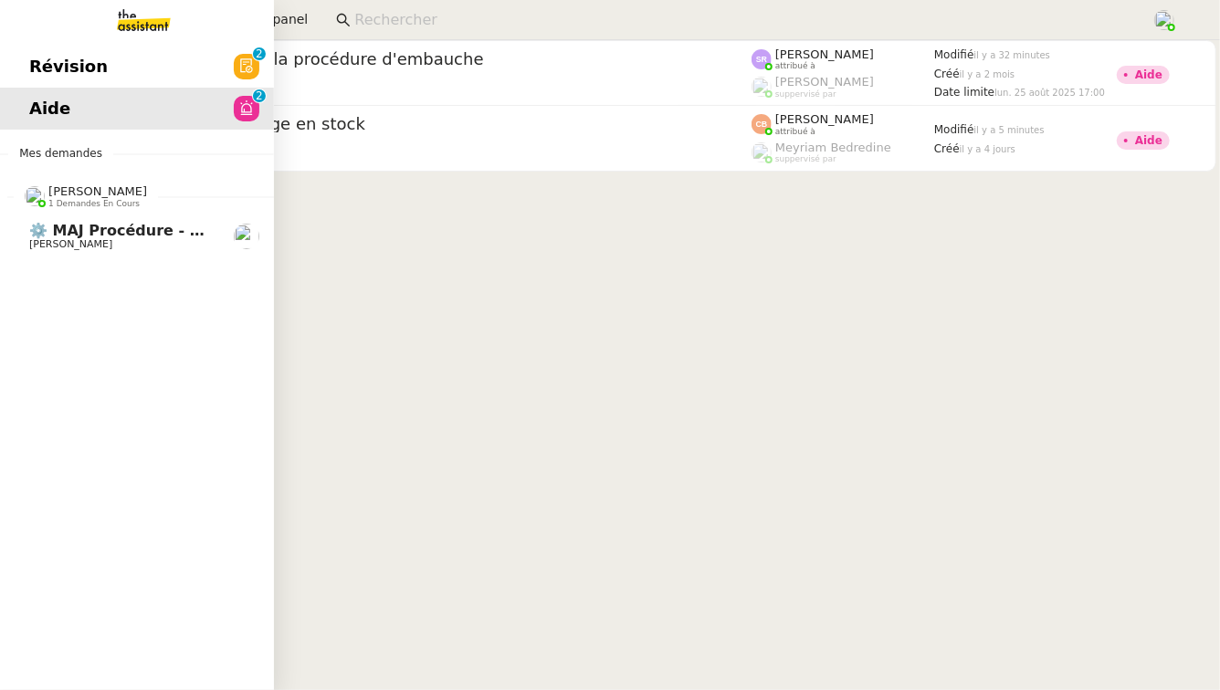
click at [88, 236] on span "⚙️ MAJ procédure - Régularisation des charges locatives" at bounding box center [265, 230] width 472 height 17
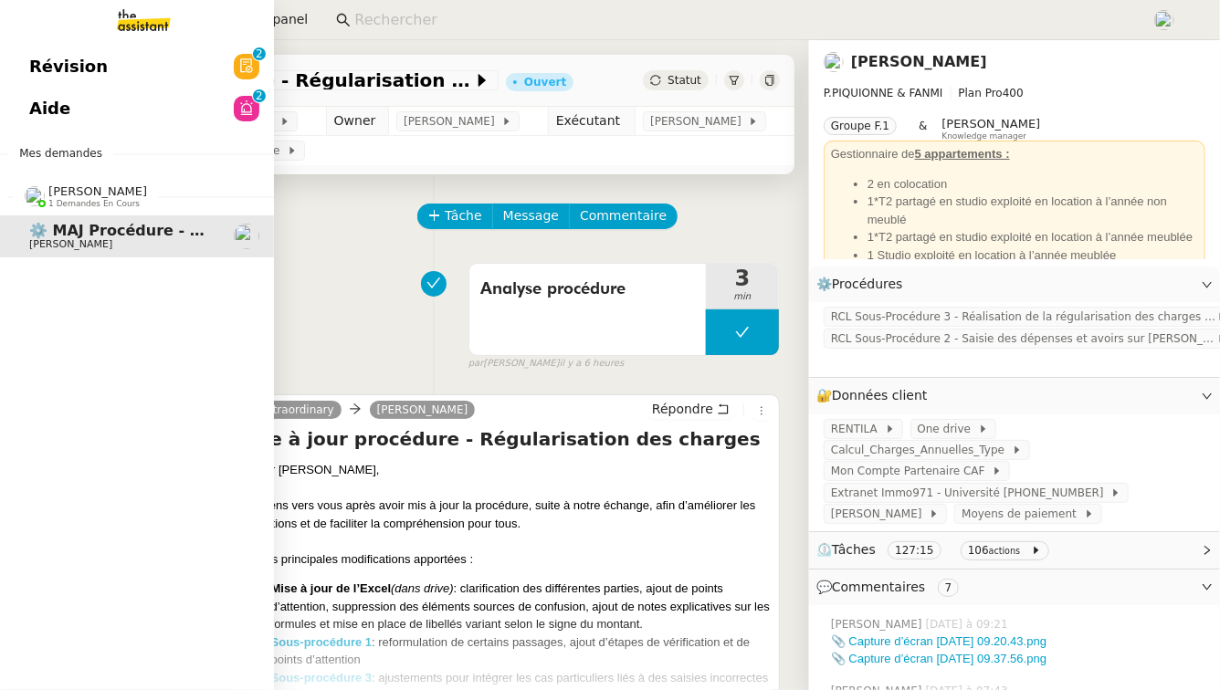
click at [41, 112] on span "Aide" at bounding box center [49, 108] width 41 height 27
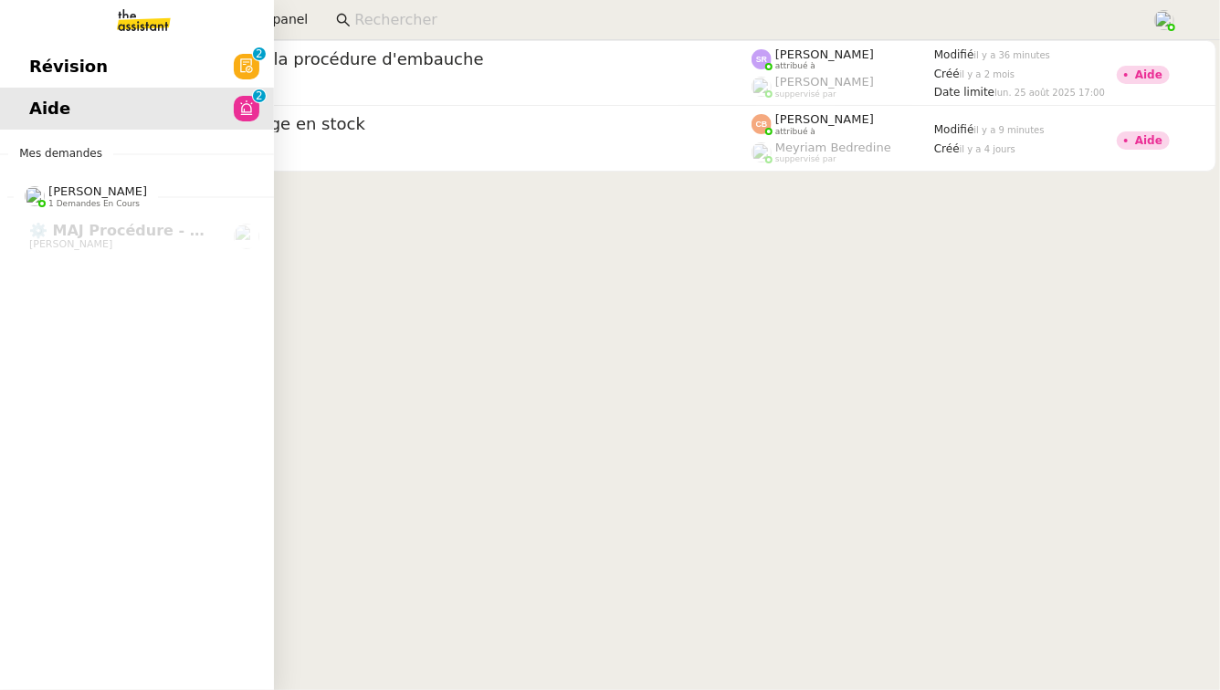
click at [54, 53] on span "Révision" at bounding box center [68, 66] width 79 height 27
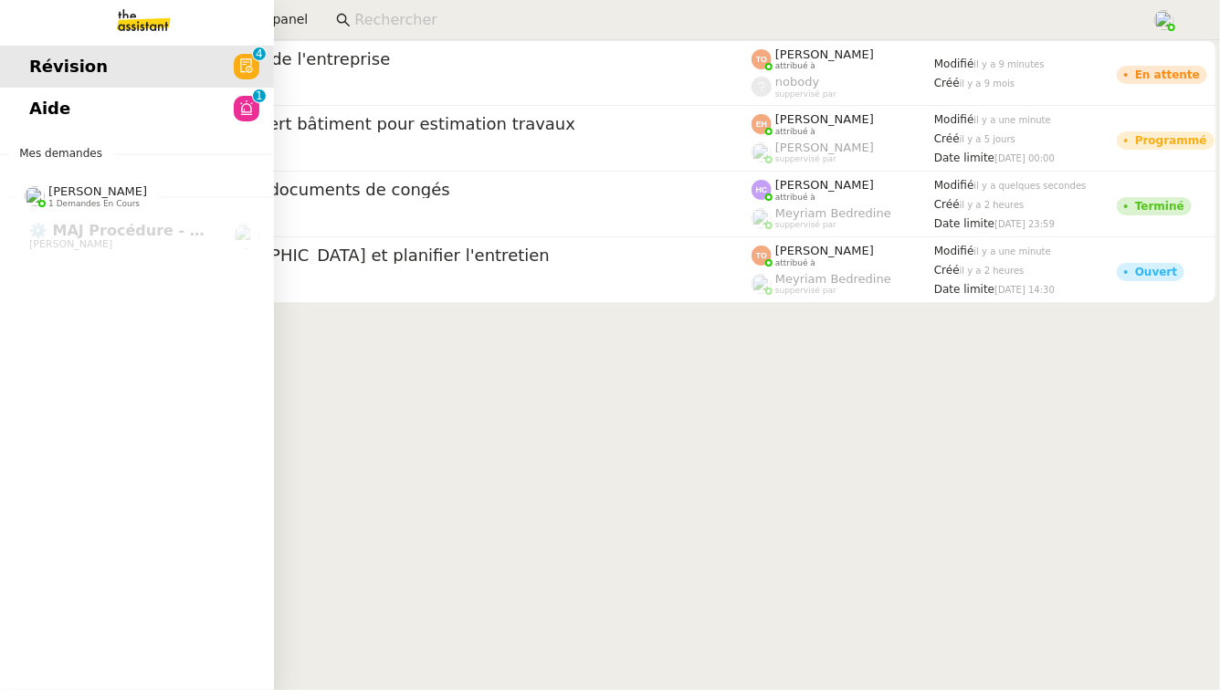
click at [215, 104] on link "Aide 0 1 2 3 4 5 6 7 8 9" at bounding box center [137, 109] width 274 height 42
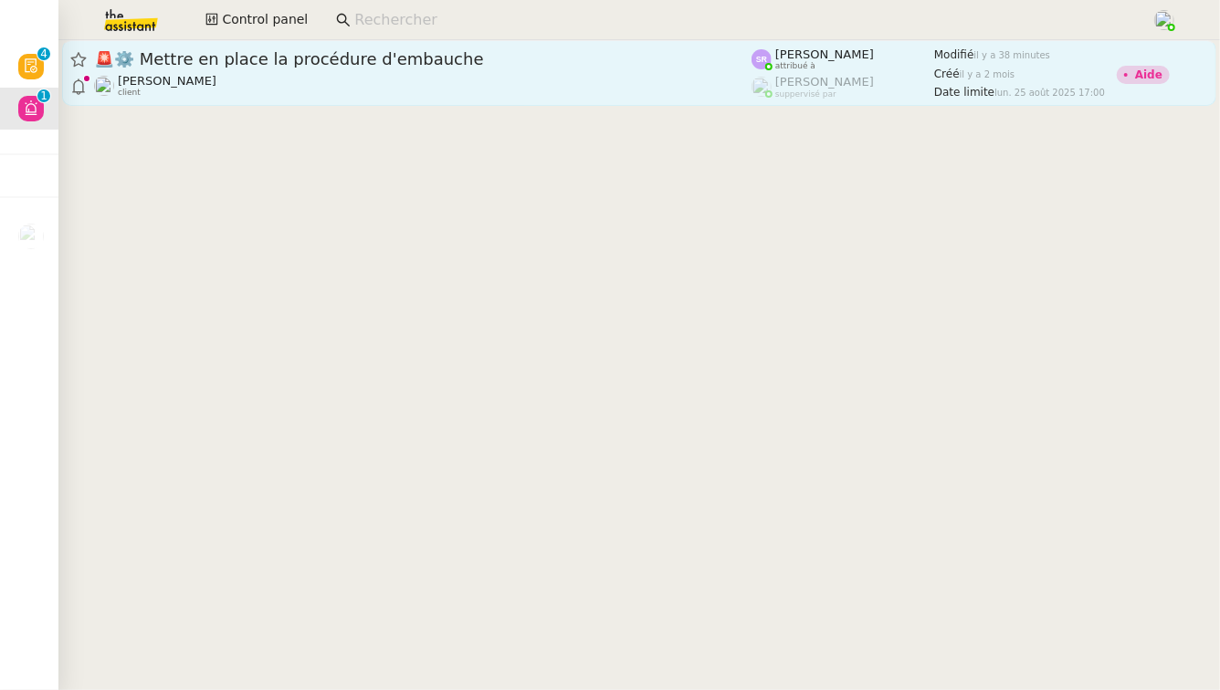
click at [464, 70] on div "🚨 ⚙️ Mettre en place la procédure d'embauche Réma Ngaiboye client" at bounding box center [422, 72] width 657 height 49
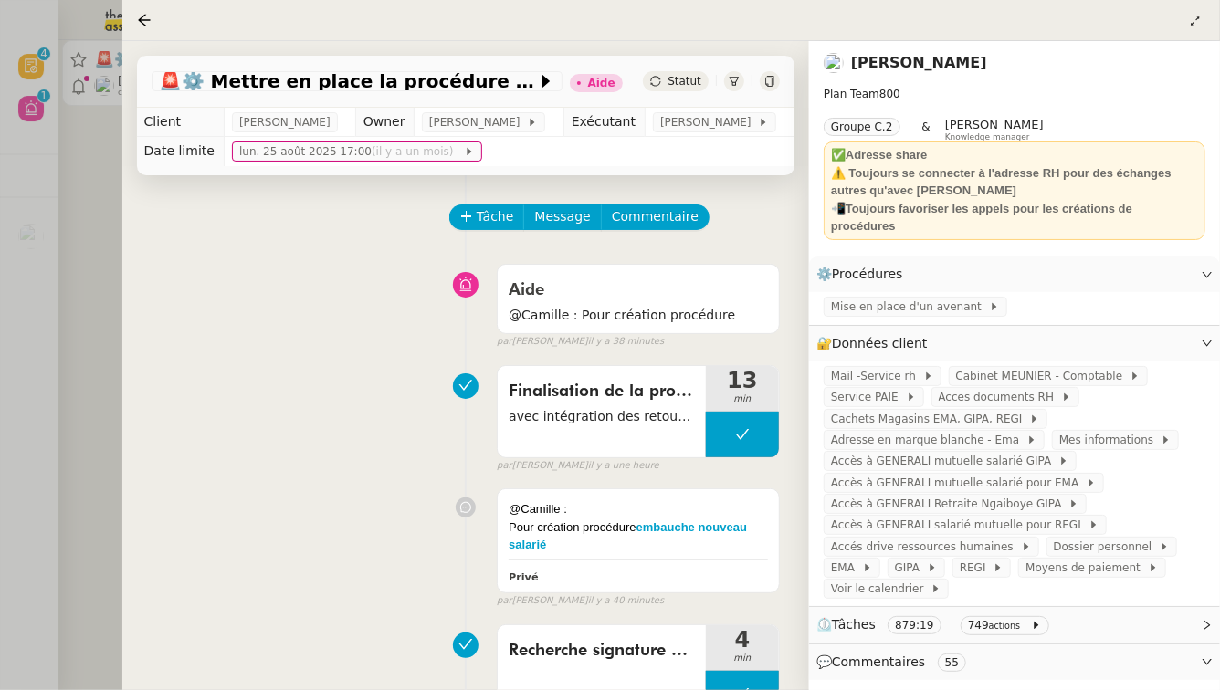
click at [913, 64] on link "[PERSON_NAME]" at bounding box center [919, 62] width 136 height 17
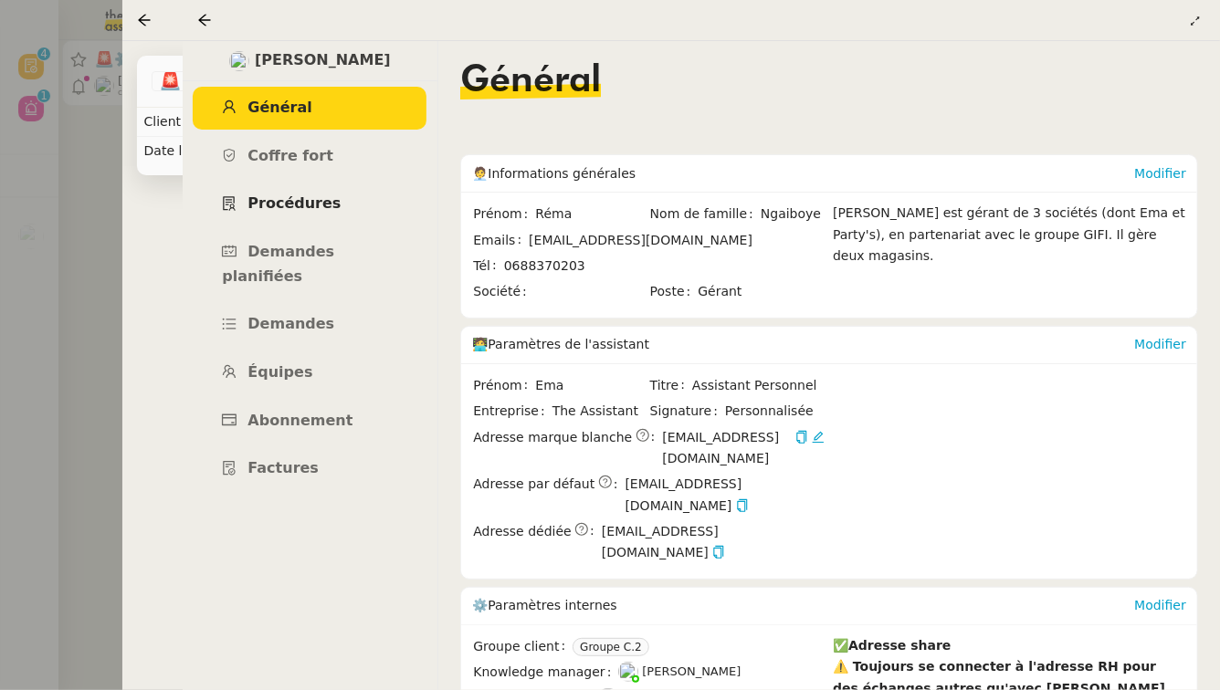
click at [330, 194] on link "Procédures" at bounding box center [310, 204] width 234 height 43
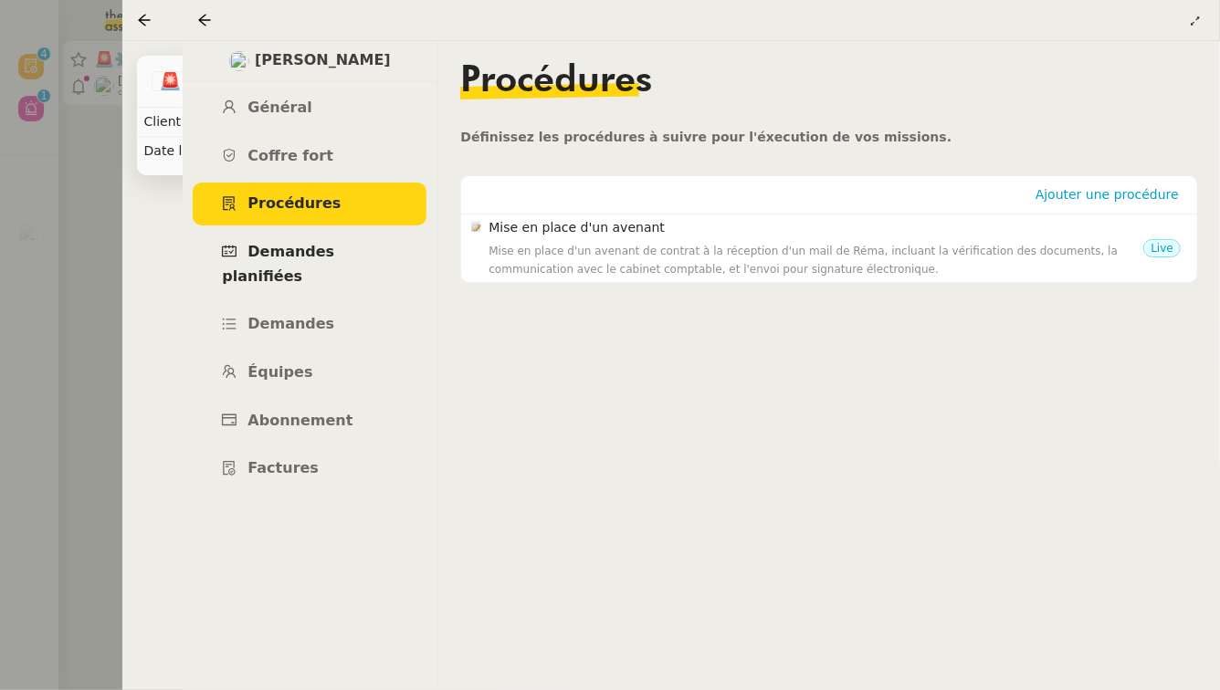
click at [318, 246] on span "Demandes planifiées" at bounding box center [278, 264] width 112 height 42
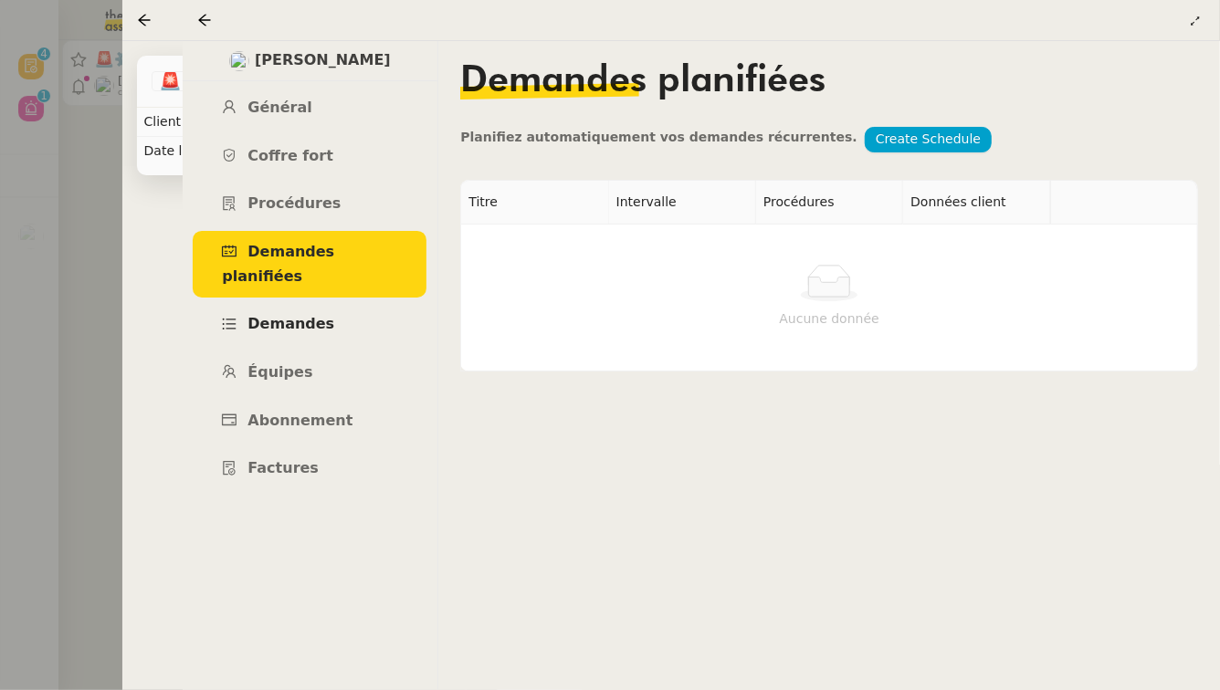
click at [304, 315] on span "Demandes" at bounding box center [290, 323] width 87 height 17
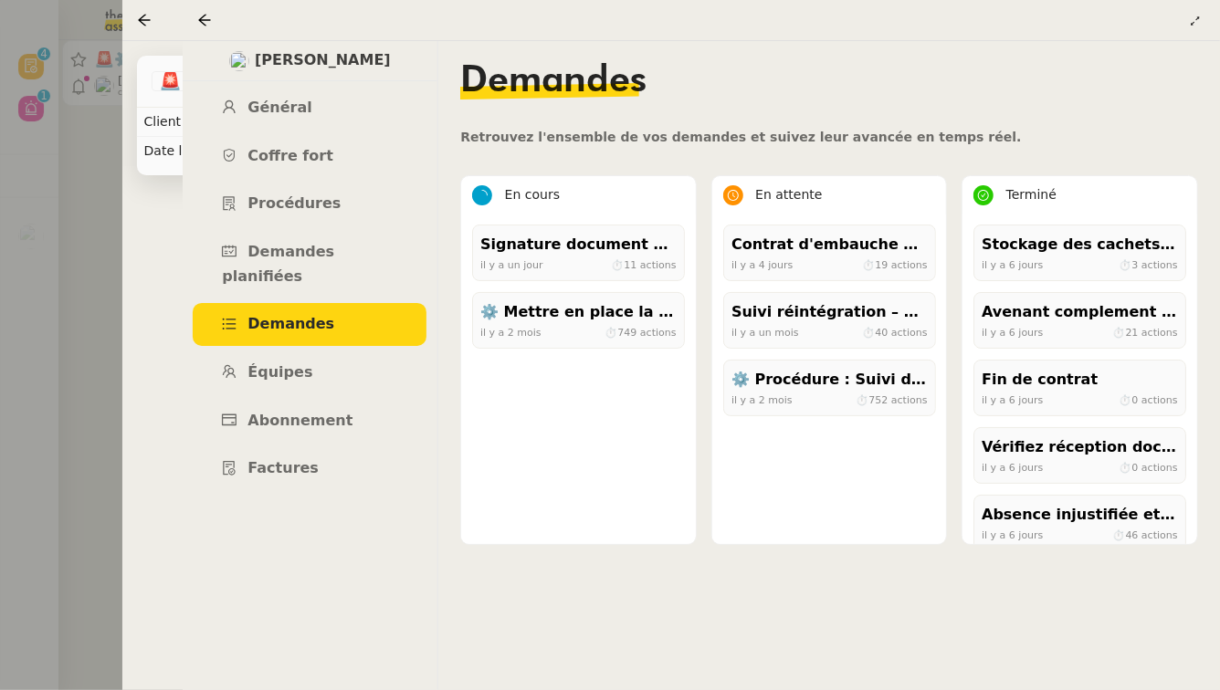
click at [52, 274] on div at bounding box center [610, 345] width 1220 height 690
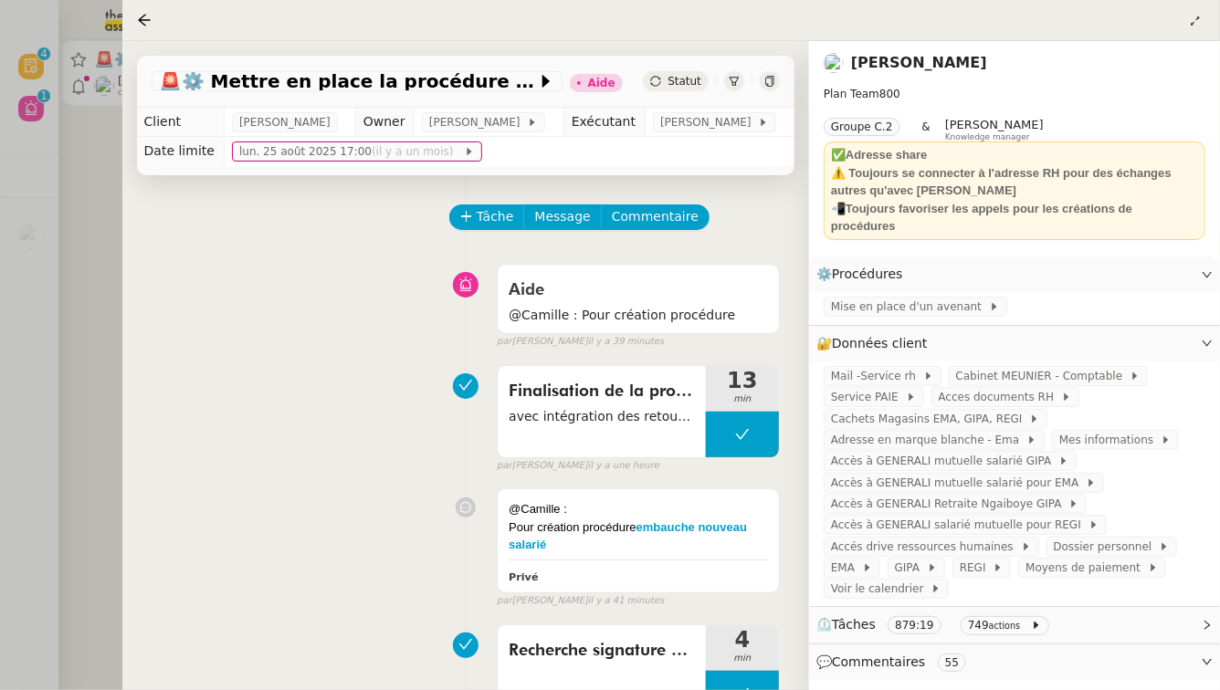
click at [52, 274] on div at bounding box center [610, 345] width 1220 height 690
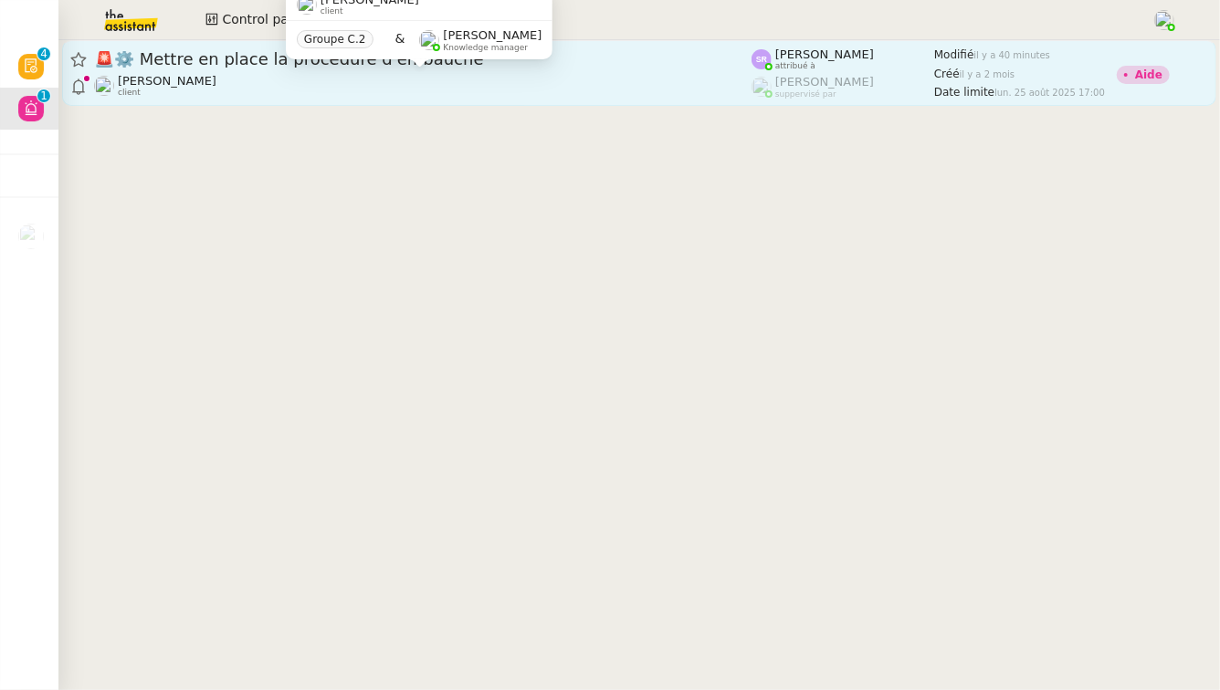
click at [427, 85] on div "[PERSON_NAME] client" at bounding box center [422, 86] width 657 height 24
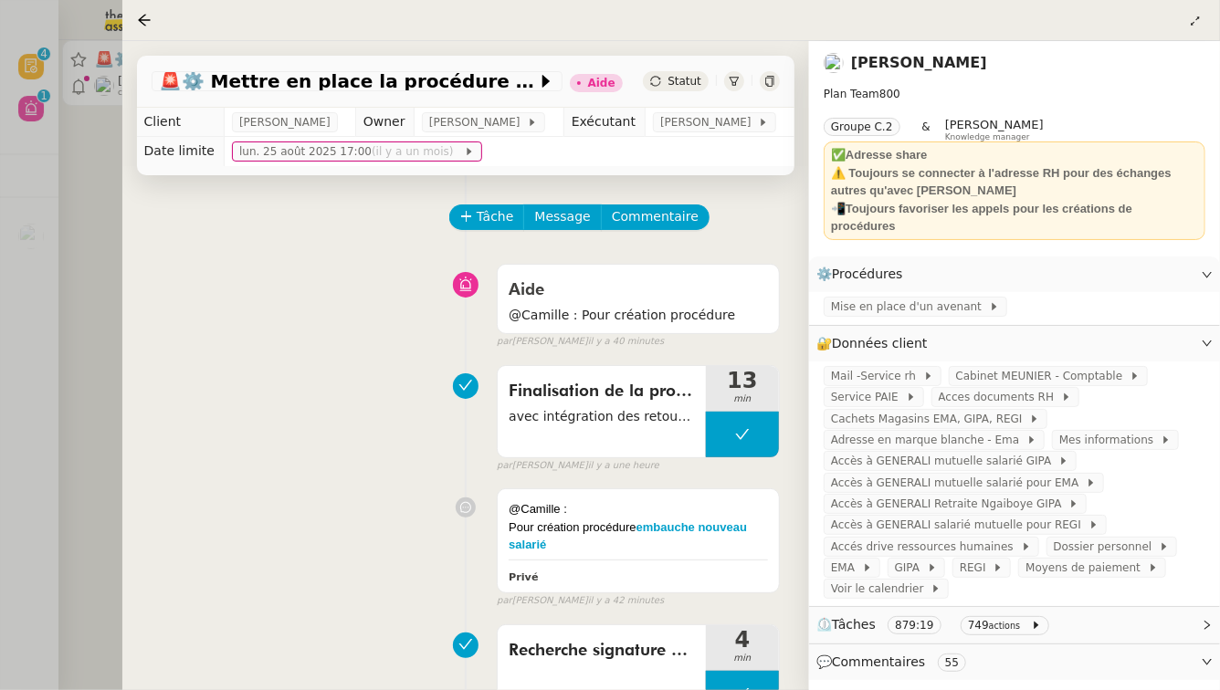
click at [63, 320] on div at bounding box center [610, 345] width 1220 height 690
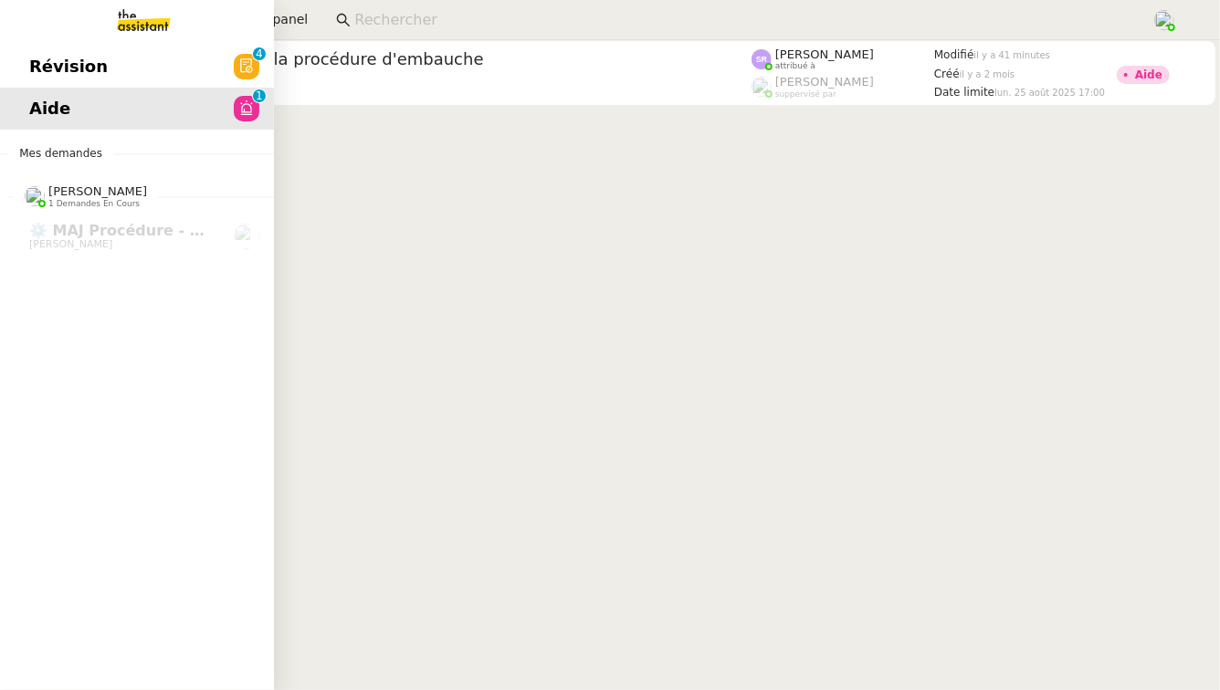
click at [138, 70] on link "Révision 0 1 2 3 4 5 6 7 8 9" at bounding box center [137, 67] width 274 height 42
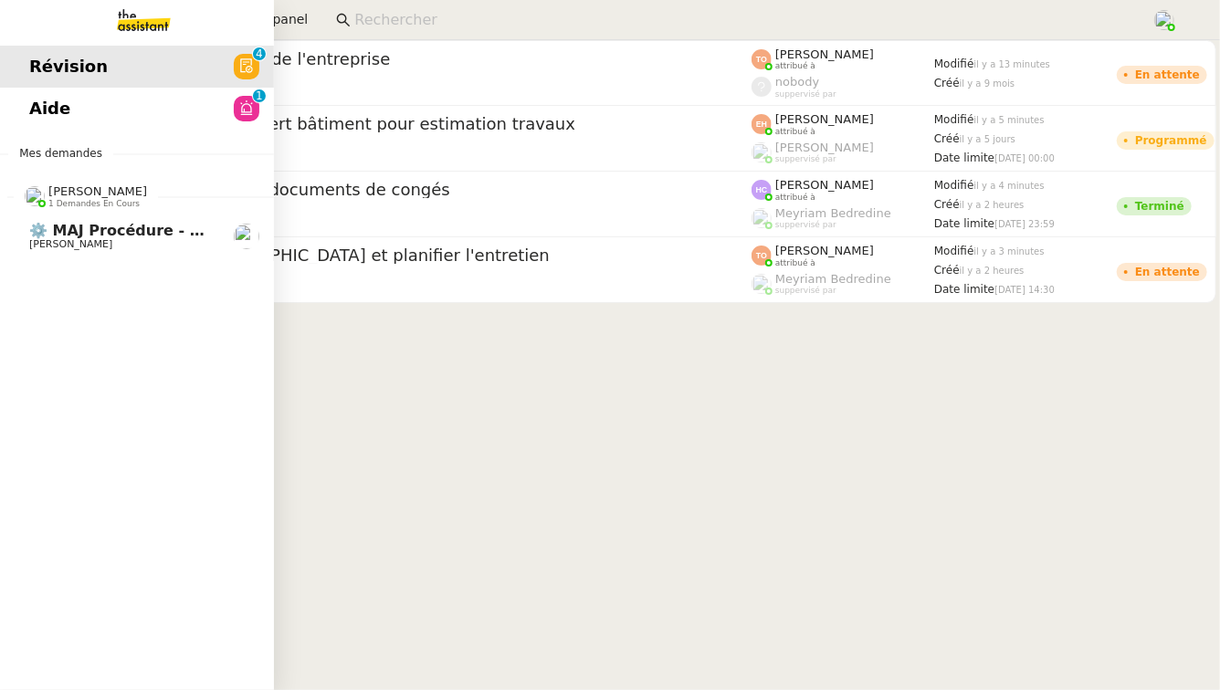
click at [43, 246] on span "[PERSON_NAME]" at bounding box center [70, 244] width 83 height 12
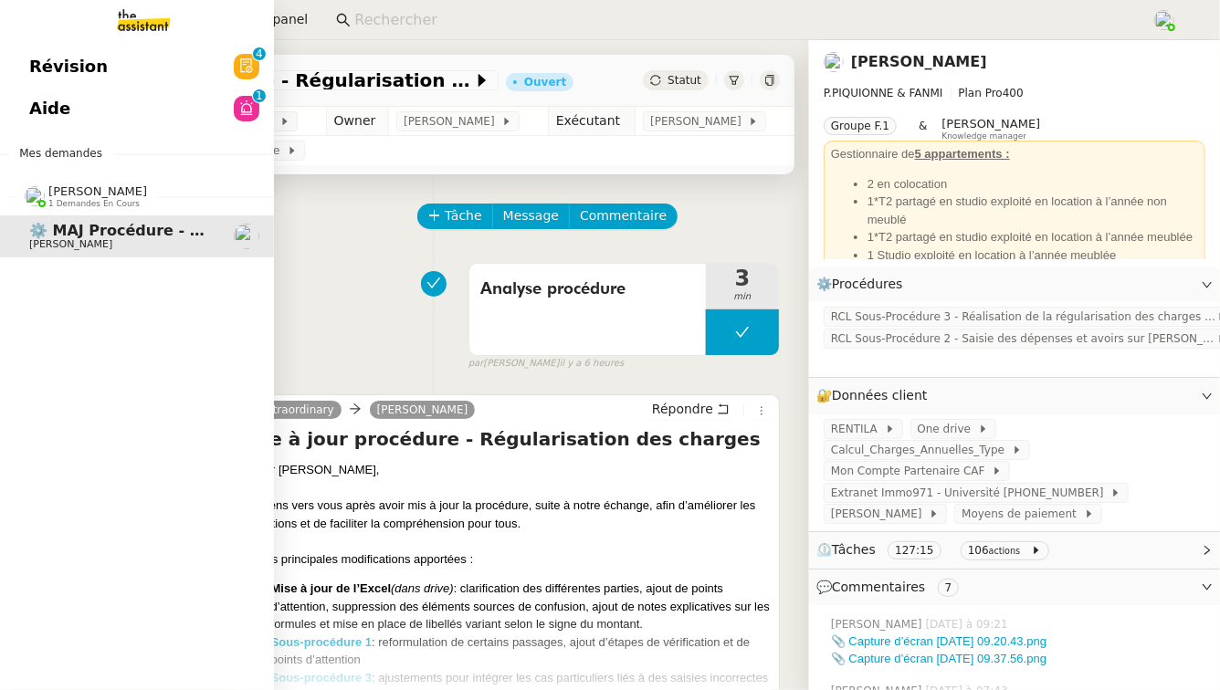
click at [215, 104] on link "Aide 0 1 2 3 4 5 6 7 8 9" at bounding box center [137, 109] width 274 height 42
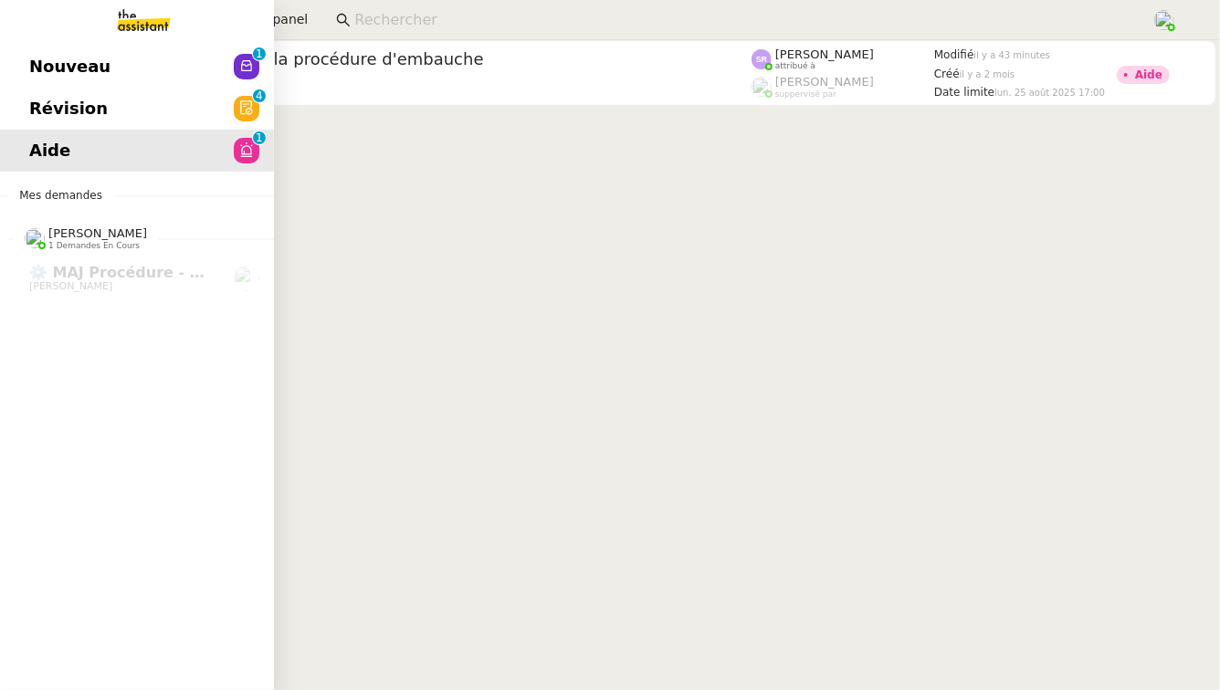
click at [240, 65] on icon at bounding box center [246, 65] width 15 height 15
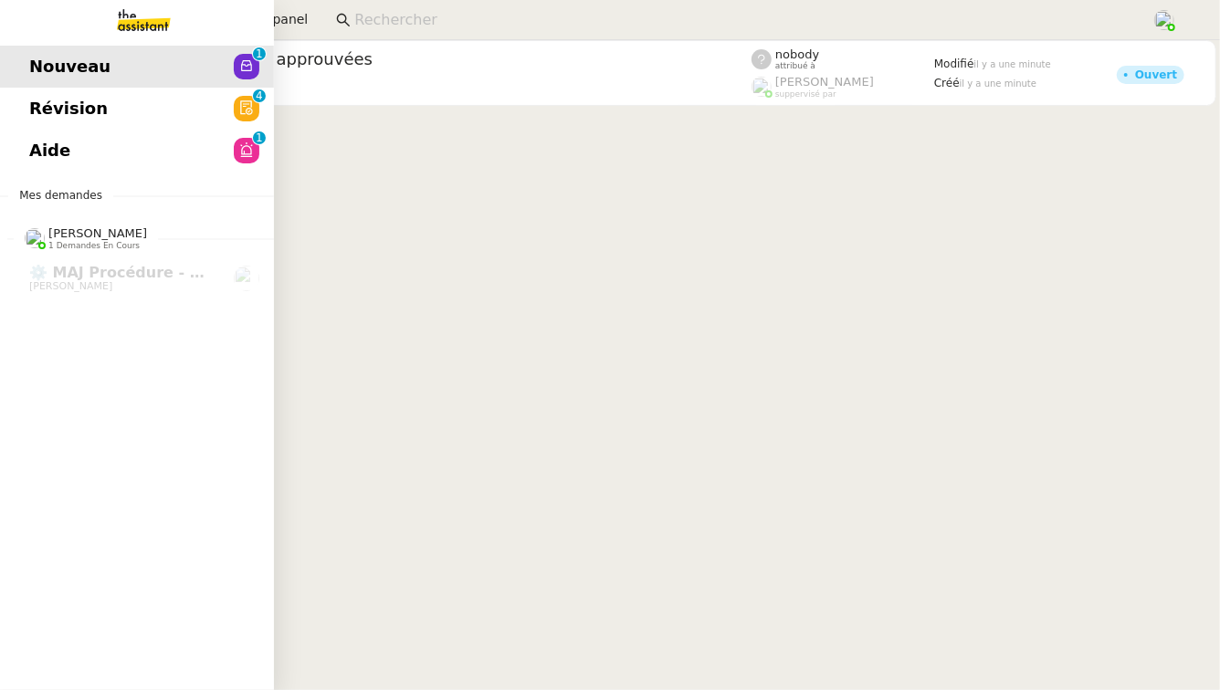
click at [220, 111] on link "Révision 0 1 2 3 4 5 6 7 8 9" at bounding box center [137, 109] width 274 height 42
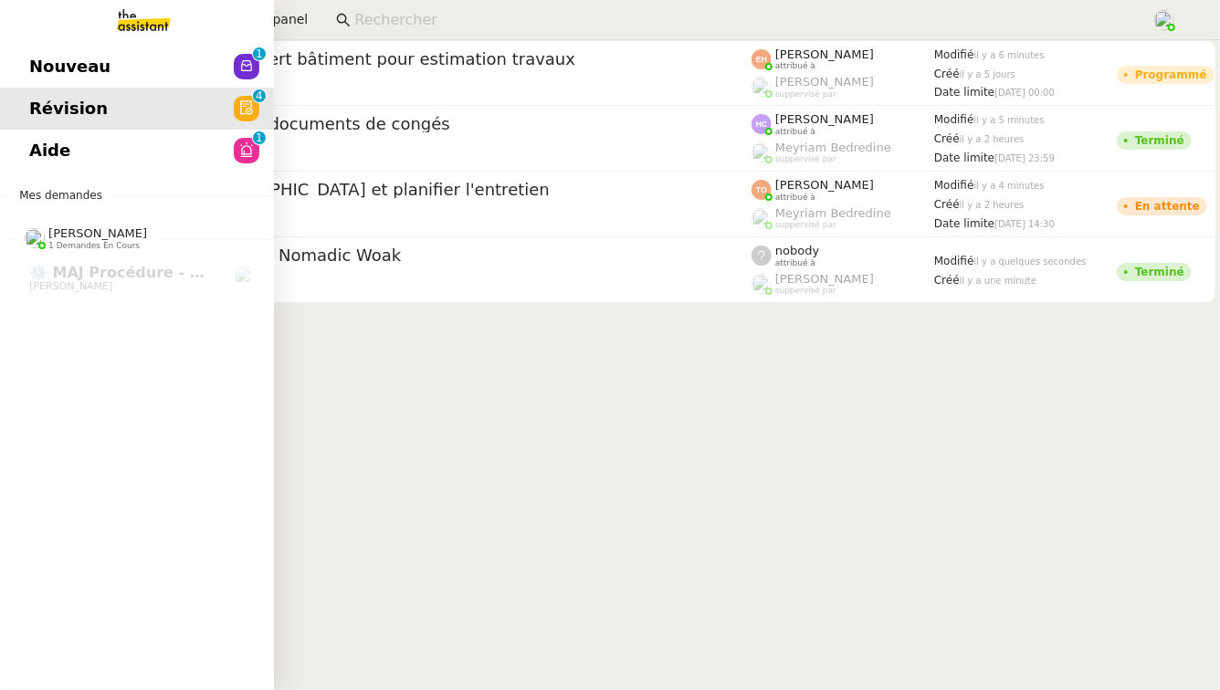
click at [47, 64] on span "Nouveau" at bounding box center [69, 66] width 81 height 27
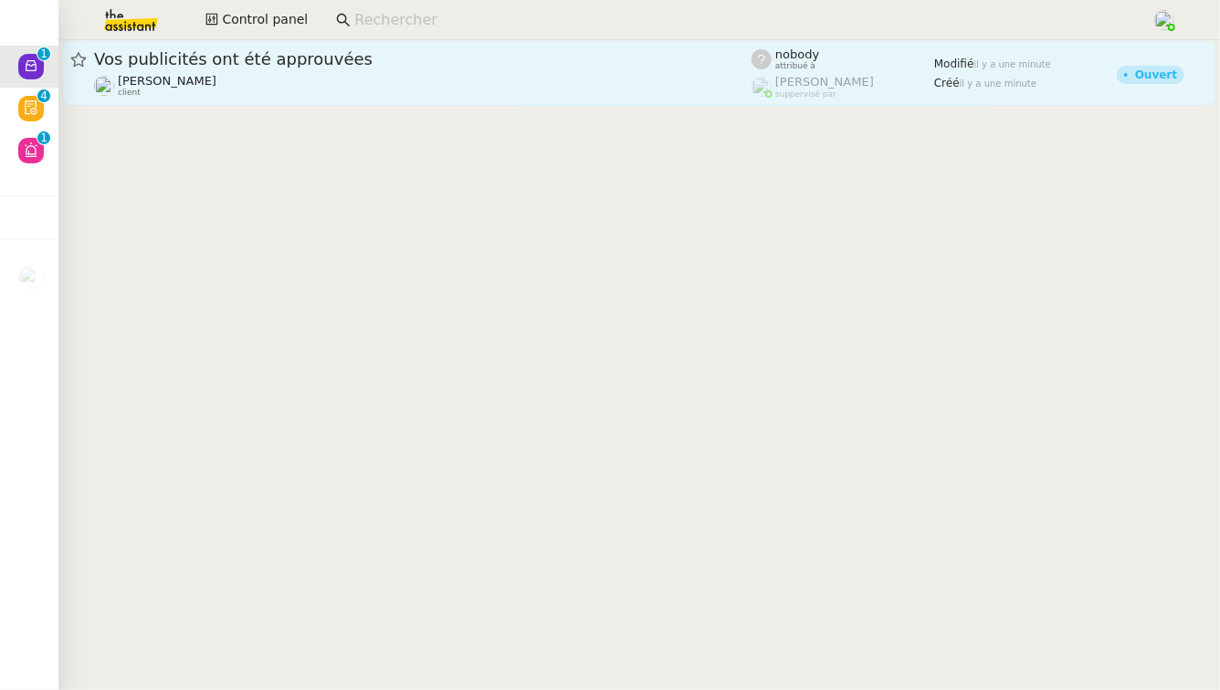
click at [302, 47] on link "Vos publicités ont été approuvées Anthony Morcillo client nobody attribué à Fré…" at bounding box center [639, 73] width 1154 height 66
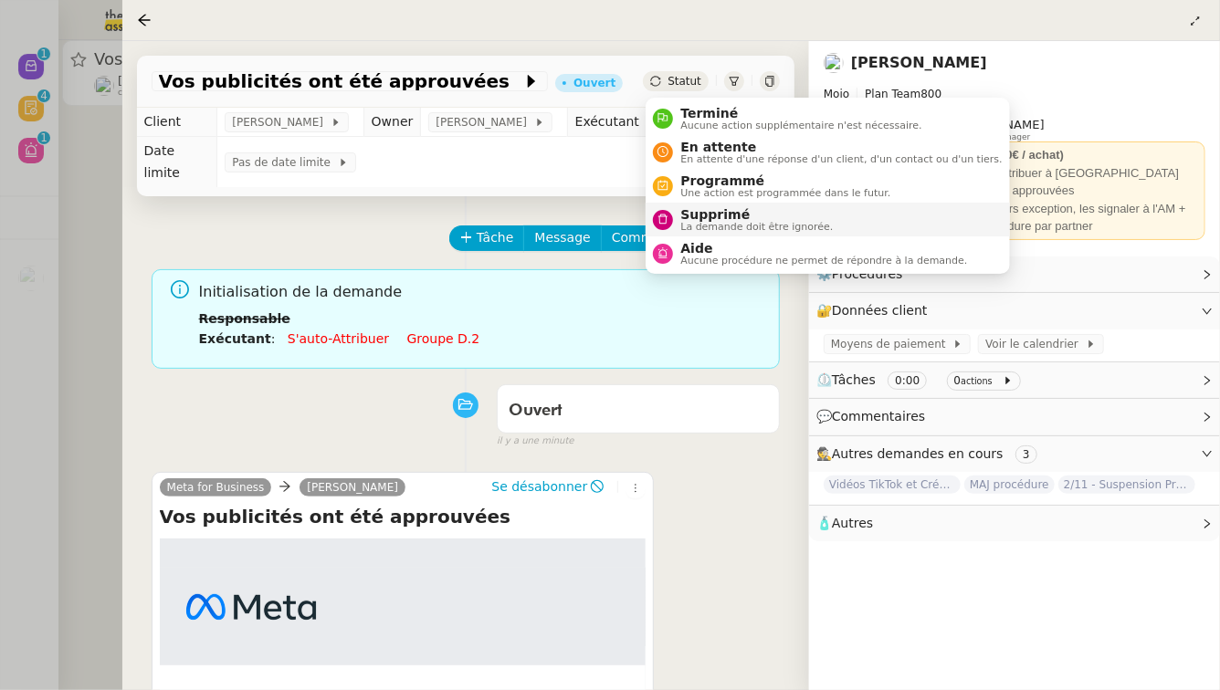
click at [709, 215] on span "Supprimé" at bounding box center [756, 214] width 152 height 15
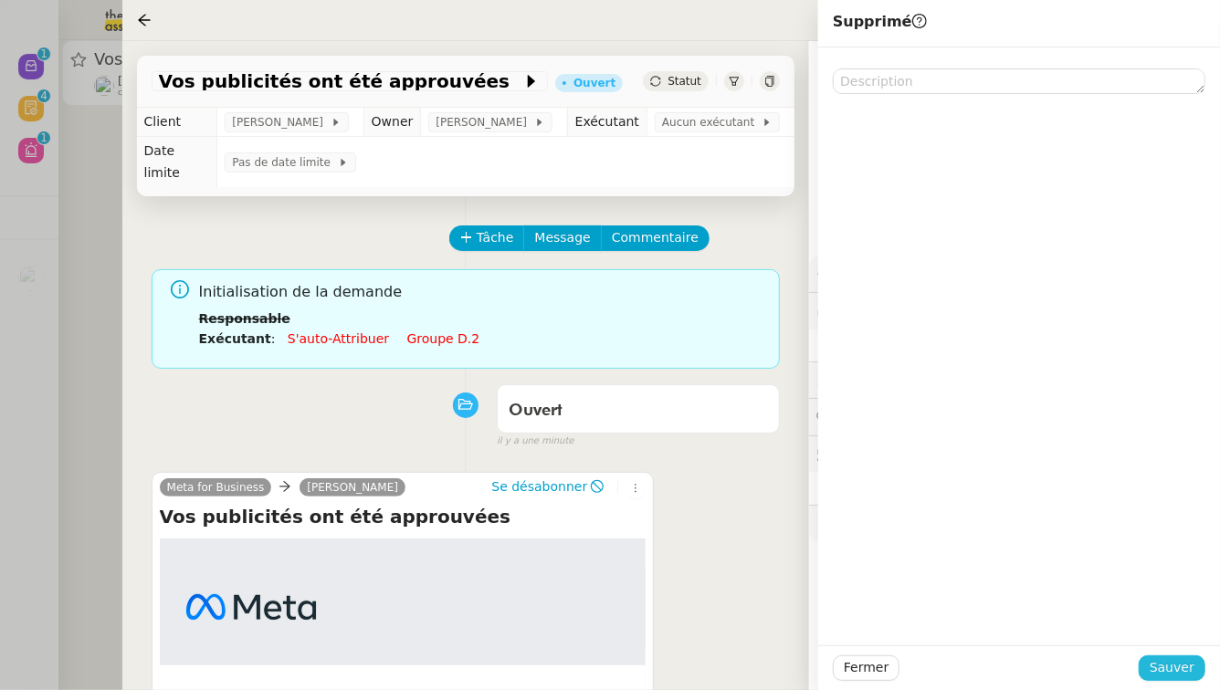
click at [1198, 668] on button "Sauver" at bounding box center [1171, 668] width 67 height 26
click at [0, 377] on div at bounding box center [610, 345] width 1220 height 690
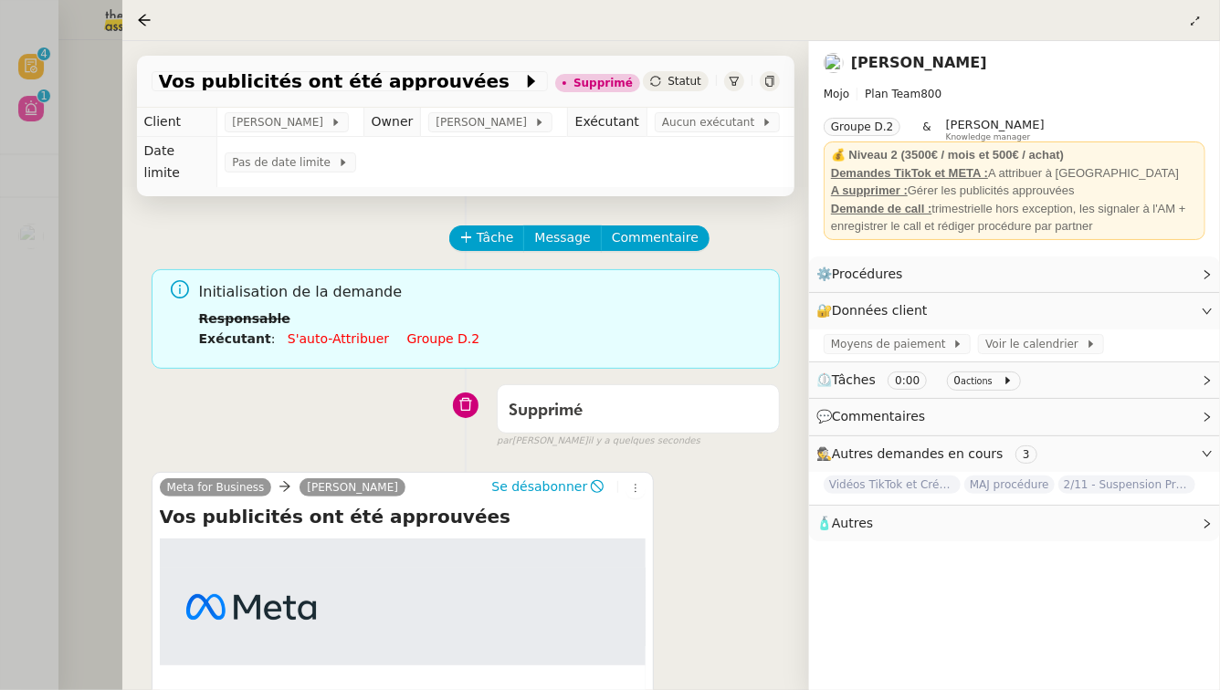
click at [89, 352] on div at bounding box center [610, 345] width 1220 height 690
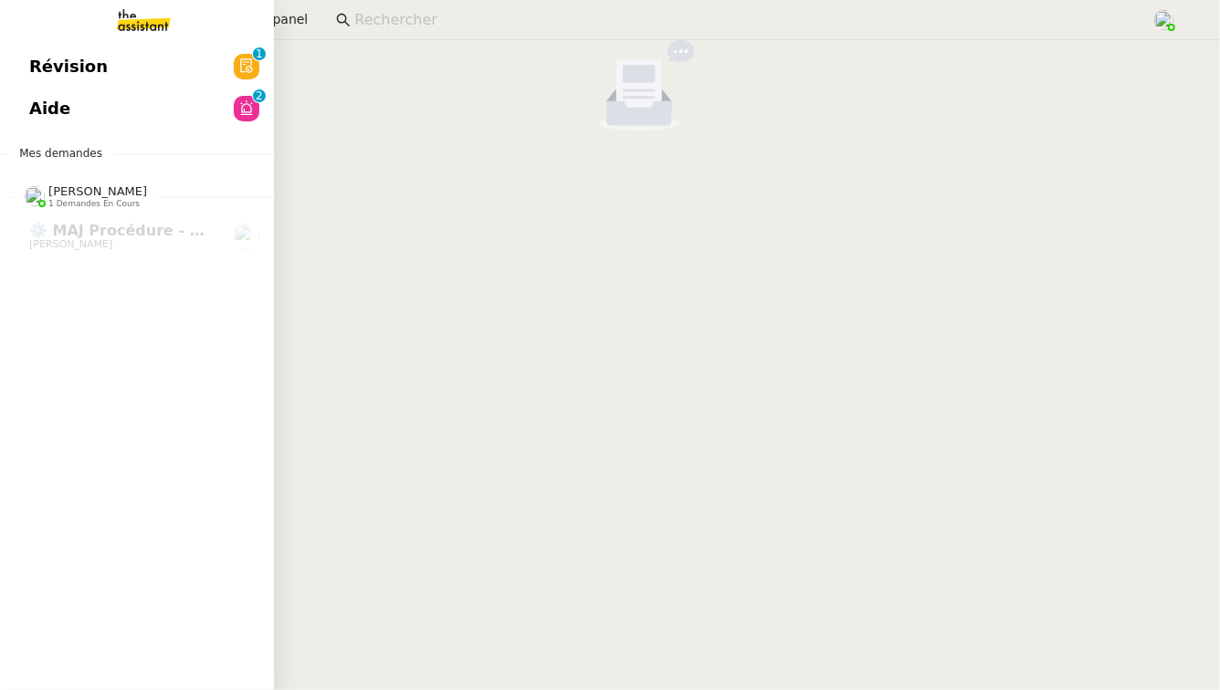
click at [72, 107] on link "Aide 0 1 2 3 4 5 6 7 8 9" at bounding box center [137, 109] width 274 height 42
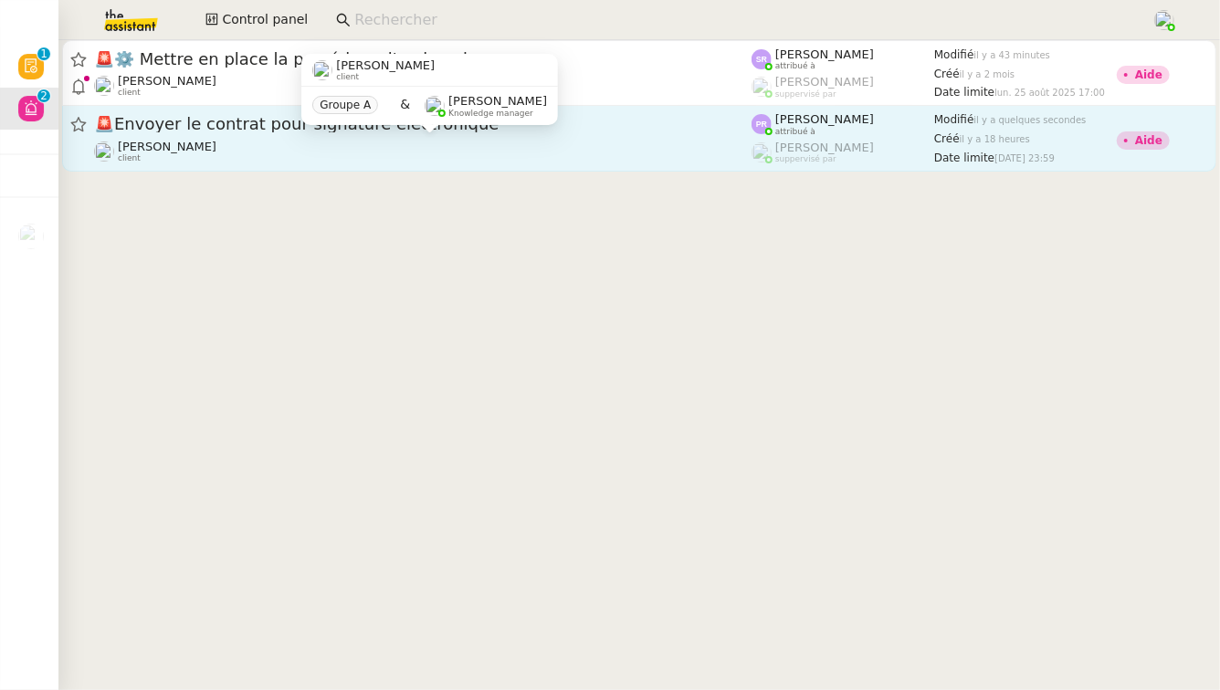
click at [403, 141] on div "Segolène Labinsky client" at bounding box center [422, 152] width 657 height 24
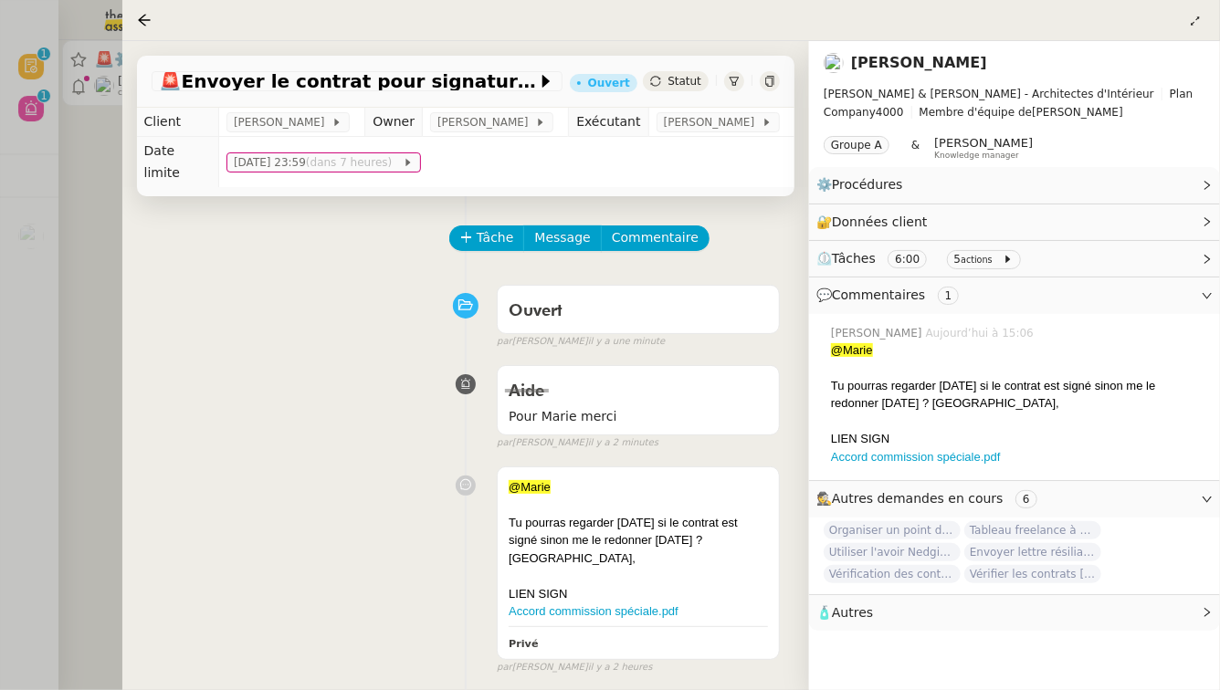
click at [0, 284] on div at bounding box center [610, 345] width 1220 height 690
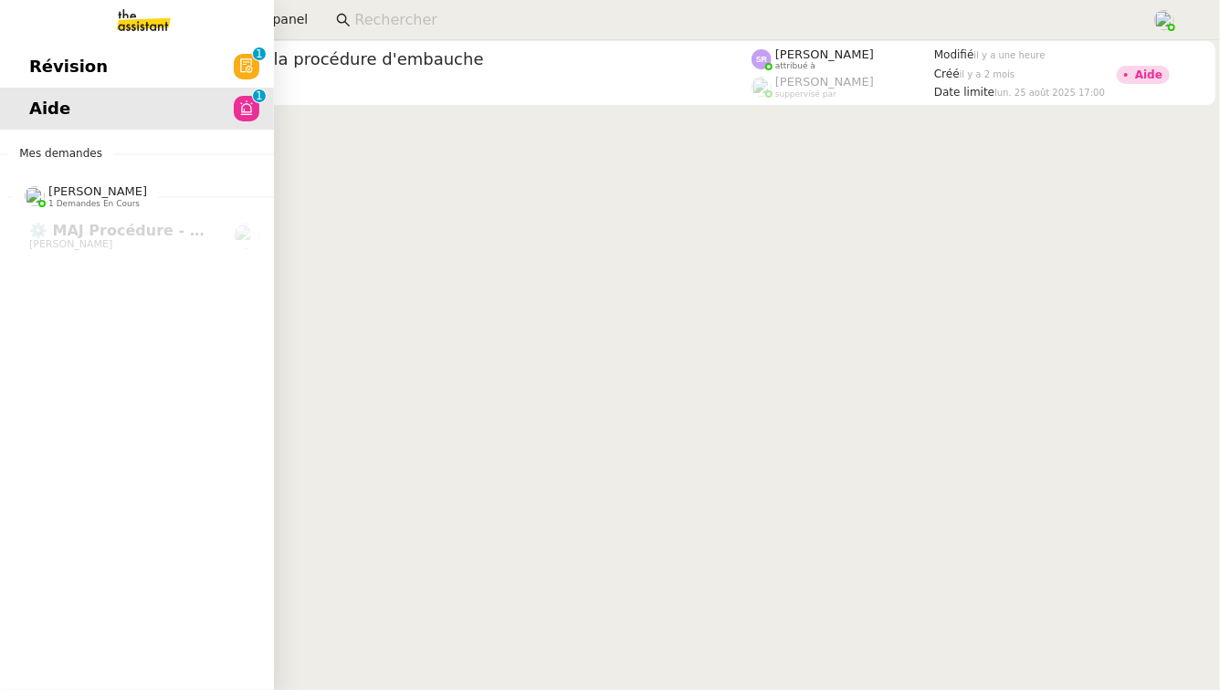
click at [46, 69] on span "Révision" at bounding box center [68, 66] width 79 height 27
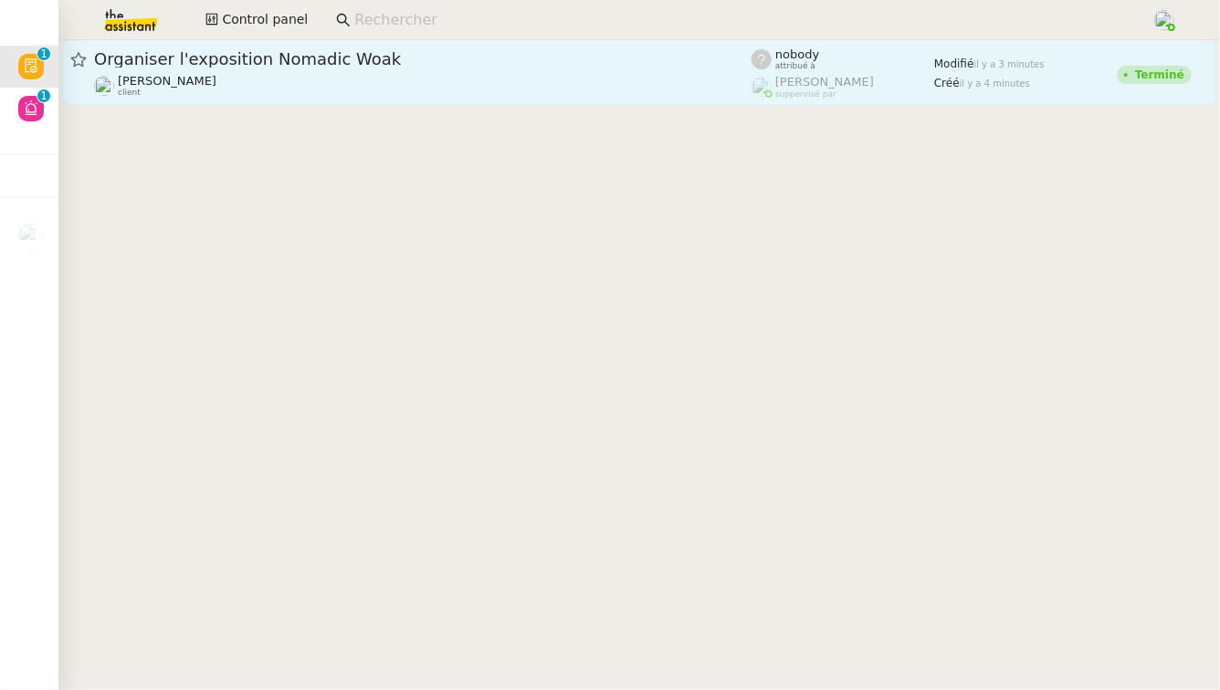
click at [482, 72] on div "Organiser l'exposition Nomadic Woak Jeremy DUMONT-FILLON client" at bounding box center [422, 72] width 657 height 49
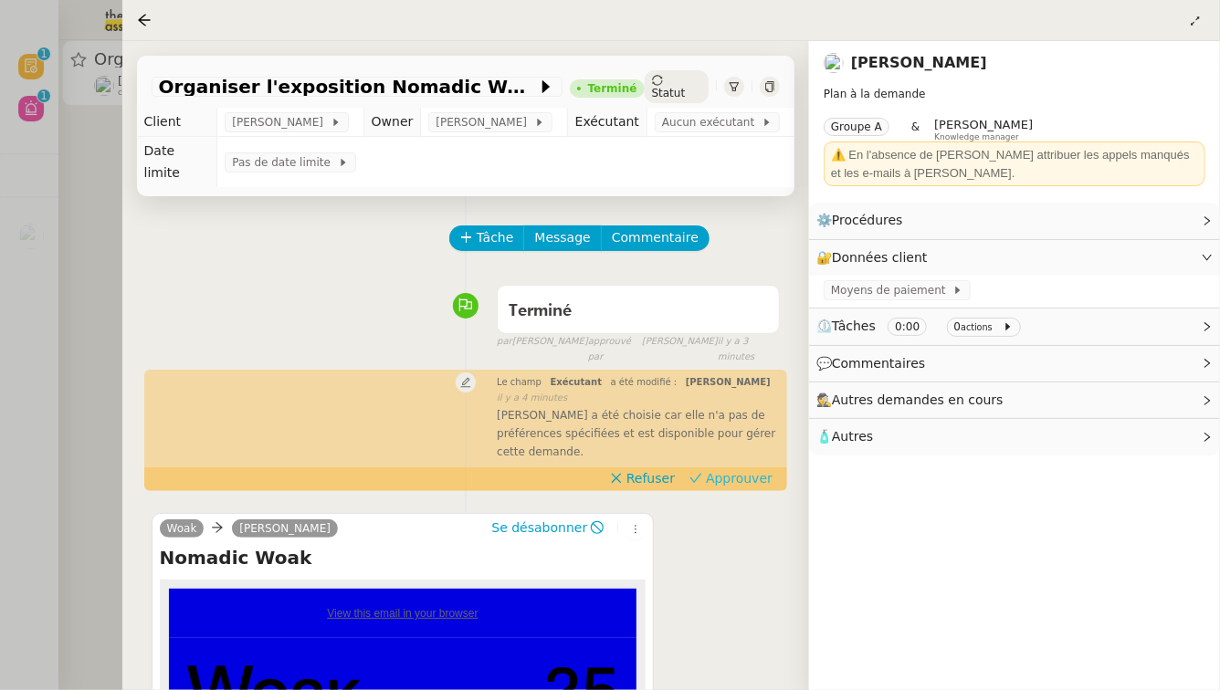
click at [764, 471] on span "Approuver" at bounding box center [739, 478] width 67 height 18
click at [0, 480] on div at bounding box center [610, 345] width 1220 height 690
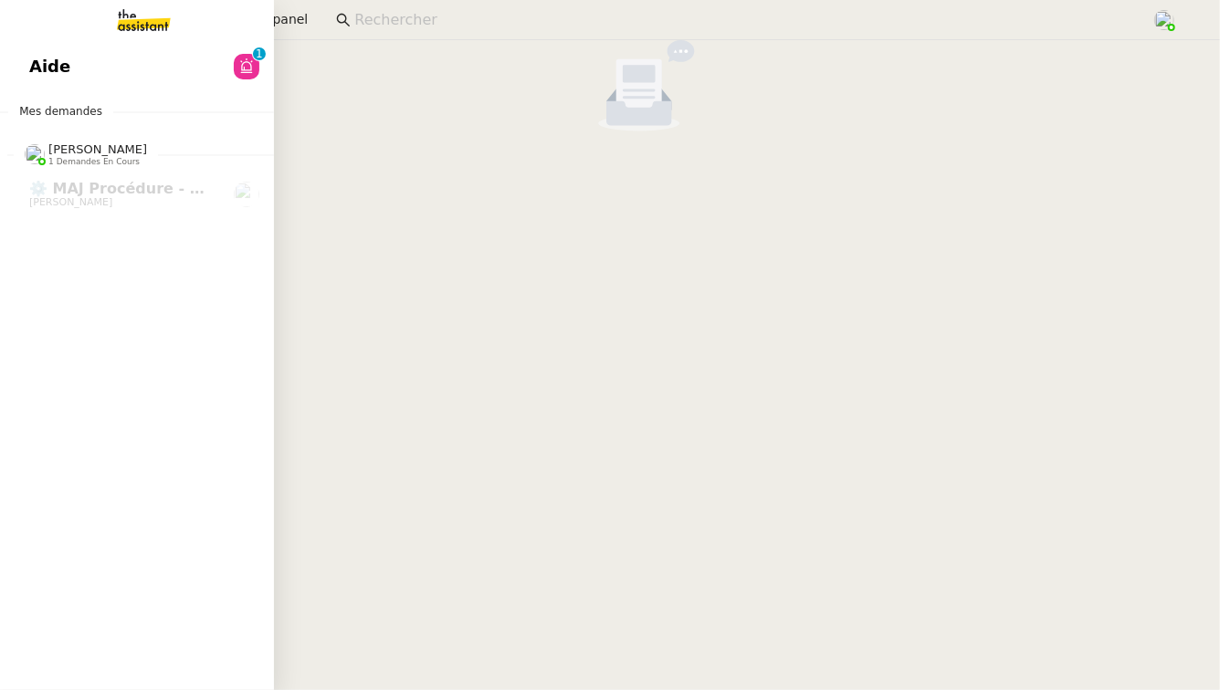
click at [47, 73] on span "Aide" at bounding box center [49, 66] width 41 height 27
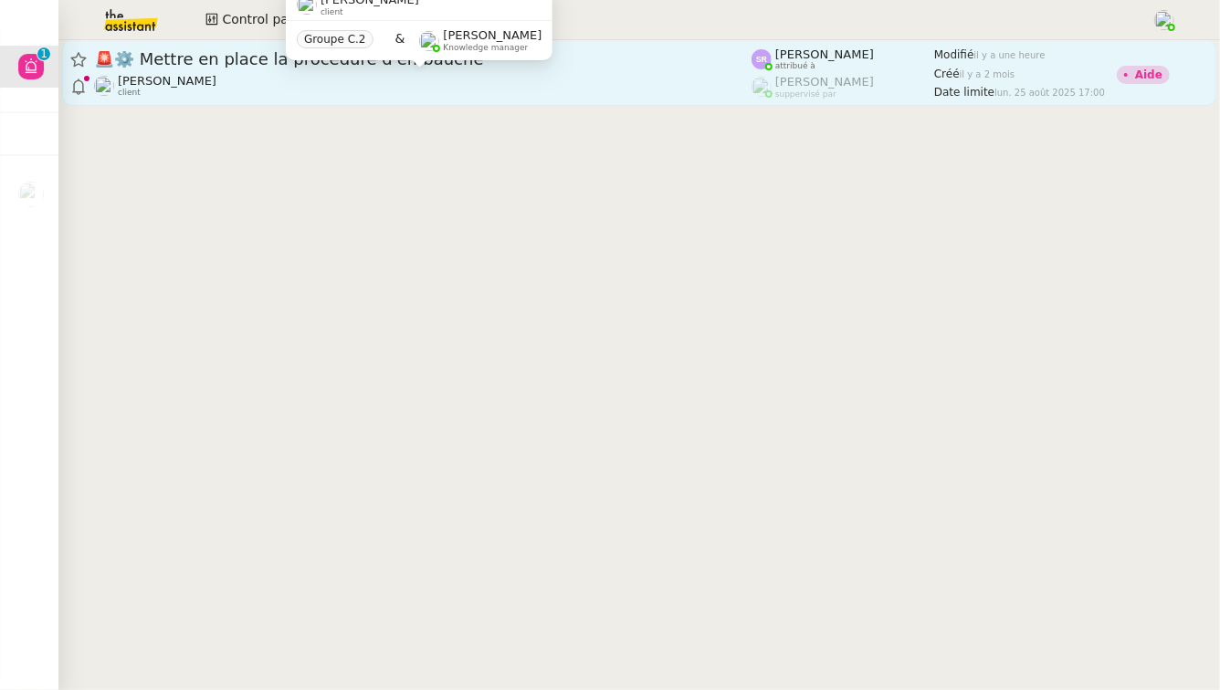
click at [335, 85] on div "[PERSON_NAME] client" at bounding box center [422, 86] width 657 height 24
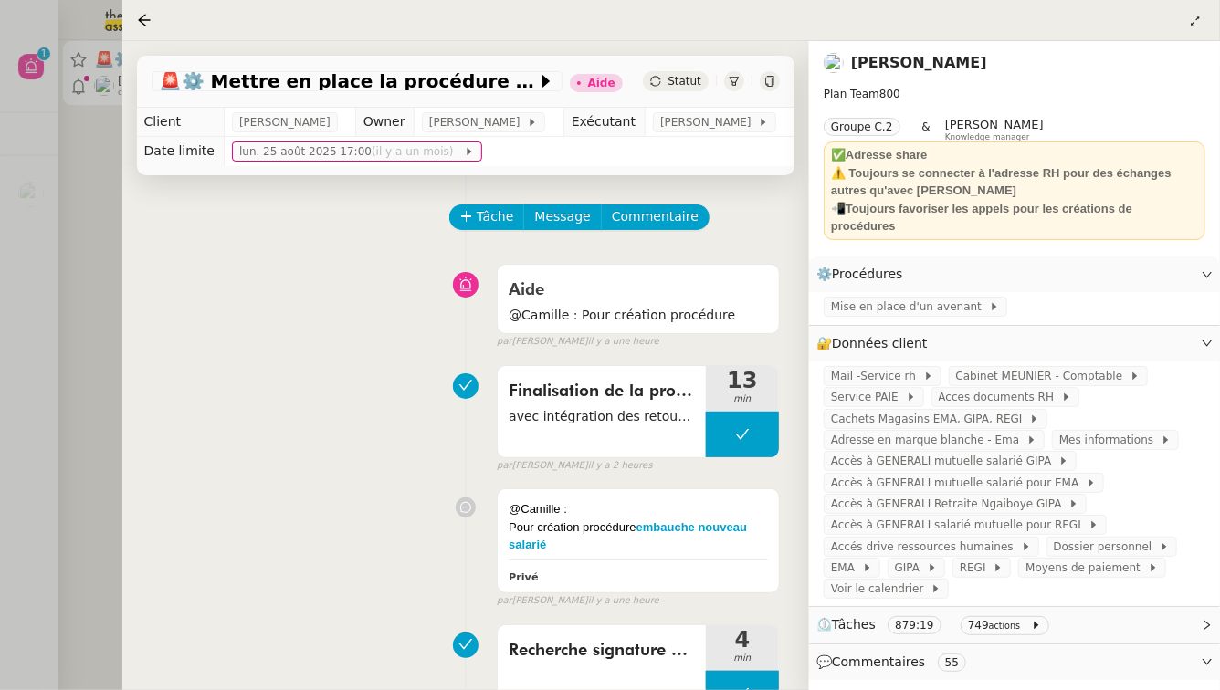
click at [0, 403] on div at bounding box center [610, 345] width 1220 height 690
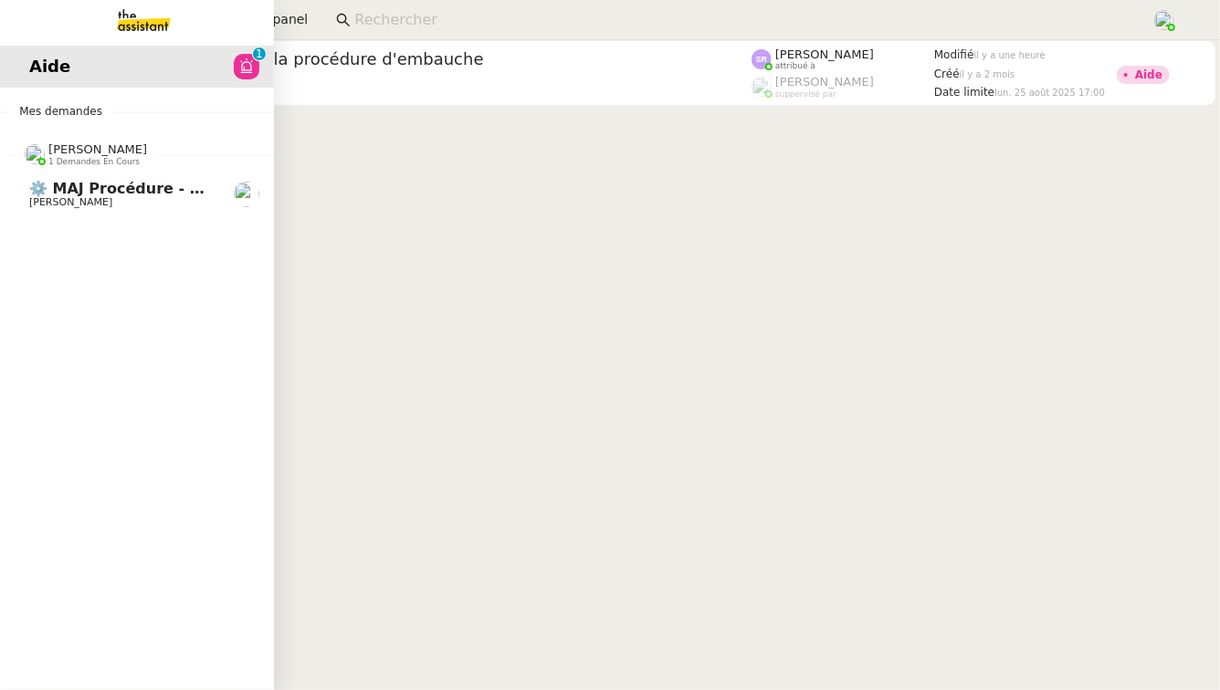
click at [121, 201] on span "[PERSON_NAME]" at bounding box center [121, 202] width 184 height 11
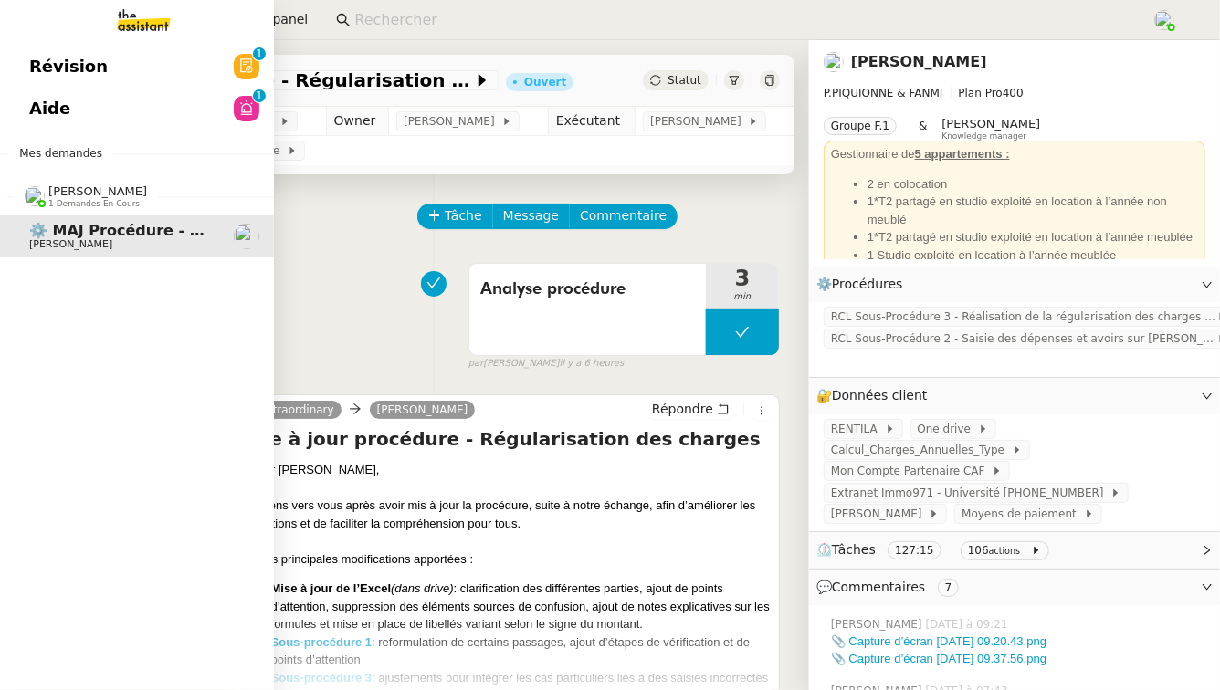
click at [231, 103] on link "Aide 0 1 2 3 4 5 6 7 8 9" at bounding box center [137, 109] width 274 height 42
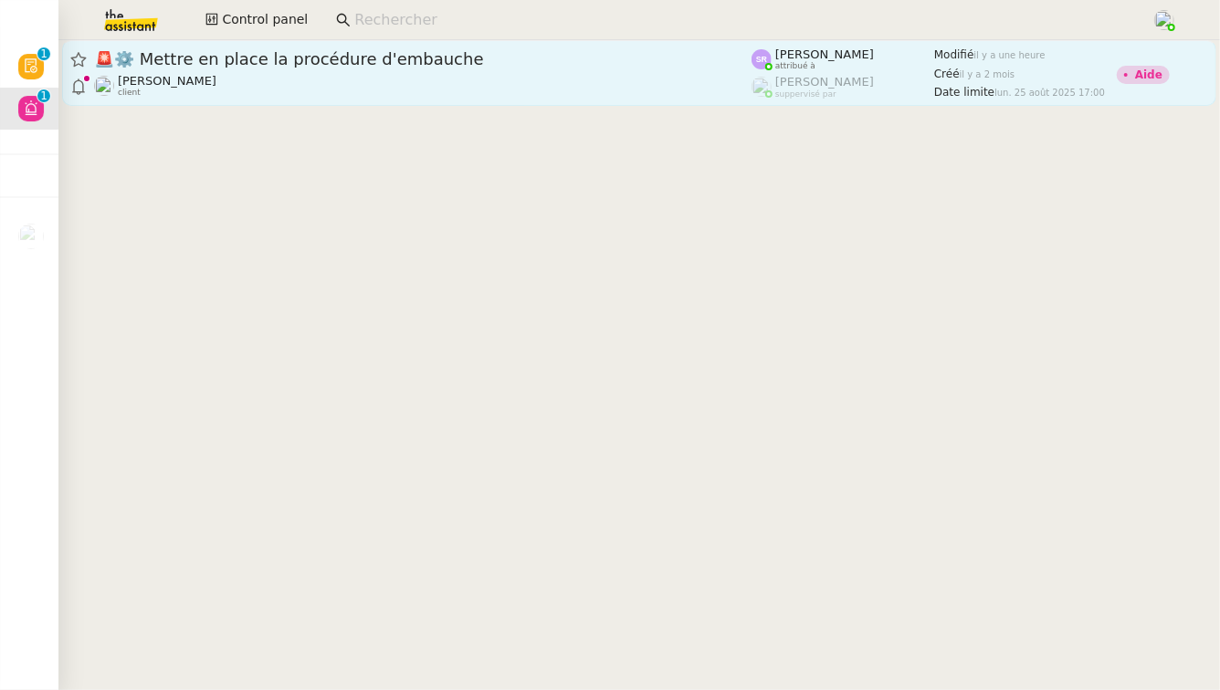
click at [643, 58] on span "🚨 ⚙️ Mettre en place la procédure d'embauche" at bounding box center [422, 59] width 657 height 16
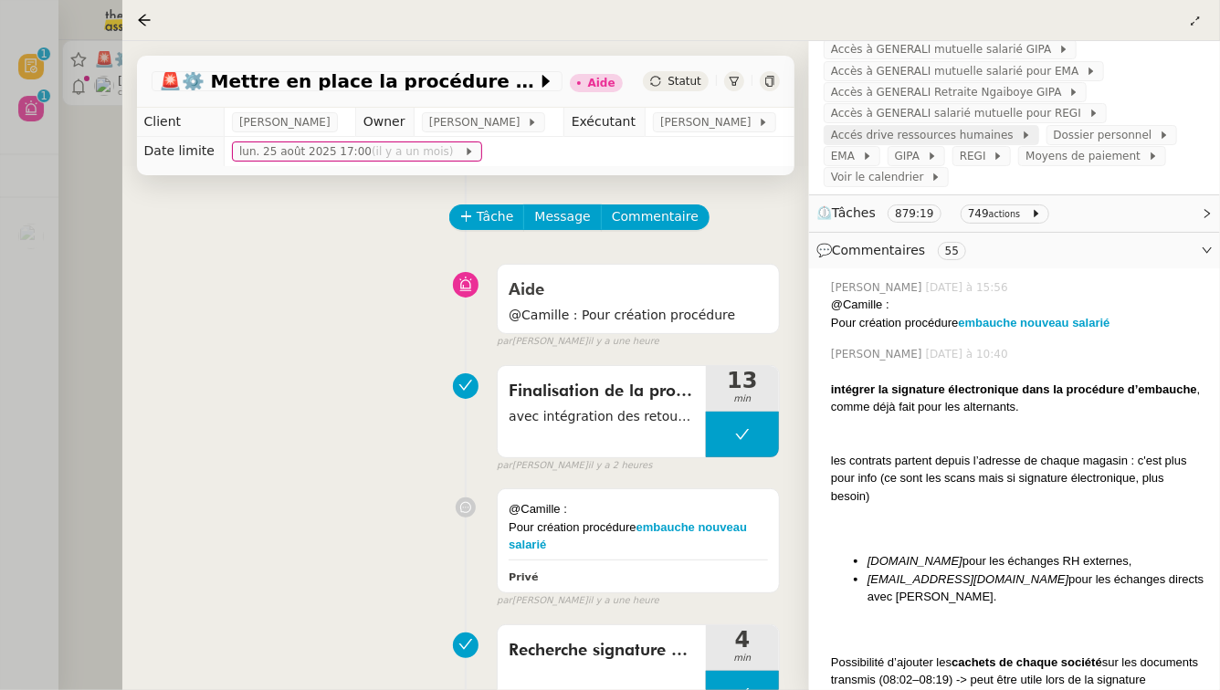
scroll to position [502, 0]
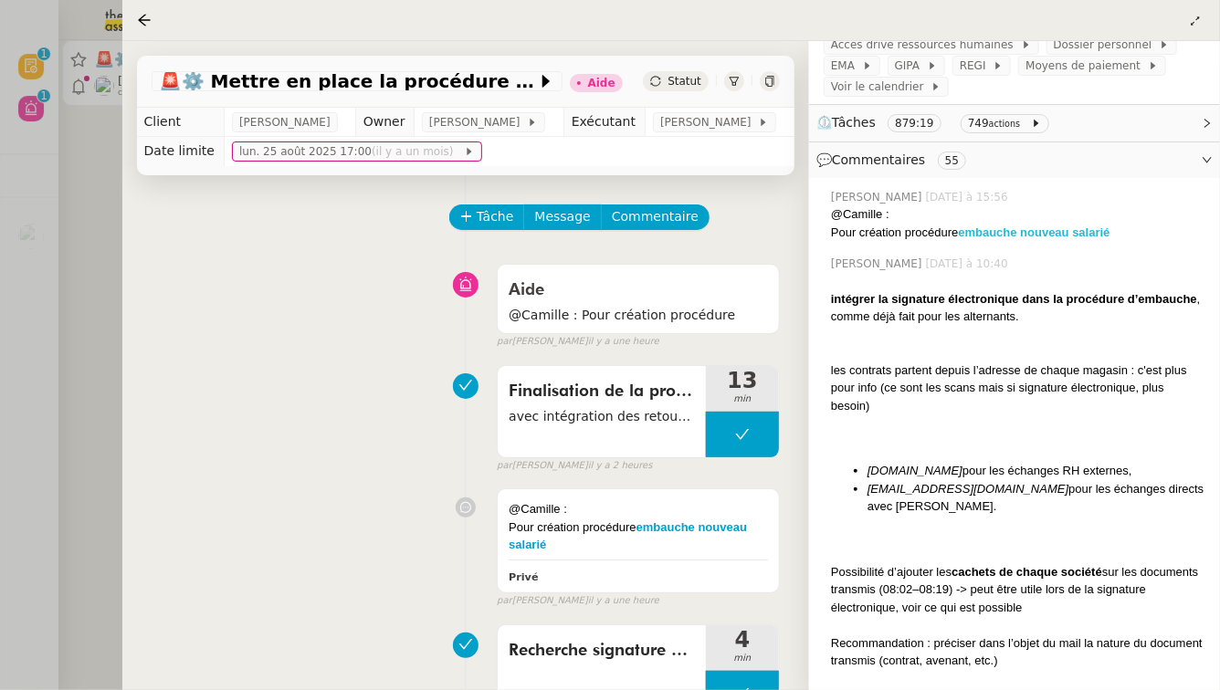
click at [1070, 225] on strong "embauche nouveau salarié" at bounding box center [1034, 232] width 152 height 14
click at [54, 173] on div at bounding box center [610, 345] width 1220 height 690
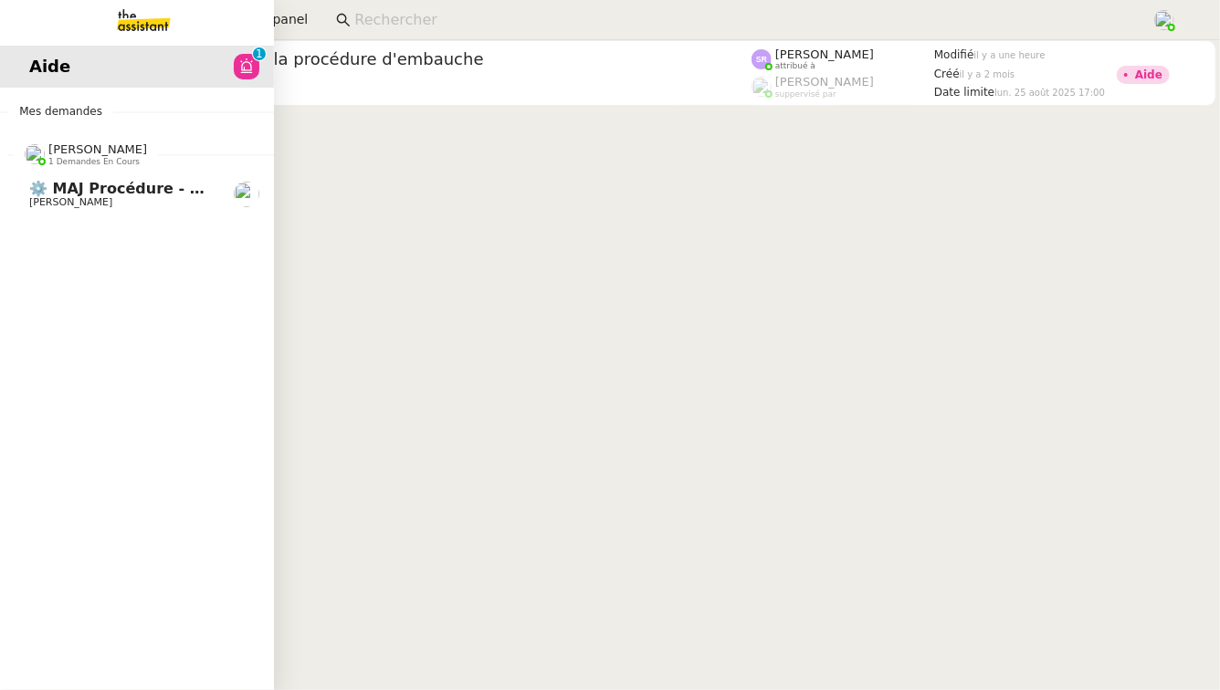
click at [61, 190] on span "⚙️ MAJ procédure - Régularisation des charges locatives" at bounding box center [265, 188] width 472 height 17
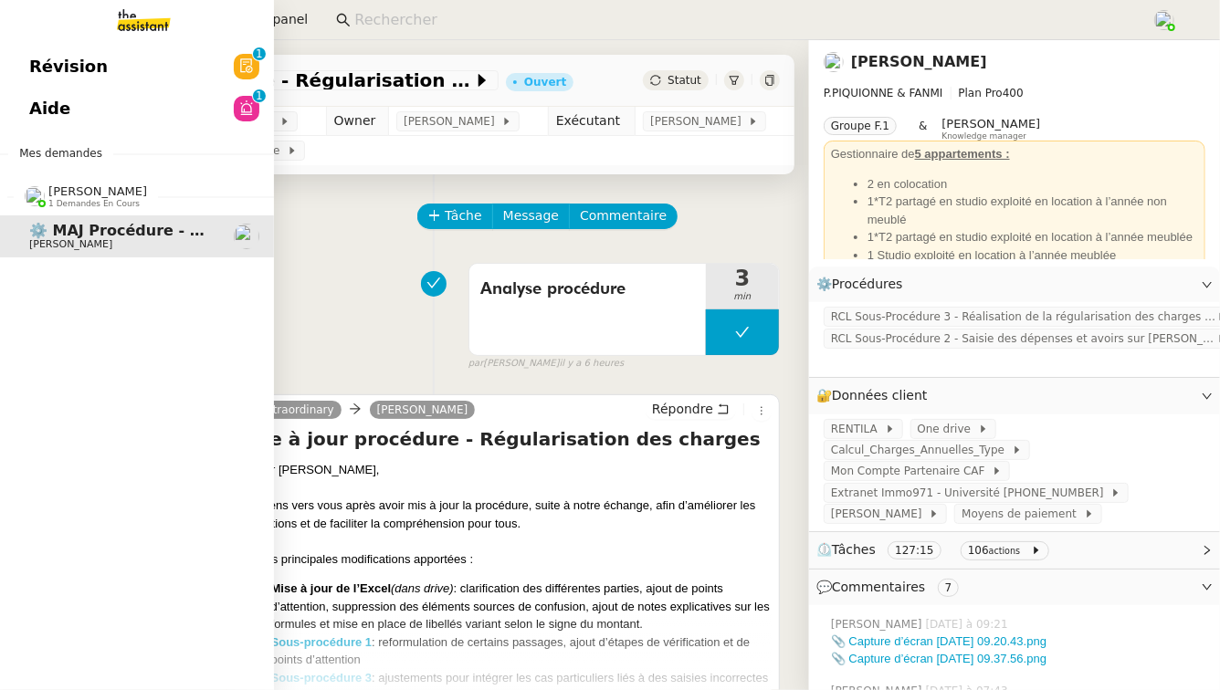
click at [118, 111] on link "Aide 0 1 2 3 4 5 6 7 8 9" at bounding box center [137, 109] width 274 height 42
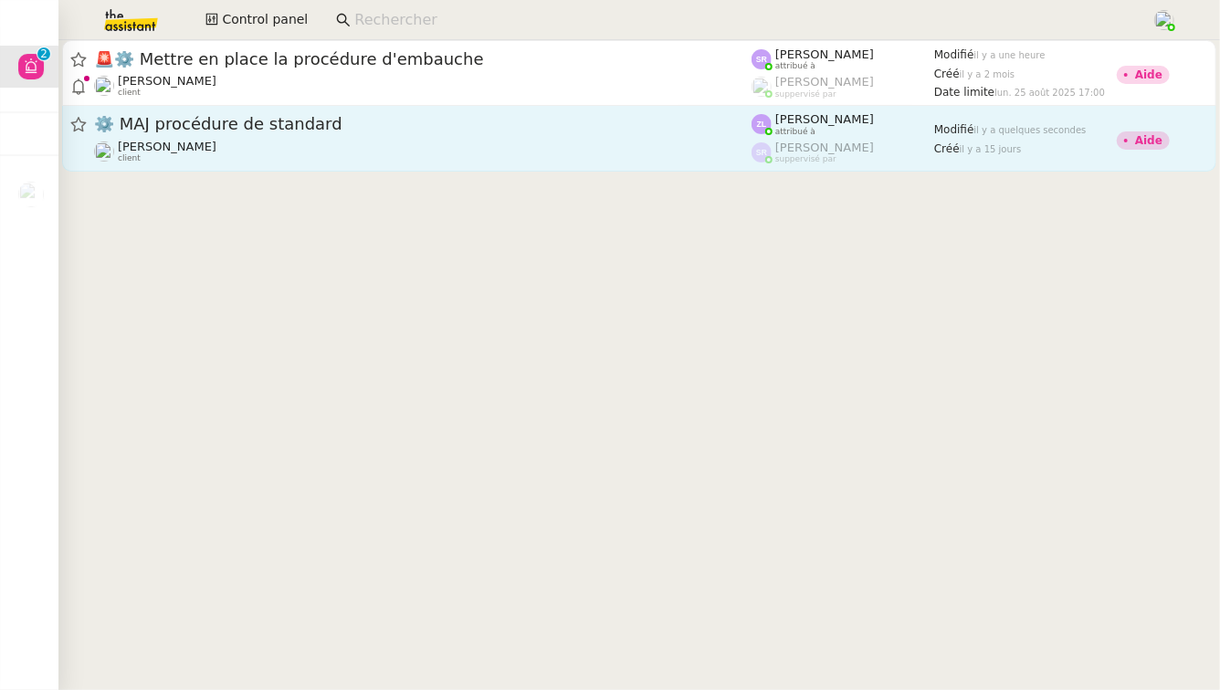
click at [568, 117] on span "⚙️ MAJ procédure de standard" at bounding box center [422, 124] width 657 height 16
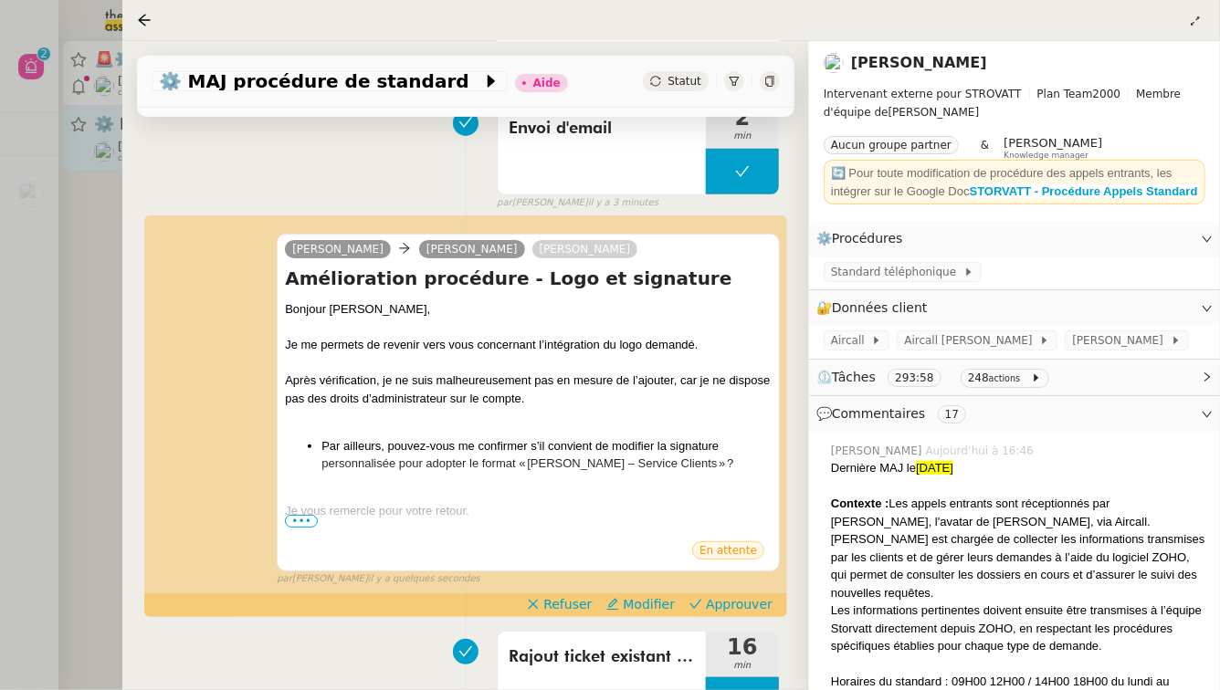
scroll to position [365, 0]
click at [77, 422] on div at bounding box center [610, 345] width 1220 height 690
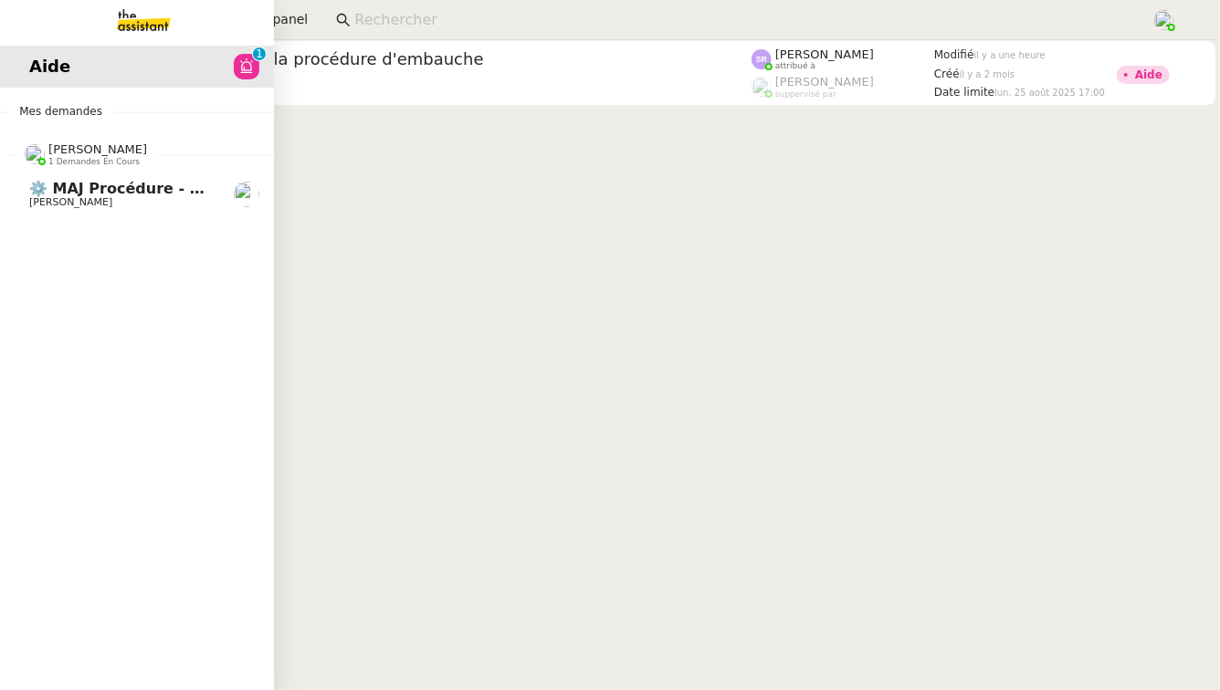
click at [111, 192] on span "⚙️ MAJ procédure - Régularisation des charges locatives" at bounding box center [265, 188] width 472 height 17
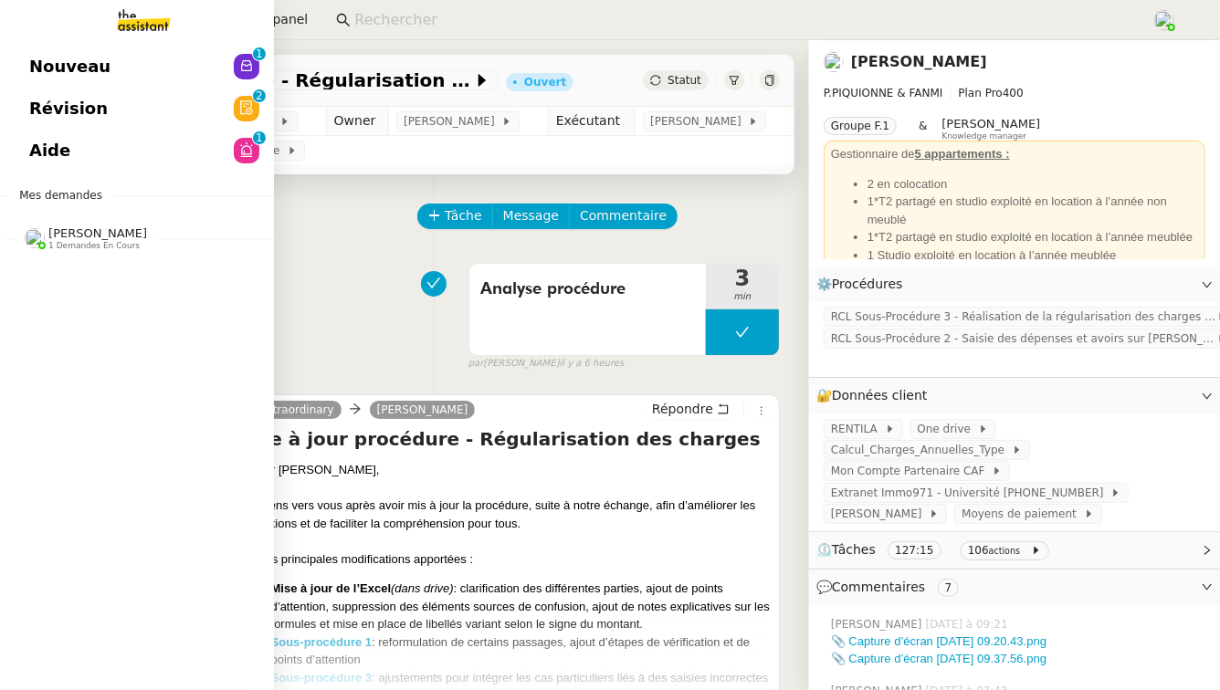
click at [127, 251] on div "[PERSON_NAME] 1 demandes en cours" at bounding box center [137, 230] width 274 height 53
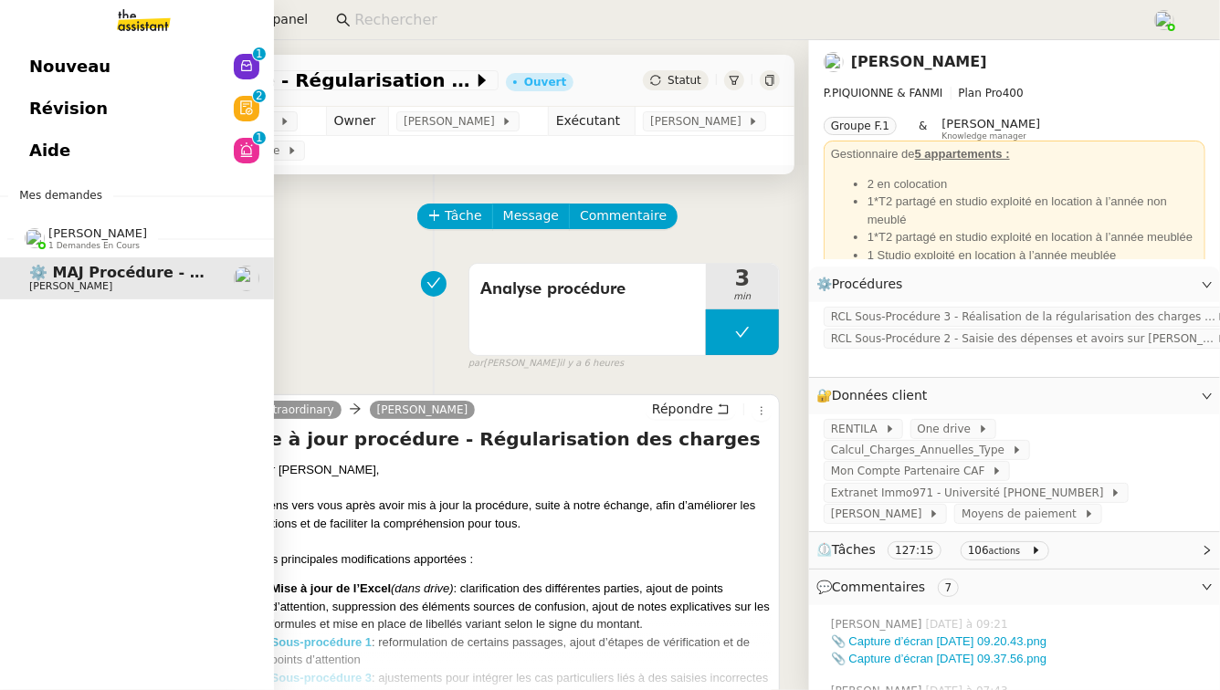
click at [218, 54] on link "Nouveau 0 1 2 3 4 5 6 7 8 9" at bounding box center [137, 67] width 274 height 42
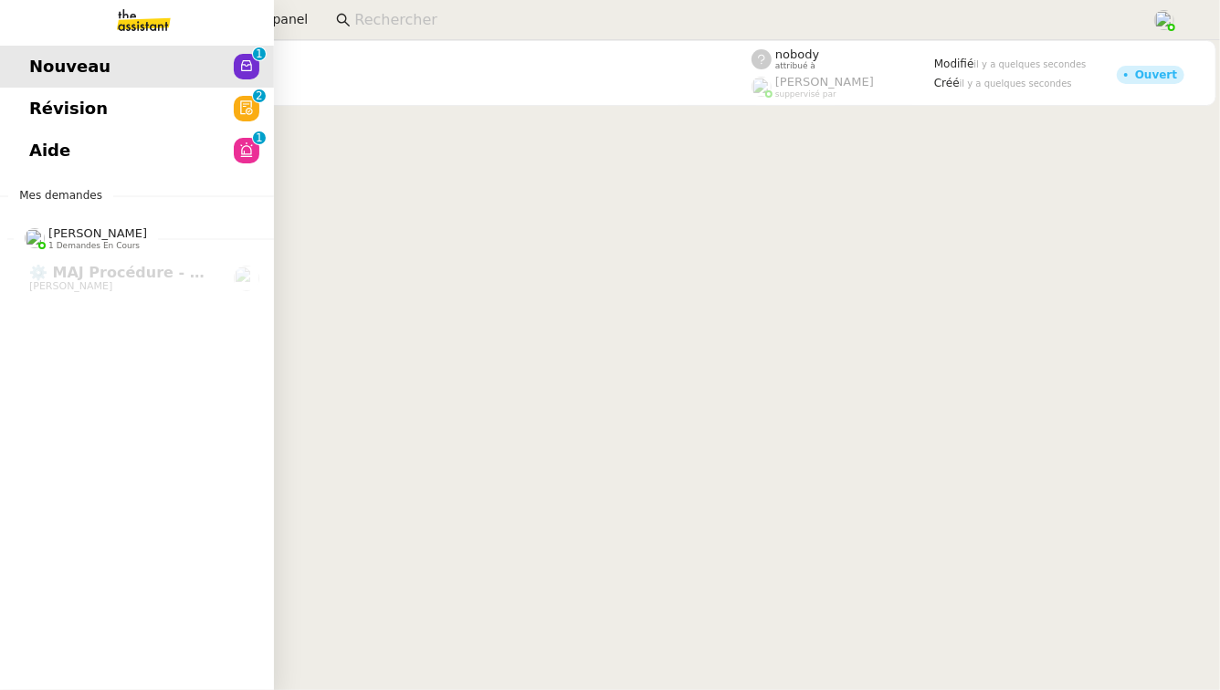
click at [44, 109] on span "Révision" at bounding box center [68, 108] width 79 height 27
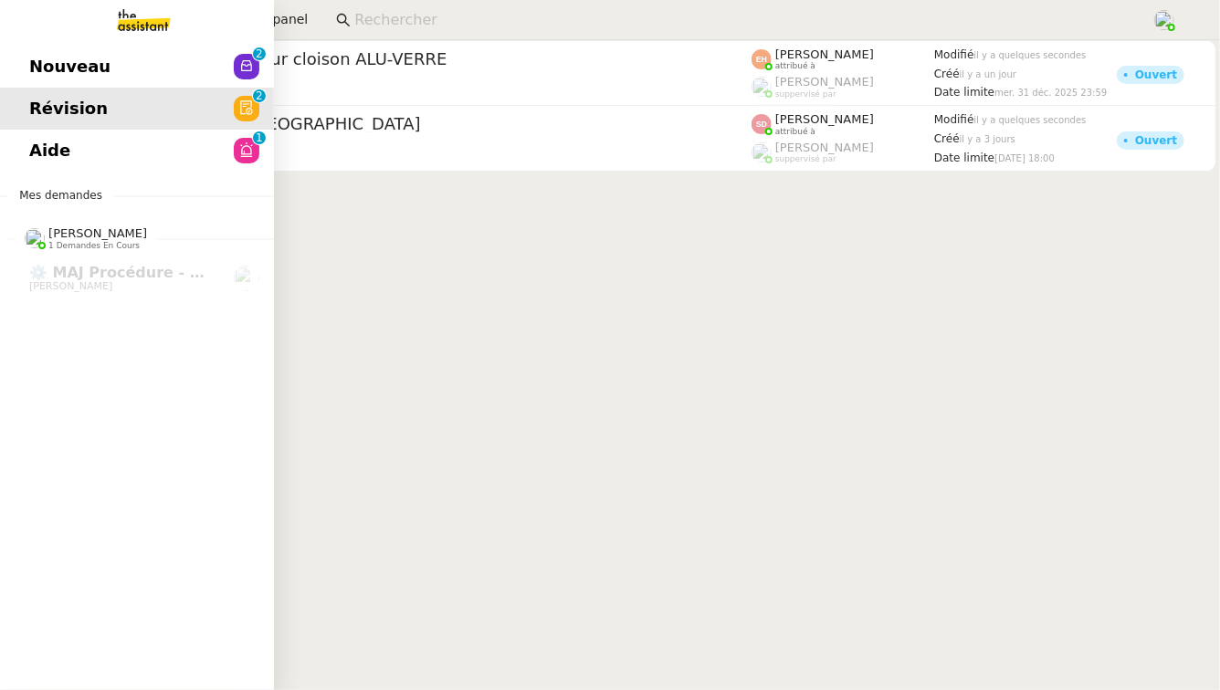
click at [53, 159] on span "Aide" at bounding box center [49, 150] width 41 height 27
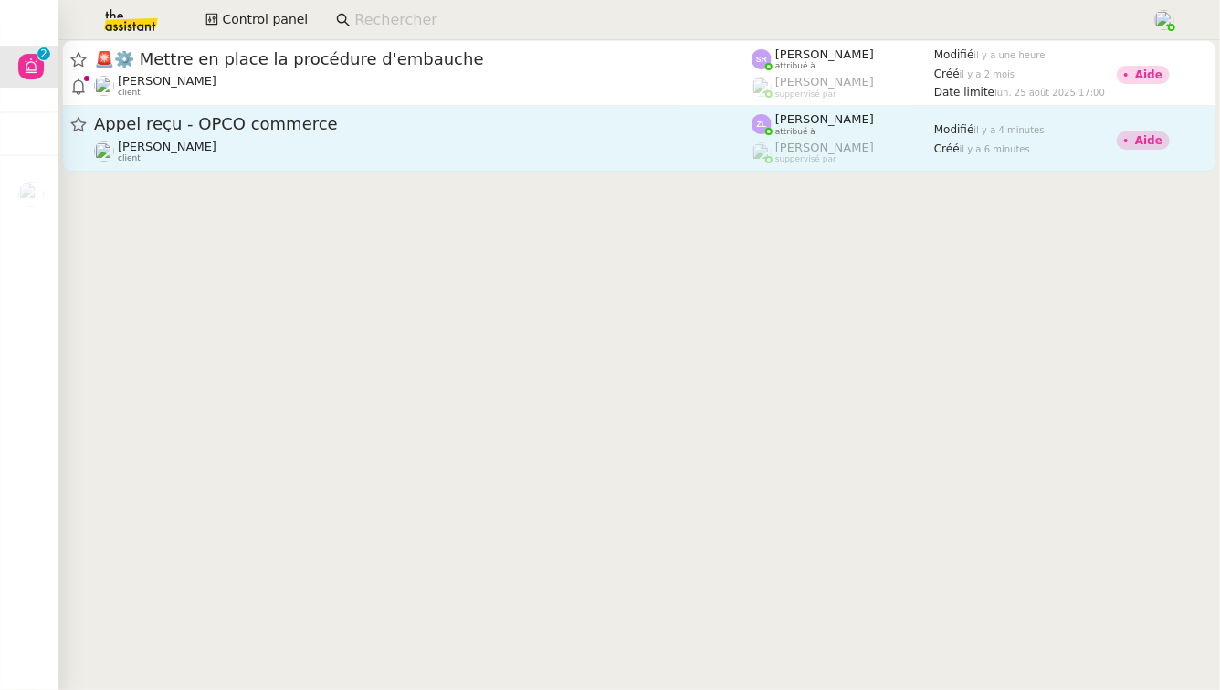
click at [310, 134] on div "Appel reçu - OPCO commerce" at bounding box center [422, 124] width 657 height 23
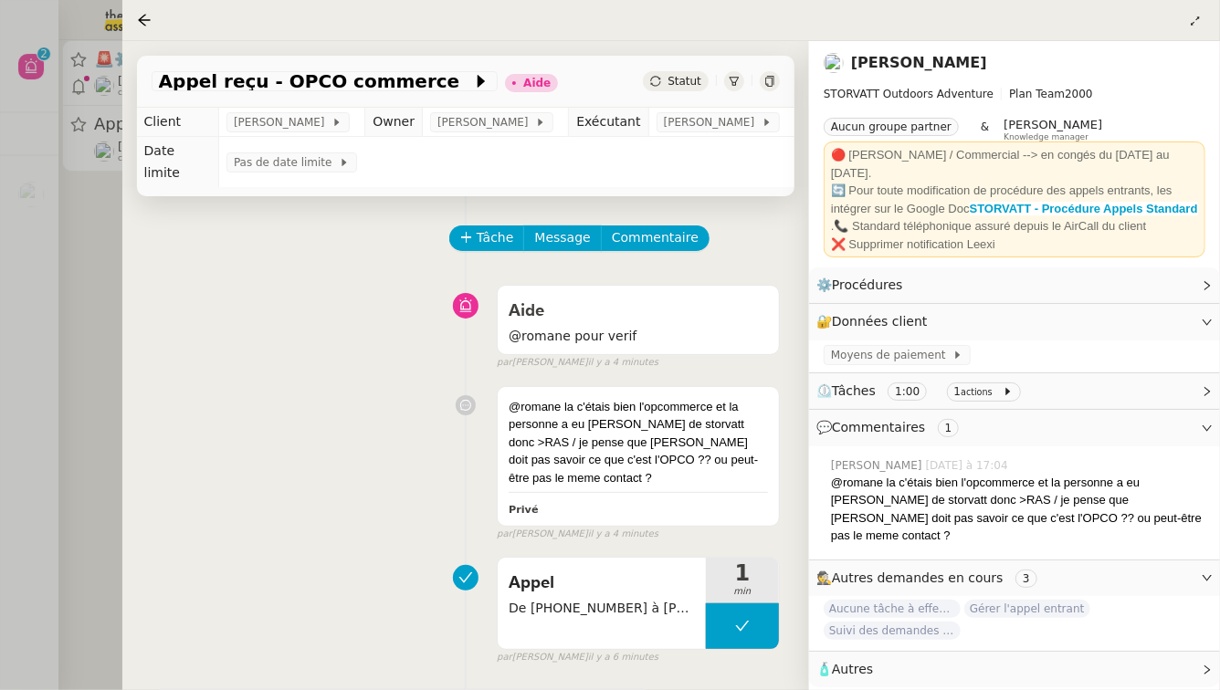
click at [0, 320] on div at bounding box center [610, 345] width 1220 height 690
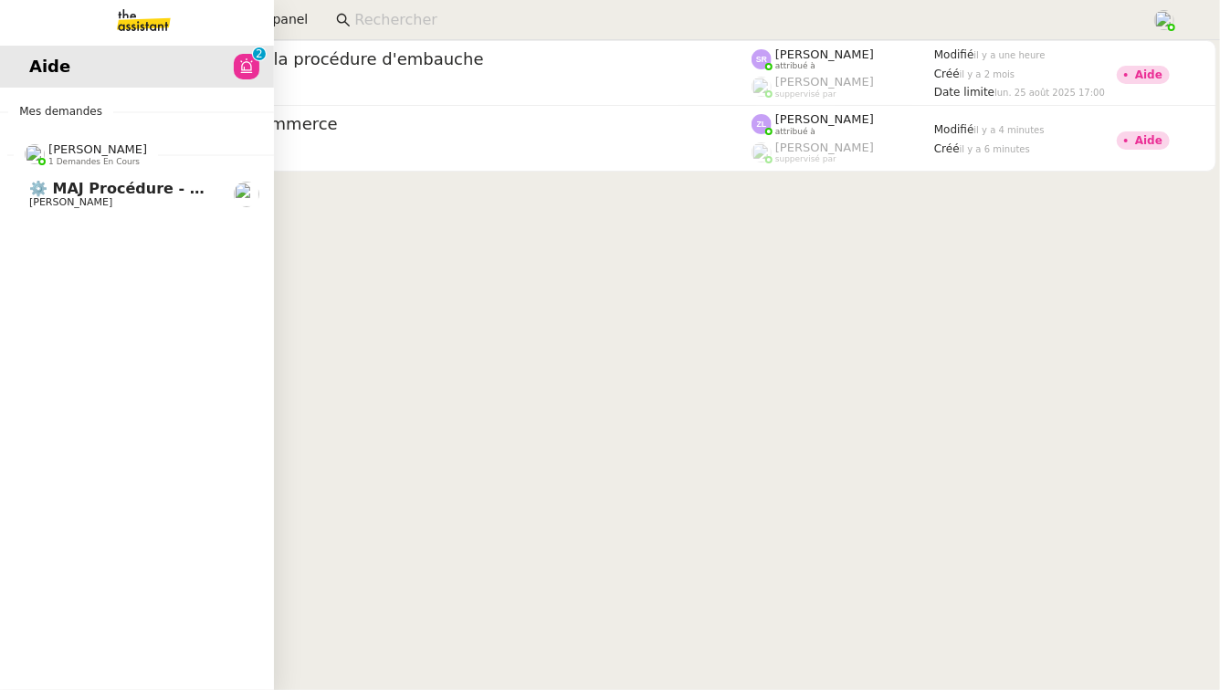
click at [157, 187] on span "⚙️ MAJ procédure - Régularisation des charges locatives" at bounding box center [265, 188] width 472 height 17
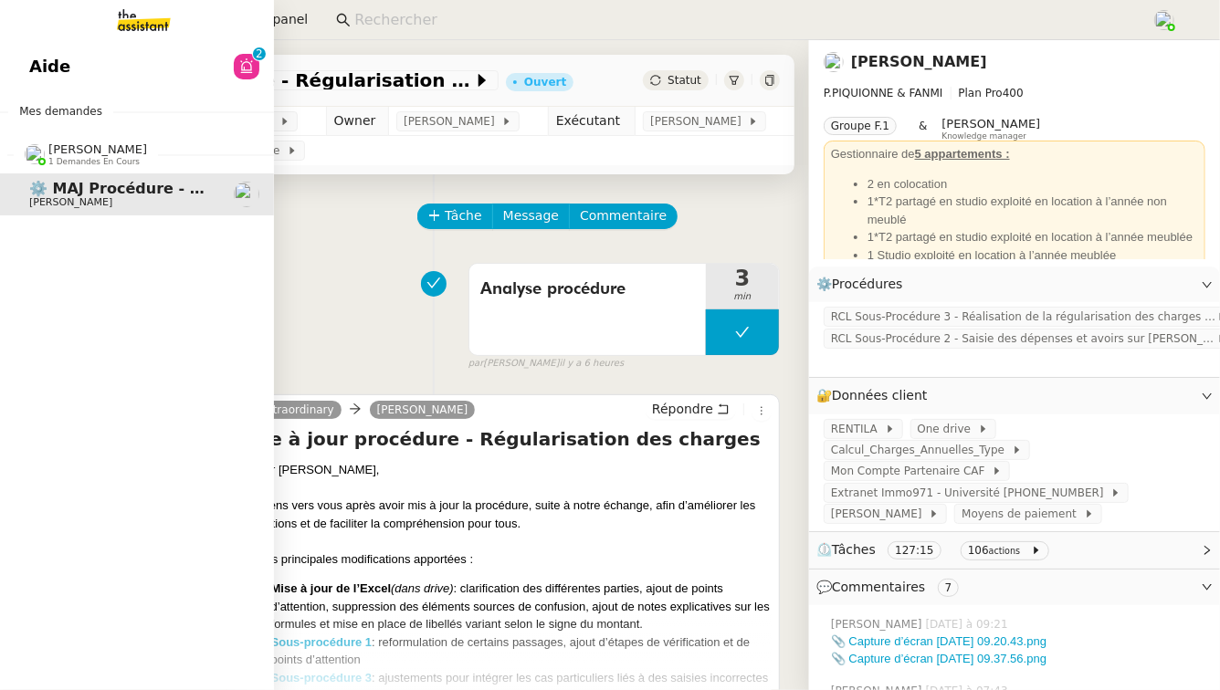
click at [87, 70] on link "Aide 0 1 2 3 4 5 6 7 8 9" at bounding box center [137, 67] width 274 height 42
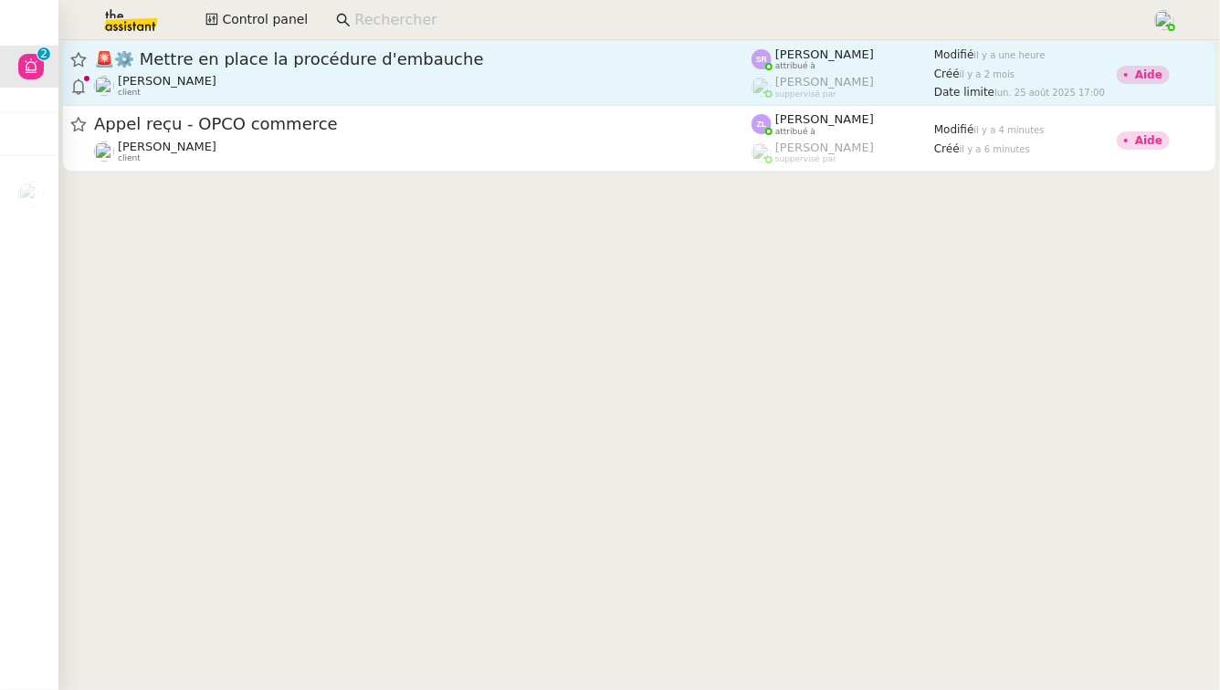
click at [384, 79] on div "[PERSON_NAME] client" at bounding box center [422, 86] width 657 height 24
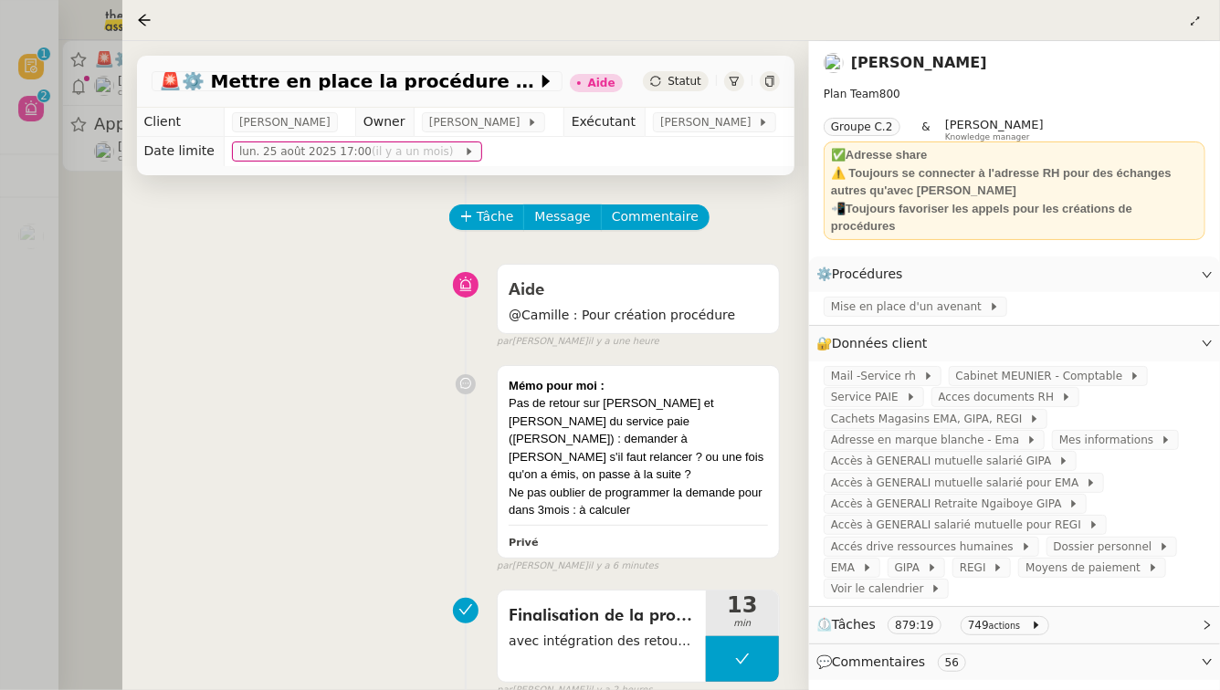
click at [53, 210] on div at bounding box center [610, 345] width 1220 height 690
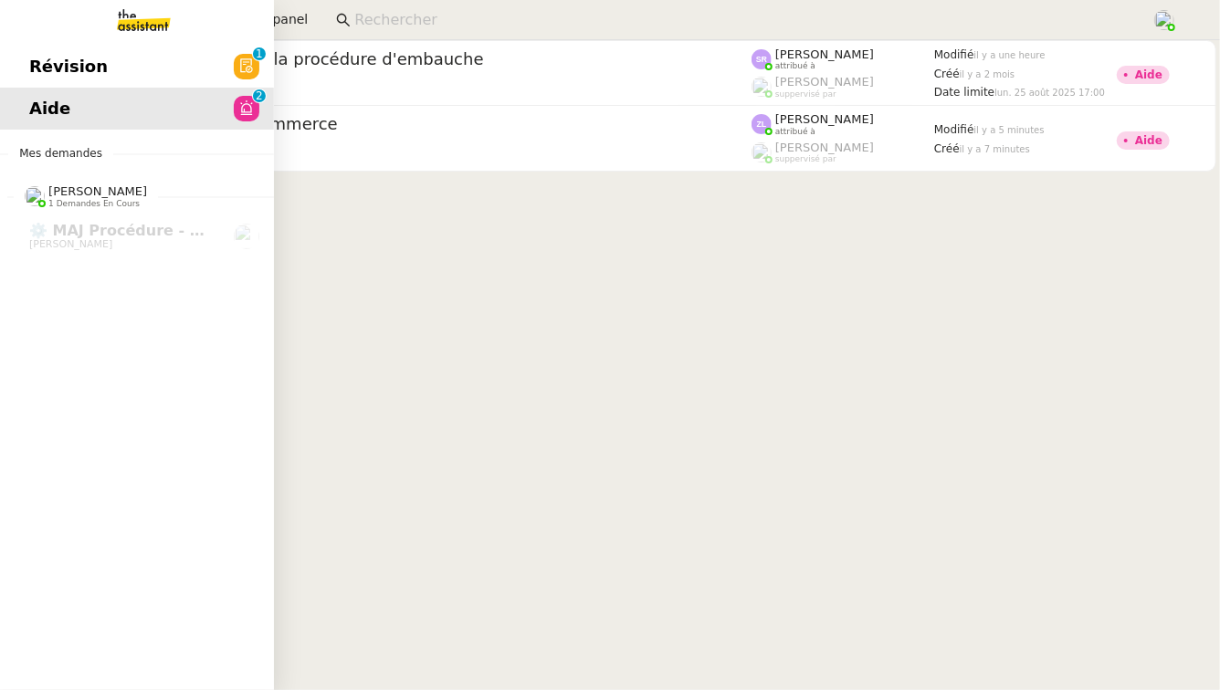
click at [39, 71] on span "Révision" at bounding box center [68, 66] width 79 height 27
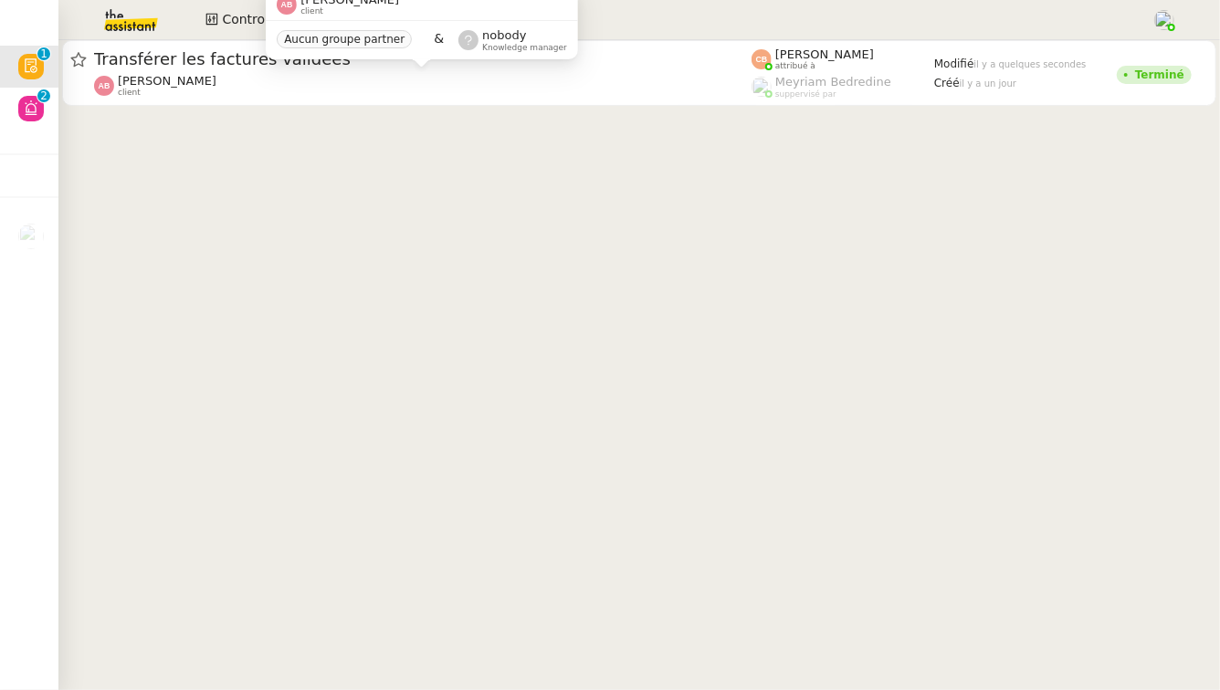
click at [418, 83] on div "Anthony Bruley client" at bounding box center [422, 86] width 657 height 24
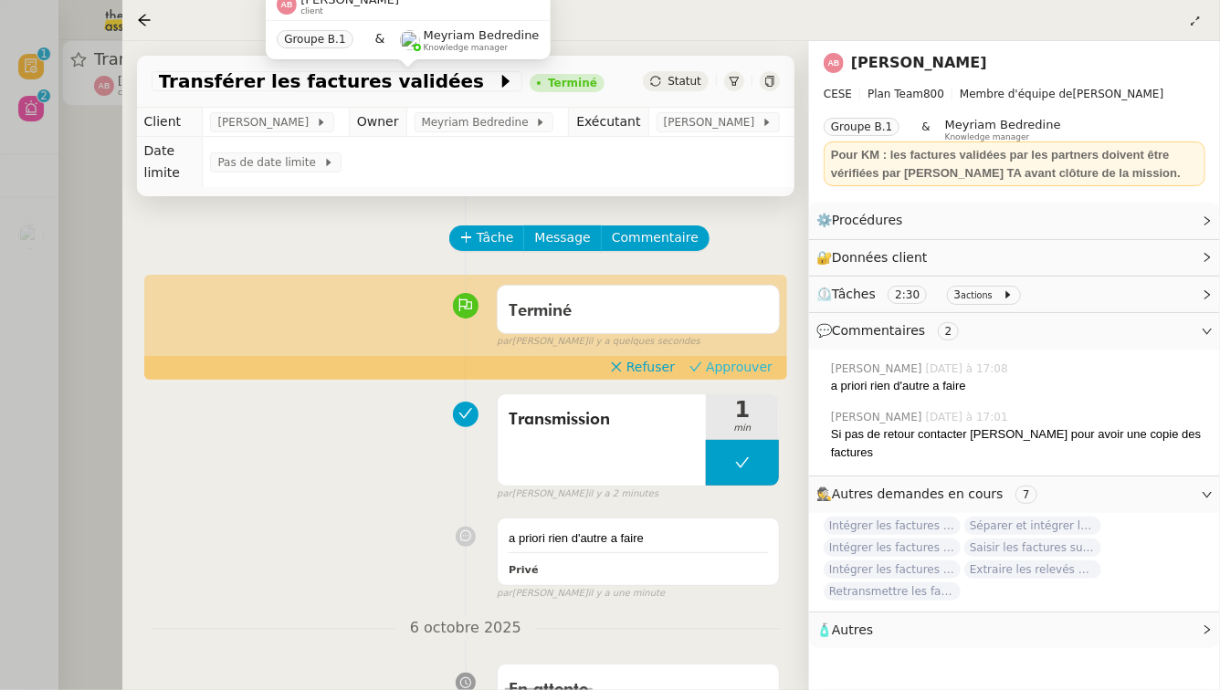
click at [734, 358] on span "Approuver" at bounding box center [739, 367] width 67 height 18
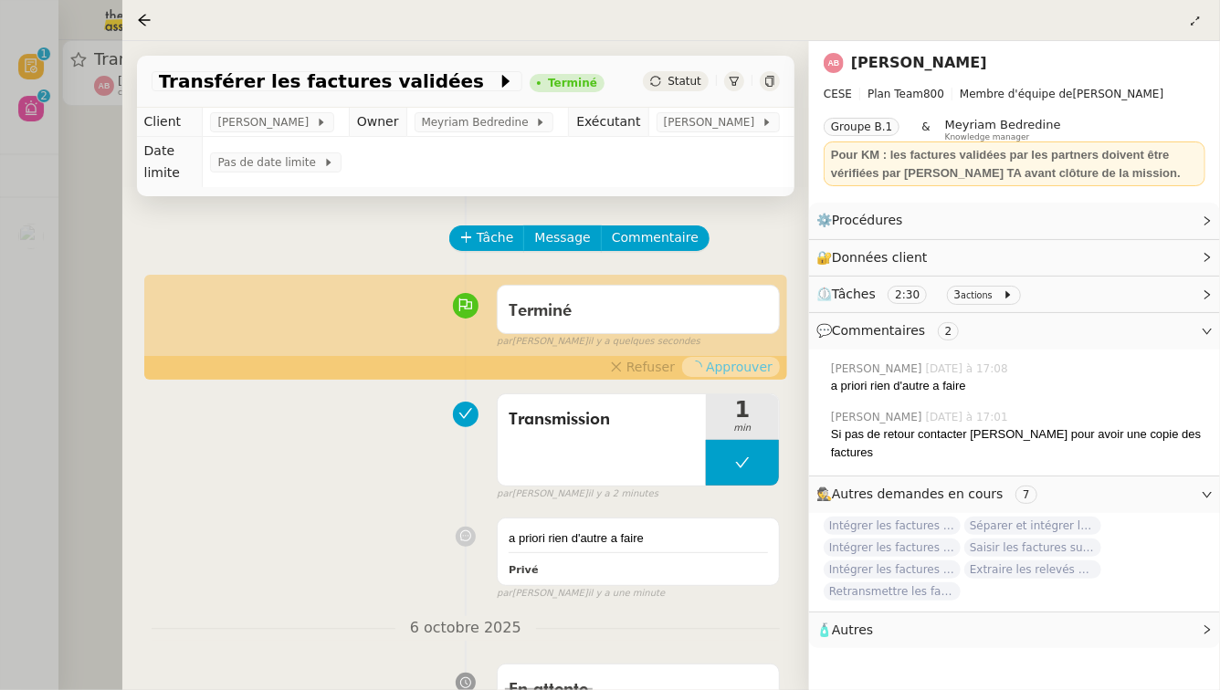
click at [0, 342] on div at bounding box center [610, 345] width 1220 height 690
